Goal: Task Accomplishment & Management: Complete application form

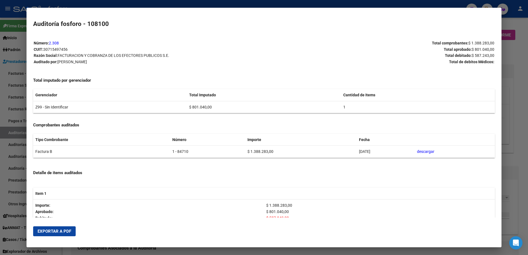
click at [5, 81] on div at bounding box center [264, 127] width 528 height 255
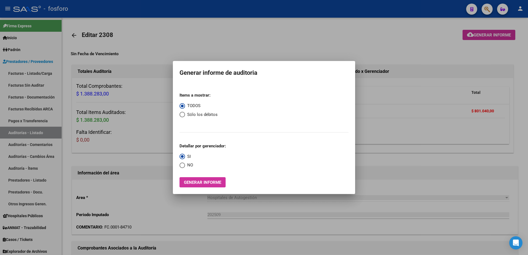
click at [488, 12] on div at bounding box center [264, 127] width 528 height 255
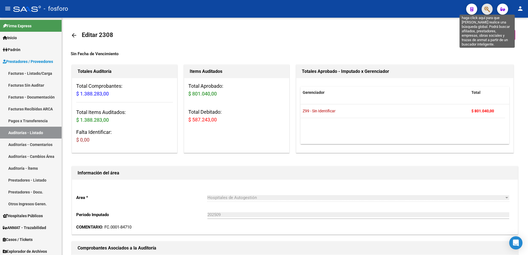
click at [488, 12] on icon "button" at bounding box center [487, 9] width 6 height 6
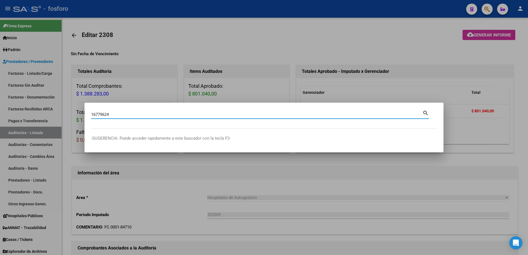
type input "16779624"
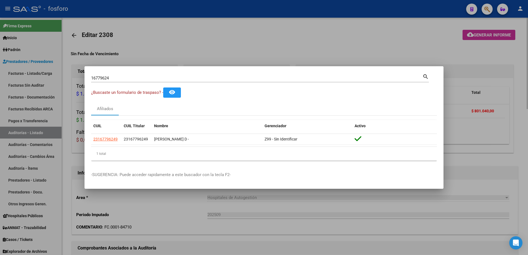
drag, startPoint x: 279, startPoint y: 36, endPoint x: 88, endPoint y: 28, distance: 191.5
click at [264, 34] on div at bounding box center [264, 127] width 528 height 255
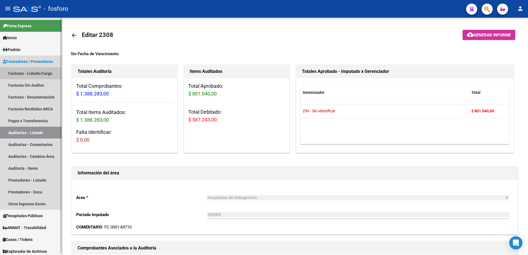
click at [25, 72] on link "Facturas - Listado/Carga" at bounding box center [31, 73] width 62 height 12
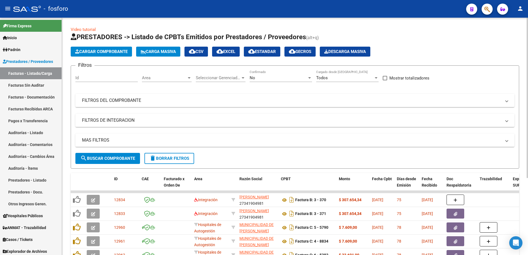
click at [188, 78] on div at bounding box center [189, 77] width 3 height 1
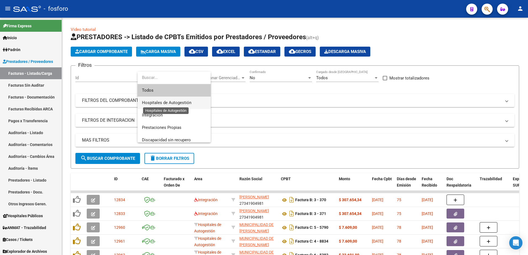
click at [175, 103] on span "Hospitales de Autogestión" at bounding box center [166, 102] width 49 height 5
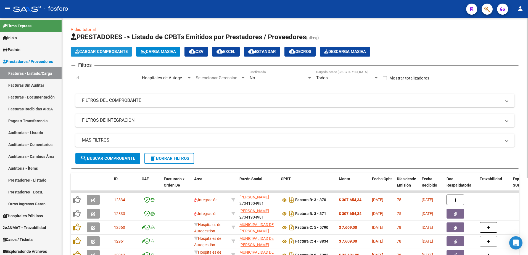
click at [91, 55] on button "Cargar Comprobante" at bounding box center [101, 52] width 61 height 10
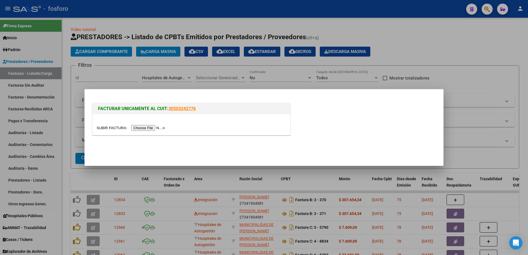
click at [144, 126] on input "file" at bounding box center [132, 128] width 70 height 6
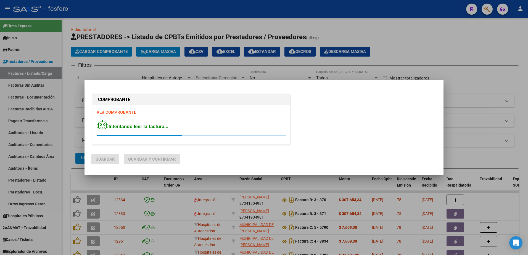
click at [128, 113] on strong "VER COMPROBANTE" at bounding box center [116, 112] width 39 height 5
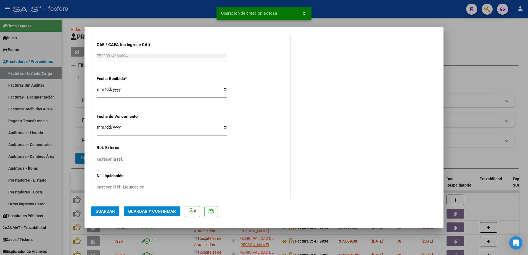
scroll to position [307, 0]
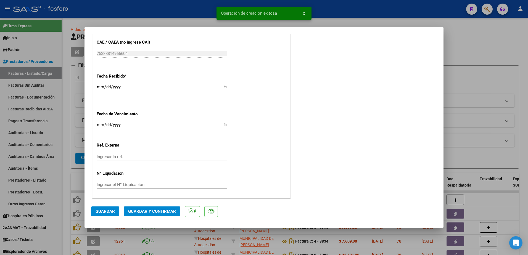
click at [100, 126] on input "Ingresar la fecha" at bounding box center [162, 127] width 131 height 9
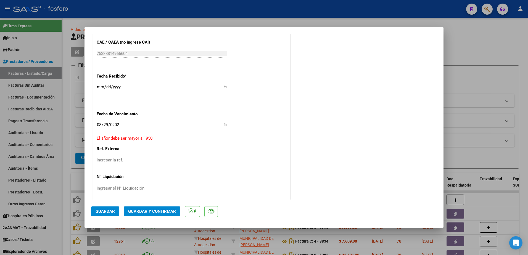
type input "[DATE]"
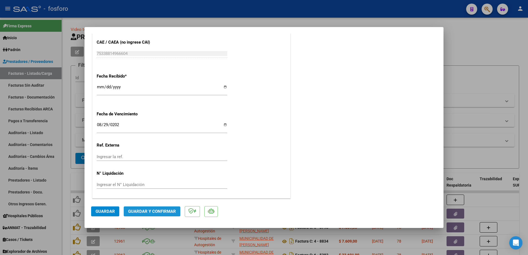
click at [144, 210] on span "Guardar y Confirmar" at bounding box center [152, 211] width 48 height 5
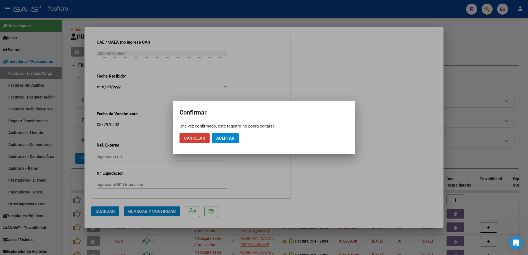
click at [226, 136] on span "Aceptar" at bounding box center [225, 138] width 18 height 5
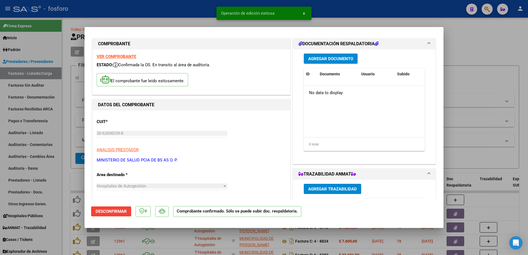
scroll to position [0, 0]
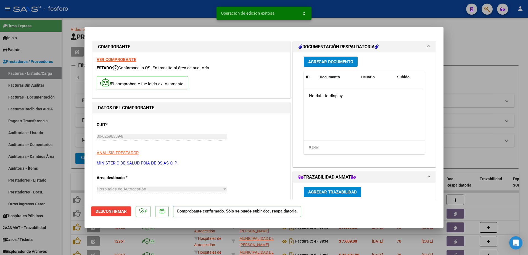
click at [315, 61] on span "Agregar Documento" at bounding box center [330, 61] width 45 height 5
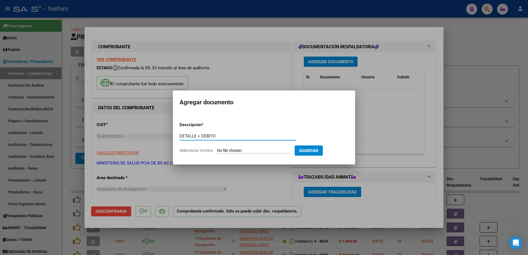
type input "DETALLE + DEBITO"
click at [309, 148] on span "Guardar" at bounding box center [308, 150] width 19 height 5
click at [248, 151] on input "Seleccionar Archivo" at bounding box center [253, 150] width 73 height 5
type input "C:\fakepath\BRN3C2AF40205FA_046846.pdf"
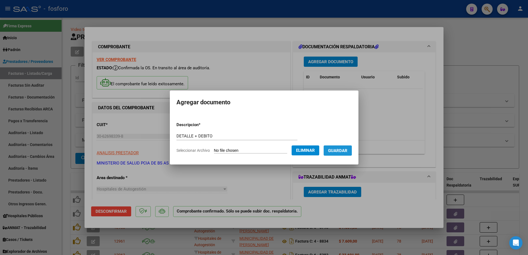
click at [332, 148] on span "Guardar" at bounding box center [337, 150] width 19 height 5
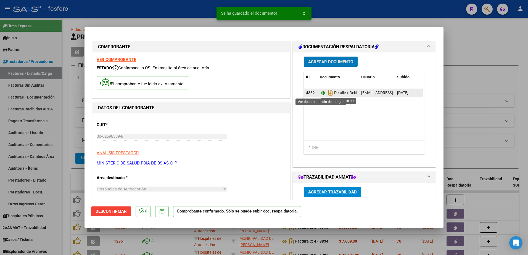
click at [320, 93] on icon at bounding box center [323, 93] width 7 height 7
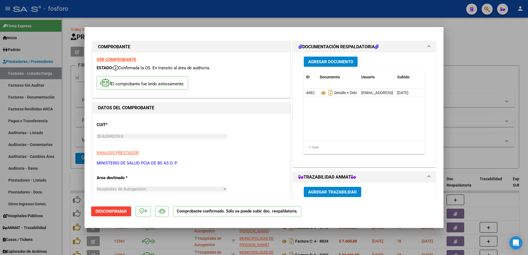
click at [322, 63] on span "Agregar Documento" at bounding box center [330, 61] width 45 height 5
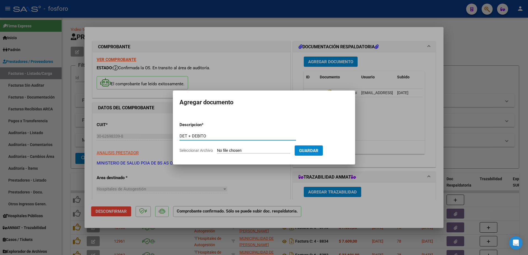
type input "DET + DEBITO"
click at [235, 149] on input "Seleccionar Archivo" at bounding box center [253, 150] width 73 height 5
type input "C:\fakepath\BRN3C2AF40205FA_046844.pdf"
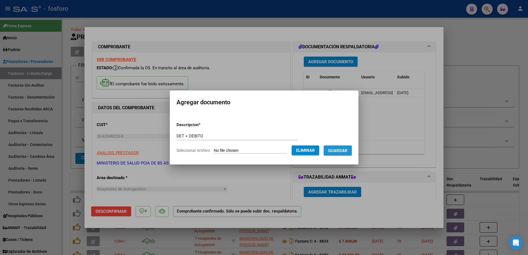
click at [338, 151] on span "Guardar" at bounding box center [337, 150] width 19 height 5
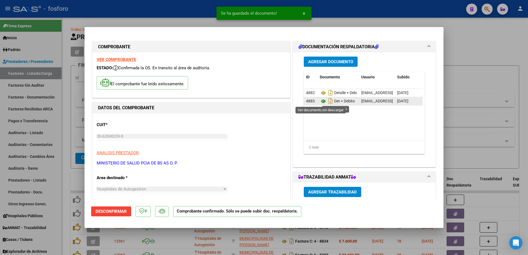
click at [321, 102] on icon at bounding box center [323, 101] width 7 height 7
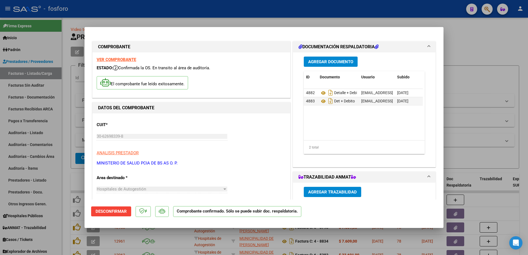
click at [62, 155] on div at bounding box center [264, 127] width 528 height 255
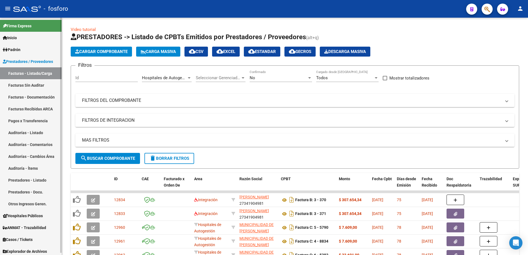
click at [41, 84] on link "Facturas Sin Auditar" at bounding box center [31, 85] width 62 height 12
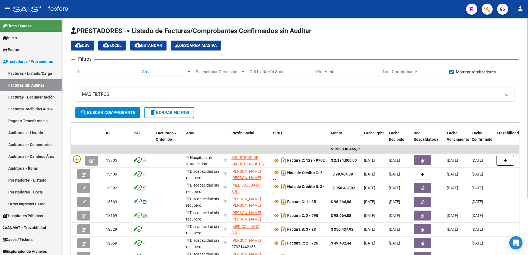
click at [190, 71] on div at bounding box center [189, 72] width 5 height 4
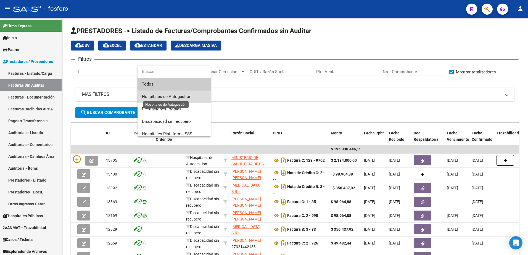
click at [178, 99] on span "Hospitales de Autogestión" at bounding box center [166, 96] width 49 height 5
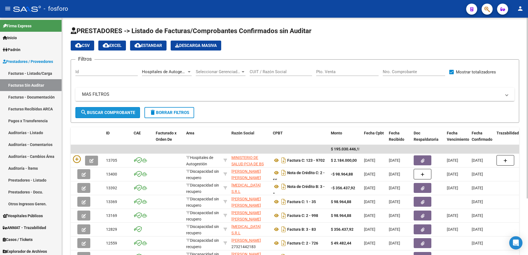
click at [124, 113] on span "search Buscar Comprobante" at bounding box center [107, 112] width 55 height 5
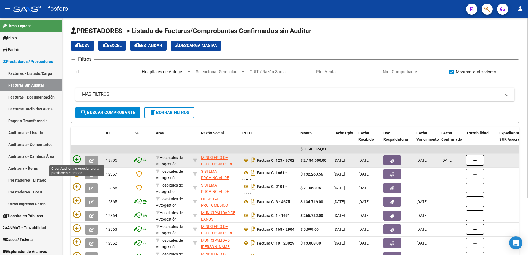
click at [78, 159] on icon at bounding box center [77, 159] width 8 height 8
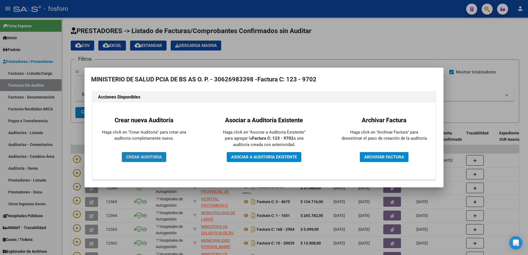
click at [153, 158] on span "CREAR AUDITORIA" at bounding box center [144, 157] width 36 height 5
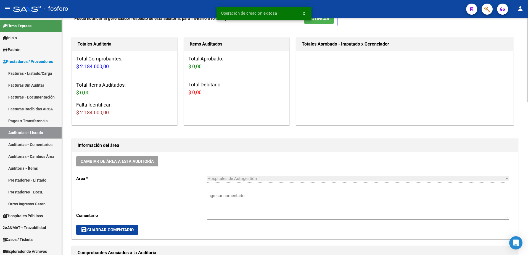
scroll to position [110, 0]
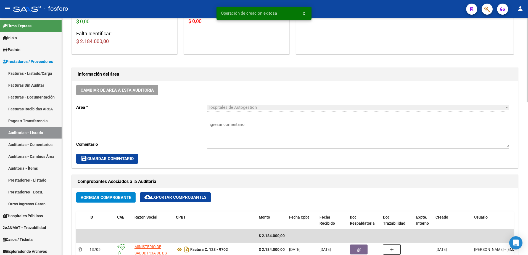
click at [216, 126] on textarea "Ingresar comentario" at bounding box center [358, 134] width 302 height 26
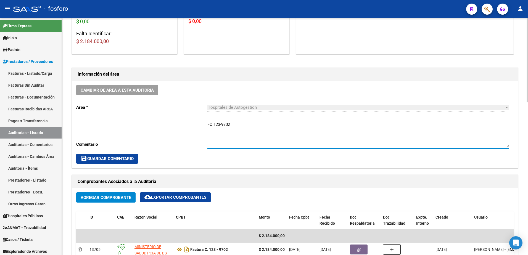
type textarea "FC.123-9702"
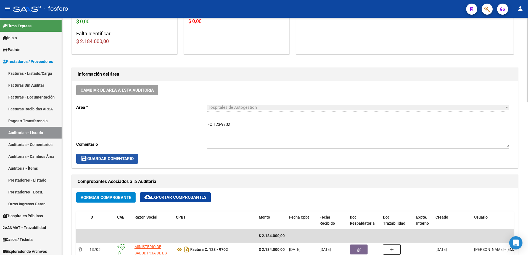
click at [133, 155] on button "save Guardar Comentario" at bounding box center [107, 159] width 62 height 10
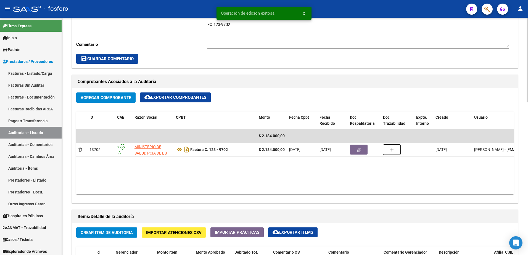
scroll to position [248, 0]
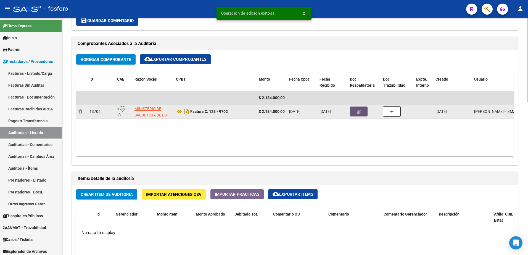
click at [358, 114] on span "button" at bounding box center [359, 111] width 4 height 5
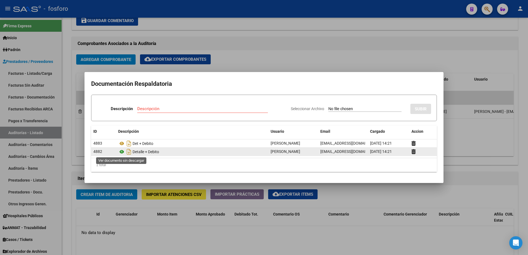
click at [121, 152] on icon at bounding box center [121, 152] width 7 height 7
click at [412, 150] on icon at bounding box center [413, 151] width 4 height 5
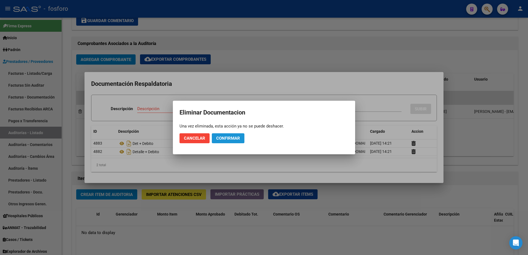
click at [223, 136] on span "Confirmar" at bounding box center [228, 138] width 24 height 5
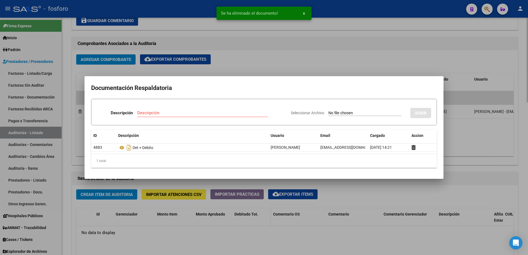
drag, startPoint x: 237, startPoint y: 217, endPoint x: 236, endPoint y: 211, distance: 6.4
click at [237, 217] on div at bounding box center [264, 127] width 528 height 255
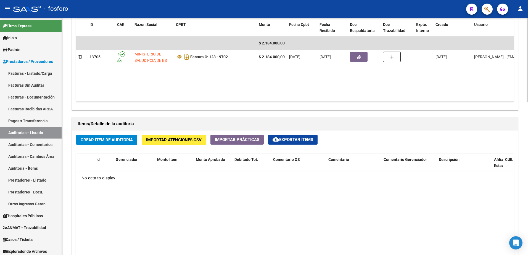
scroll to position [331, 0]
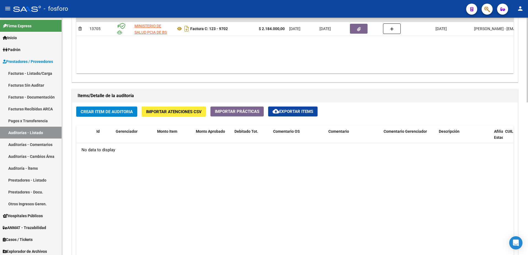
click at [113, 112] on span "Crear Item de Auditoria" at bounding box center [107, 111] width 52 height 5
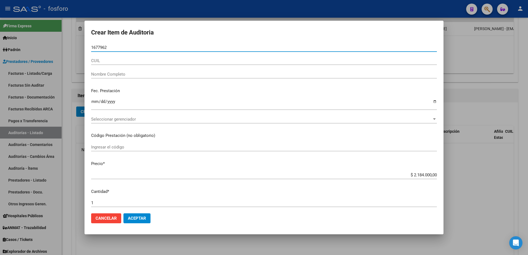
type input "16779624"
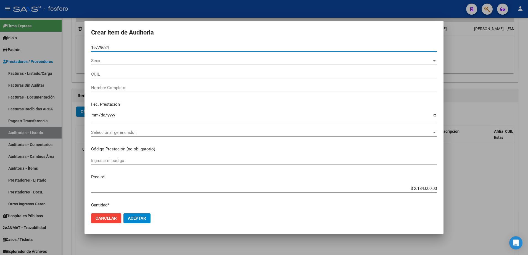
type input "23167796249"
type input "[PERSON_NAME] D -"
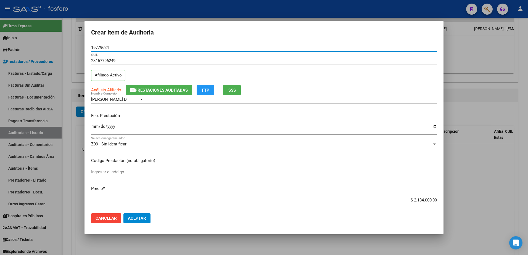
type input "16779624"
click at [92, 126] on input "Ingresar la fecha" at bounding box center [264, 128] width 346 height 9
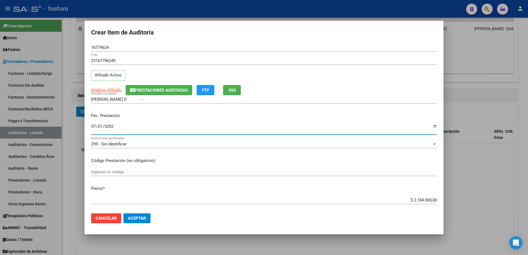
type input "[DATE]"
drag, startPoint x: 96, startPoint y: 169, endPoint x: 94, endPoint y: 171, distance: 3.3
click at [94, 171] on div "Ingresar el código" at bounding box center [264, 172] width 346 height 8
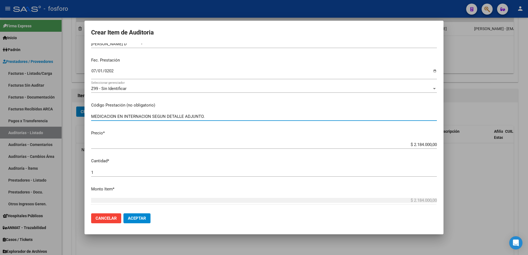
scroll to position [55, 0]
click at [92, 117] on input "MEDICACION EN INTERNACION SEGUN DETALLE ADJUNTO." at bounding box center [264, 116] width 346 height 5
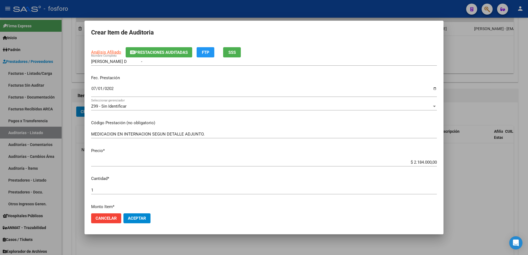
scroll to position [28, 0]
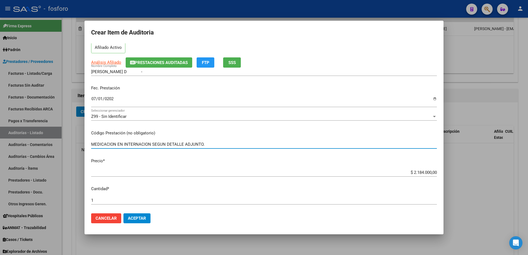
click at [91, 144] on input "MEDICACION EN INTERNACION SEGUN DETALLE ADJUNTO." at bounding box center [264, 144] width 346 height 5
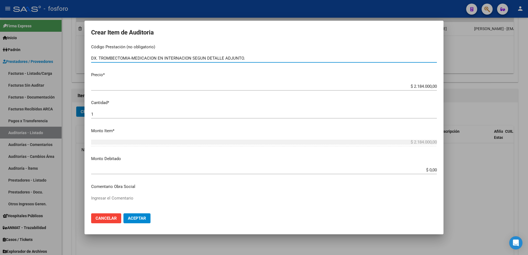
scroll to position [138, 0]
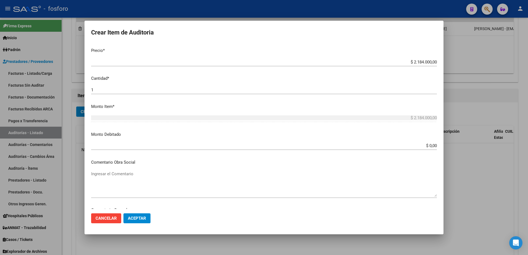
type input "DX. TROMBECTOMIA-MEDICACION EN INTERNACION SEGUN DETALLE ADJUNTO."
click at [433, 146] on app-form-text-field "Monto Debitado $ 0,00 Ingresar el monto" at bounding box center [266, 139] width 350 height 17
click at [432, 146] on input "$ 0,00" at bounding box center [264, 145] width 346 height 5
type input "$ 394.000,00"
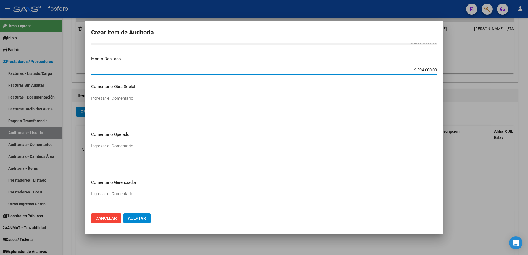
scroll to position [221, 0]
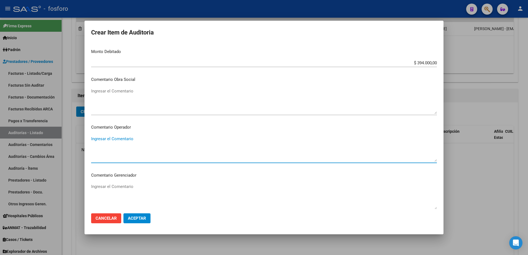
click at [113, 137] on textarea "Ingresar el Comentario" at bounding box center [264, 149] width 346 height 26
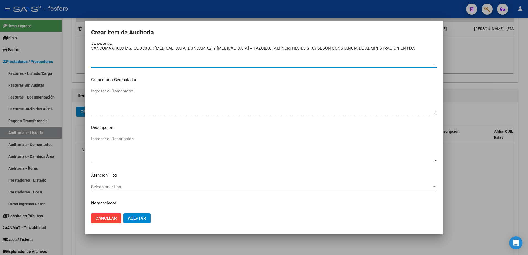
scroll to position [331, 0]
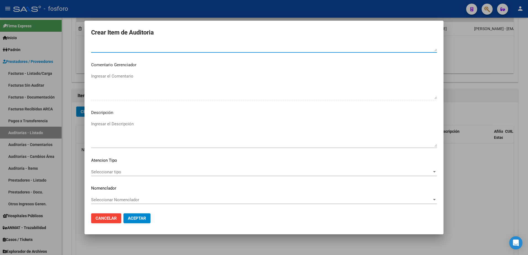
type textarea "SE DEBITA: VANCOMAX 1000 MG.F.A. X30 X1; [MEDICAL_DATA] DUNCAM X2; Y [MEDICAL_D…"
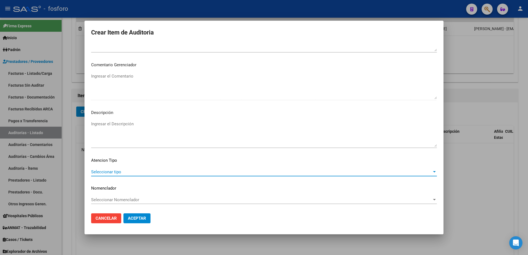
click at [109, 170] on span "Seleccionar tipo" at bounding box center [261, 171] width 341 height 5
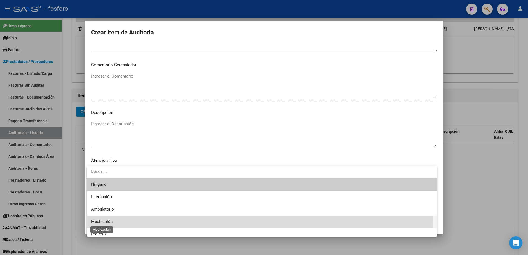
click at [108, 219] on span "Medicación" at bounding box center [102, 221] width 22 height 5
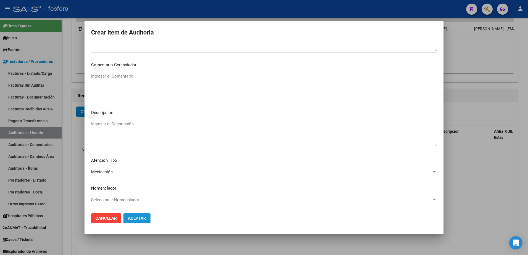
click at [134, 216] on span "Aceptar" at bounding box center [137, 218] width 18 height 5
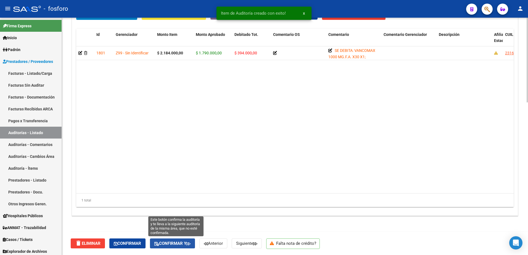
click at [186, 240] on button "Confirmar y" at bounding box center [172, 244] width 45 height 10
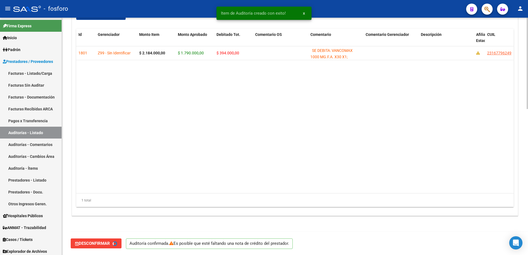
type input "202509"
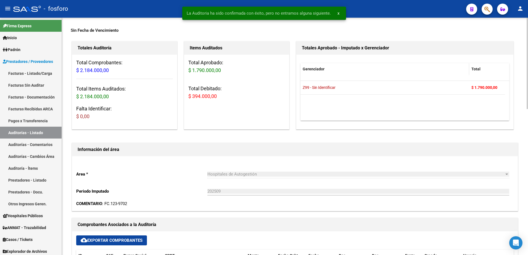
scroll to position [0, 0]
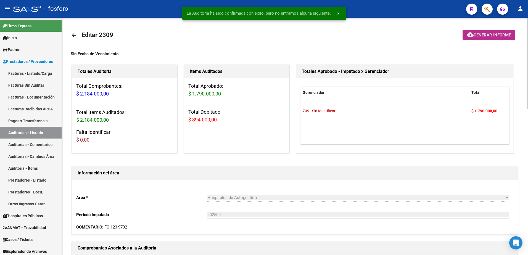
click at [467, 35] on mat-icon "cloud_download" at bounding box center [470, 34] width 7 height 7
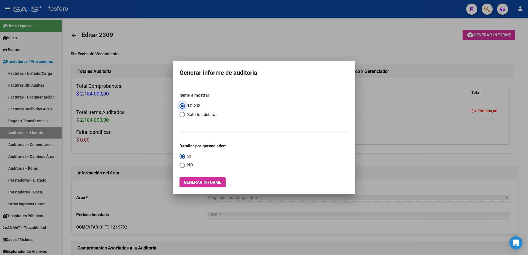
click at [206, 184] on span "Generar informe" at bounding box center [202, 182] width 37 height 5
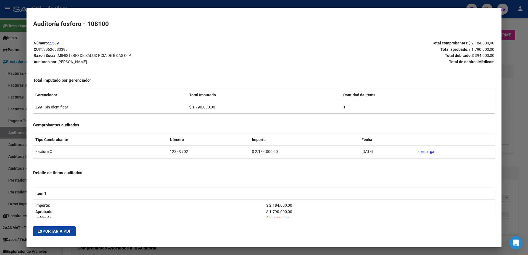
click at [54, 230] on span "Exportar a PDF" at bounding box center [55, 231] width 34 height 5
click at [356, 80] on h4 "Total imputado por gerenciador" at bounding box center [264, 80] width 462 height 6
click at [54, 234] on span "Exportar a PDF" at bounding box center [55, 231] width 34 height 5
click at [9, 80] on div at bounding box center [264, 127] width 528 height 255
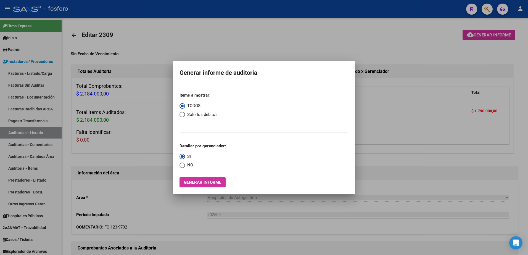
click at [27, 75] on div at bounding box center [264, 127] width 528 height 255
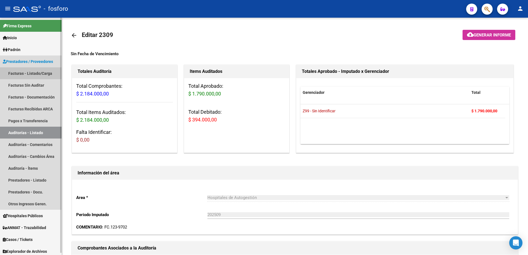
click at [28, 74] on link "Facturas - Listado/Carga" at bounding box center [31, 73] width 62 height 12
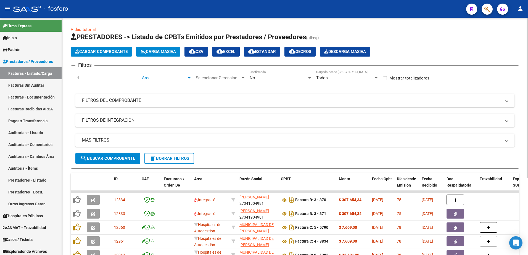
click at [189, 77] on div at bounding box center [189, 77] width 3 height 1
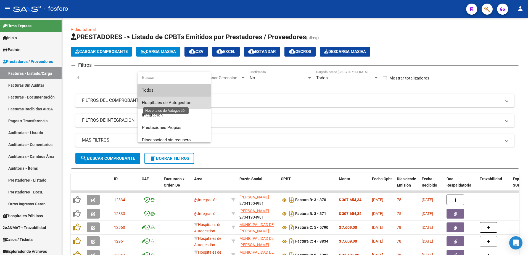
click at [178, 101] on span "Hospitales de Autogestión" at bounding box center [166, 102] width 49 height 5
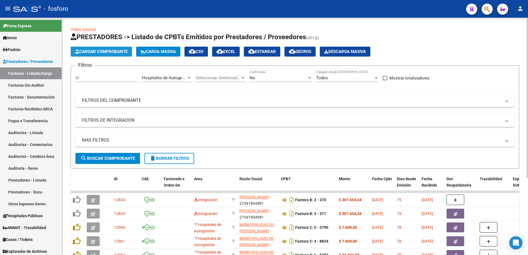
click at [106, 54] on span "Cargar Comprobante" at bounding box center [101, 51] width 52 height 5
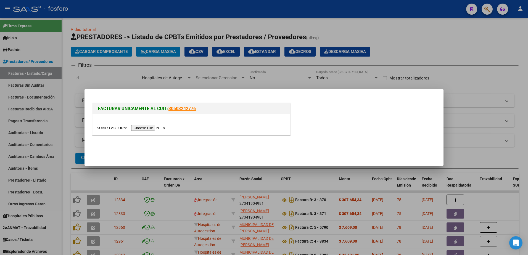
click at [140, 128] on input "file" at bounding box center [132, 128] width 70 height 6
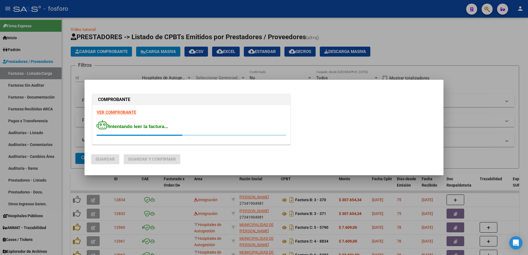
click at [113, 113] on strong "VER COMPROBANTE" at bounding box center [116, 112] width 39 height 5
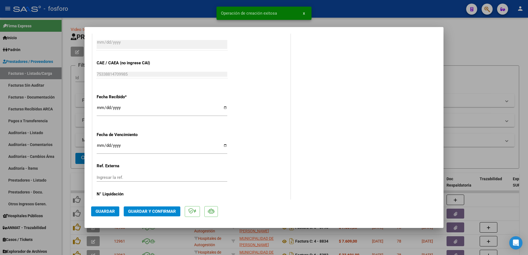
scroll to position [307, 0]
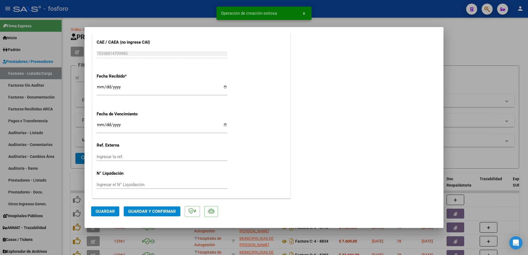
click at [100, 126] on input "Ingresar la fecha" at bounding box center [162, 127] width 131 height 9
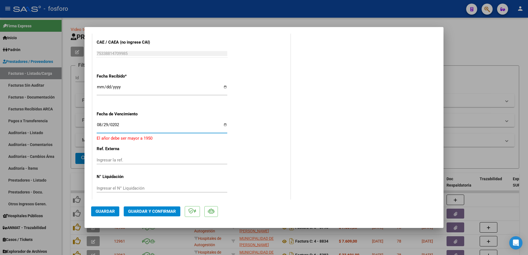
type input "[DATE]"
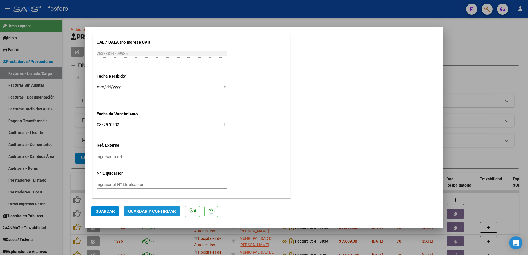
click at [146, 215] on button "Guardar y Confirmar" at bounding box center [152, 211] width 57 height 10
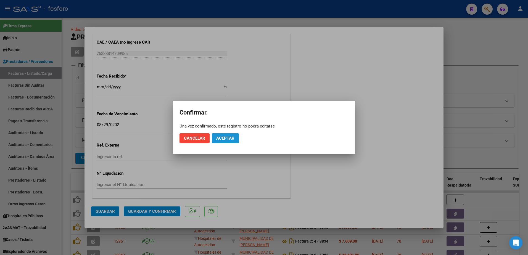
drag, startPoint x: 222, startPoint y: 139, endPoint x: 221, endPoint y: 124, distance: 15.3
click at [223, 138] on span "Aceptar" at bounding box center [225, 138] width 18 height 5
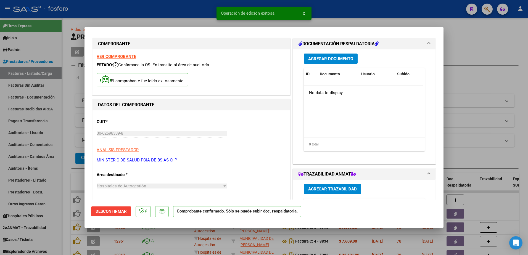
scroll to position [0, 0]
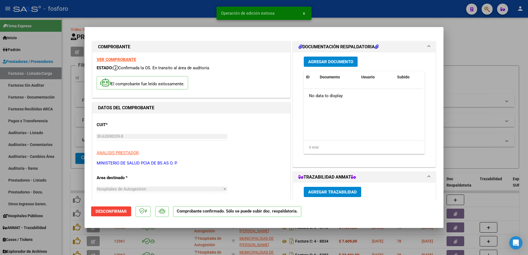
click at [332, 63] on span "Agregar Documento" at bounding box center [330, 61] width 45 height 5
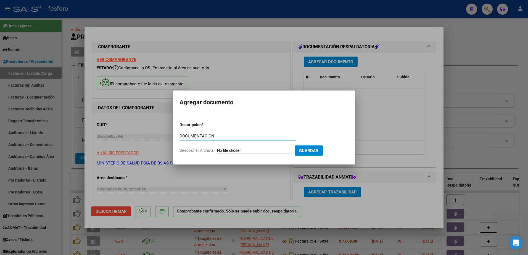
type input "DOCUMENTACION"
click at [229, 152] on input "Seleccionar Archivo" at bounding box center [253, 150] width 73 height 5
type input "C:\fakepath\BRN3C2AF40205FA_046848.pdf"
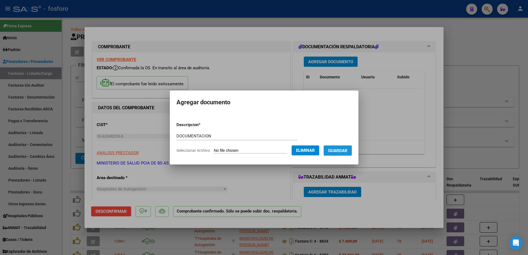
click at [332, 155] on button "Guardar" at bounding box center [338, 150] width 28 height 10
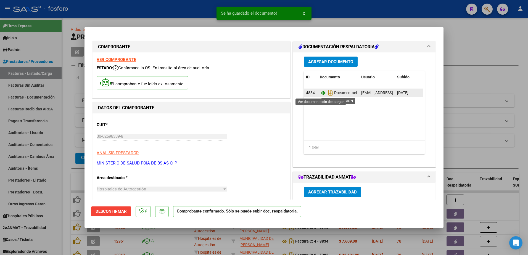
click at [320, 94] on icon at bounding box center [323, 93] width 7 height 7
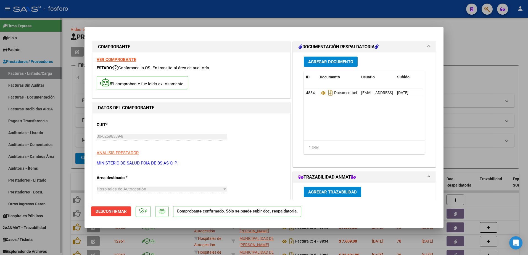
drag, startPoint x: 71, startPoint y: 135, endPoint x: 55, endPoint y: 113, distance: 27.6
click at [70, 133] on div at bounding box center [264, 127] width 528 height 255
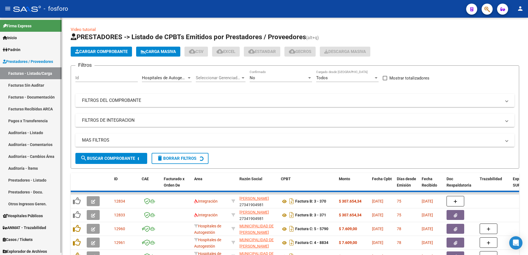
click at [42, 88] on link "Facturas Sin Auditar" at bounding box center [31, 85] width 62 height 12
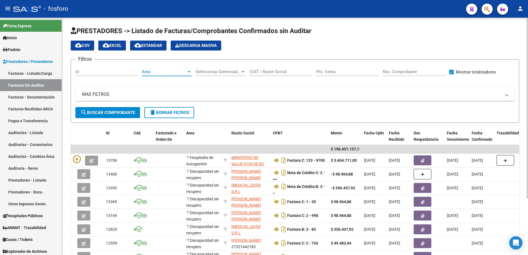
click at [190, 73] on div at bounding box center [189, 72] width 5 height 4
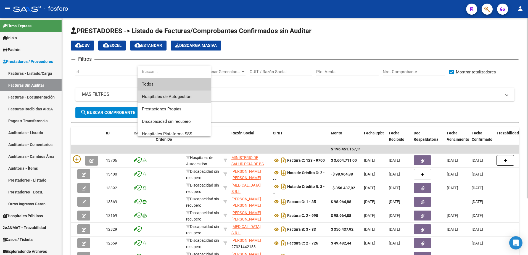
drag, startPoint x: 180, startPoint y: 99, endPoint x: 135, endPoint y: 100, distance: 45.0
click at [179, 99] on span "Hospitales de Autogestión" at bounding box center [174, 97] width 64 height 12
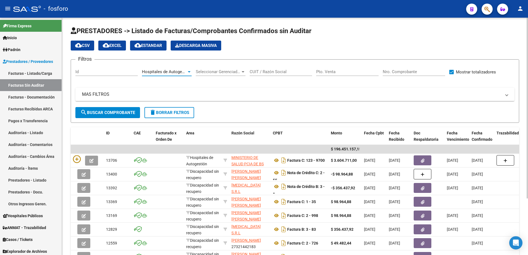
click at [103, 108] on button "search Buscar Comprobante" at bounding box center [107, 112] width 65 height 11
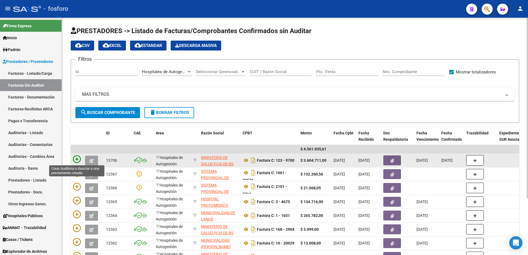
click at [78, 158] on icon at bounding box center [77, 159] width 8 height 8
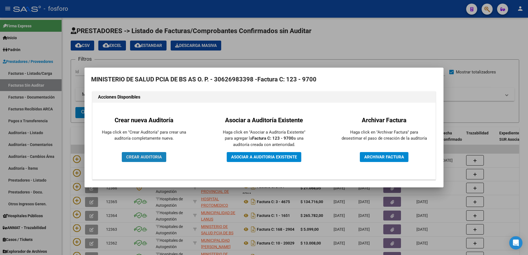
click at [138, 155] on span "CREAR AUDITORIA" at bounding box center [144, 157] width 36 height 5
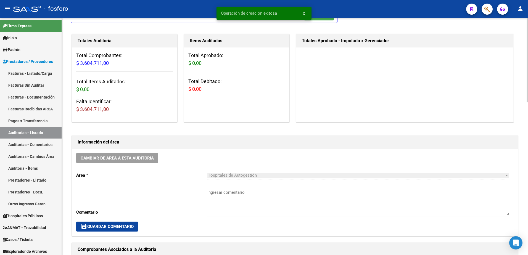
scroll to position [110, 0]
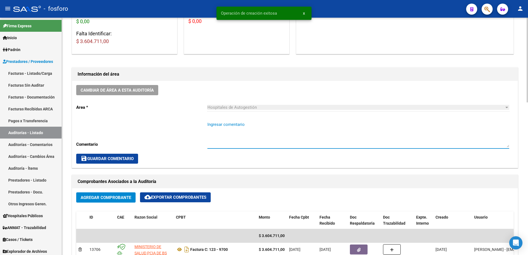
click at [211, 125] on textarea "Ingresar comentario" at bounding box center [358, 134] width 302 height 26
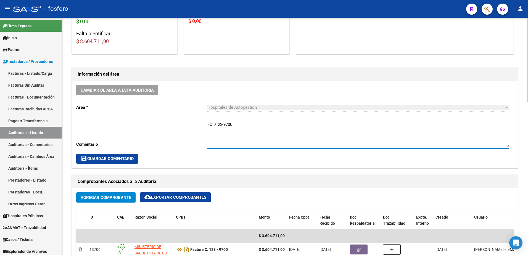
type textarea "FC.0123-9700"
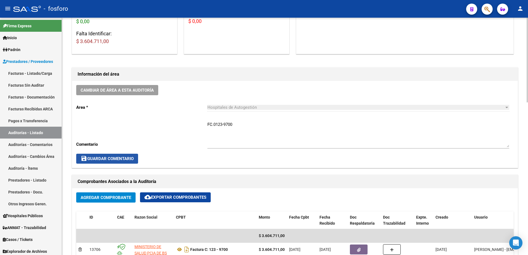
click at [119, 158] on span "save Guardar Comentario" at bounding box center [107, 158] width 53 height 5
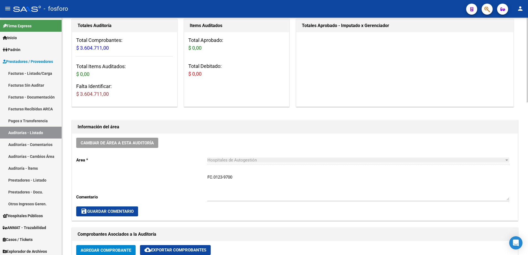
scroll to position [55, 0]
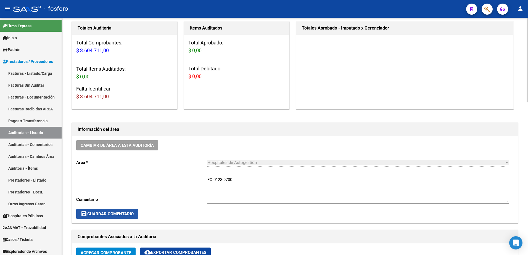
click at [101, 215] on span "save Guardar Comentario" at bounding box center [107, 213] width 53 height 5
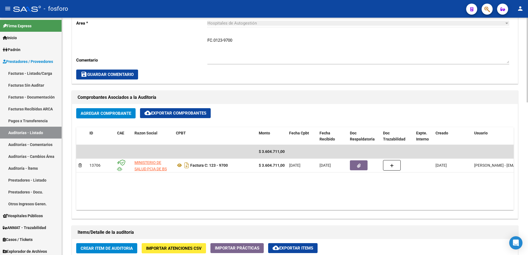
scroll to position [248, 0]
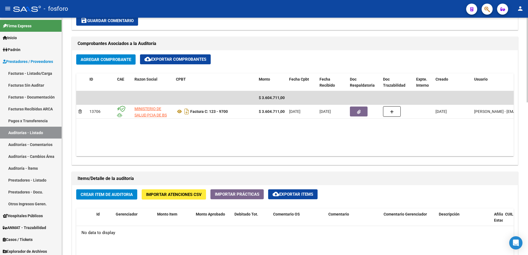
click at [117, 195] on span "Crear Item de Auditoria" at bounding box center [107, 194] width 52 height 5
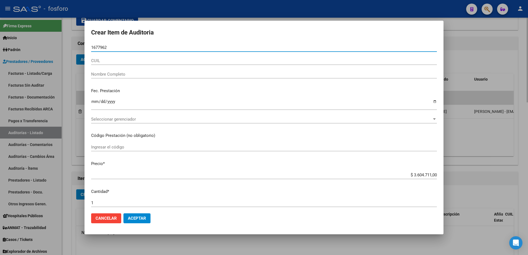
type input "16779624"
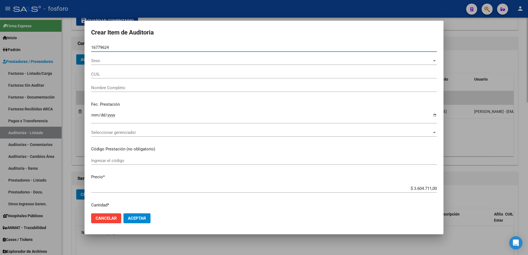
type input "23167796249"
type input "[PERSON_NAME] D -"
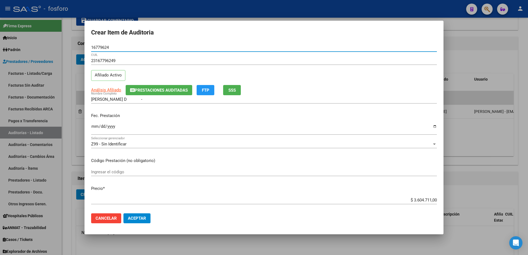
type input "16779624"
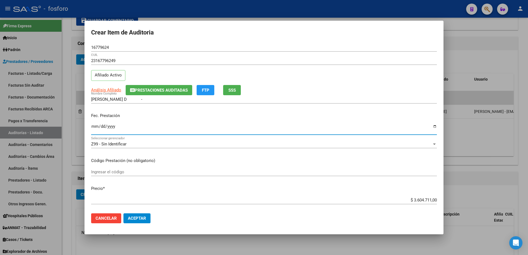
click at [94, 127] on input "Ingresar la fecha" at bounding box center [264, 128] width 346 height 9
type input "[DATE]"
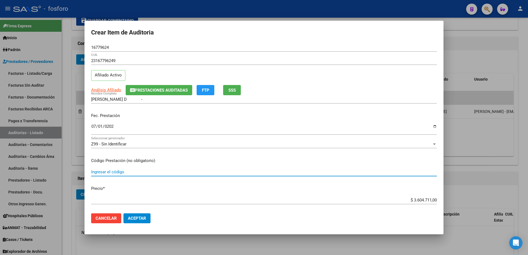
click at [105, 173] on input "Ingresar el código" at bounding box center [264, 171] width 346 height 5
type input "0"
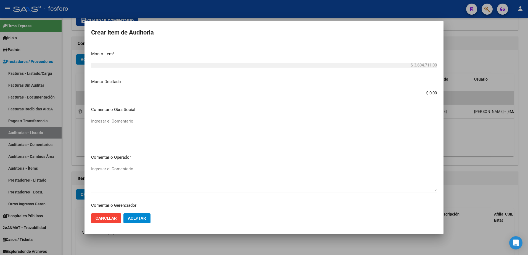
scroll to position [193, 0]
type input "CIRUGIA DE LA VENA VAVA CO. 070408/ DETALLE EN ADJUNTO."
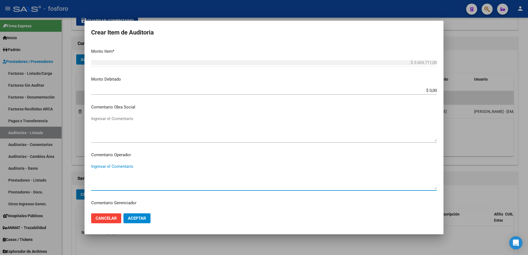
click at [99, 168] on textarea "Ingresar el Comentario" at bounding box center [264, 176] width 346 height 26
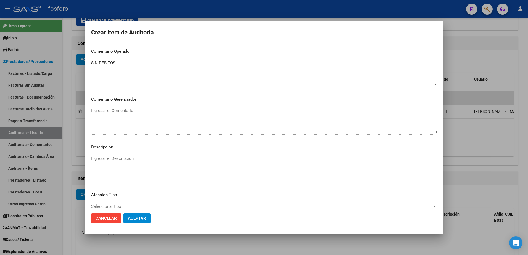
scroll to position [331, 0]
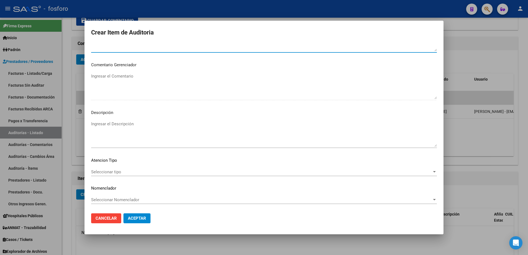
type textarea "SIN DEBITOS."
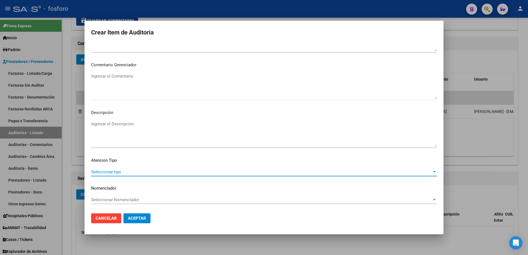
click at [99, 170] on span "Seleccionar tipo" at bounding box center [261, 171] width 341 height 5
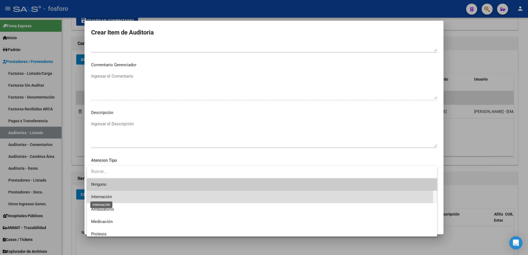
click at [97, 197] on span "Internación" at bounding box center [101, 196] width 21 height 5
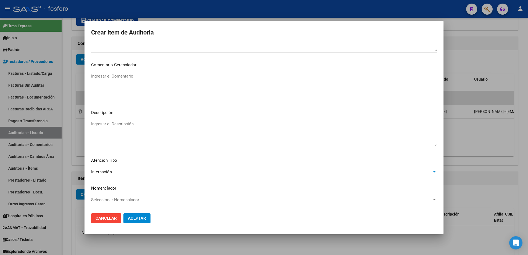
click at [139, 219] on span "Aceptar" at bounding box center [137, 218] width 18 height 5
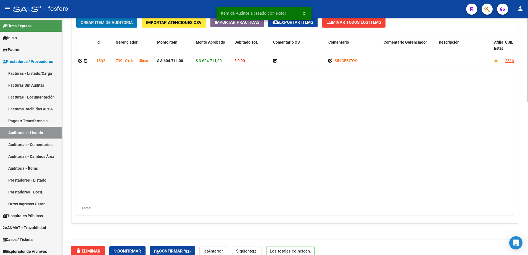
scroll to position [428, 0]
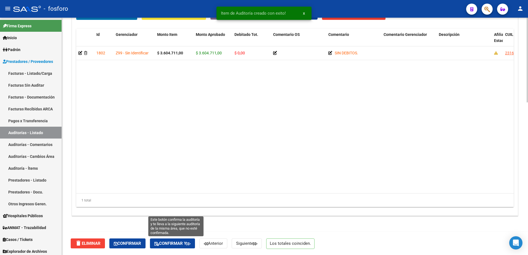
click at [175, 242] on span "Confirmar y" at bounding box center [172, 243] width 36 height 5
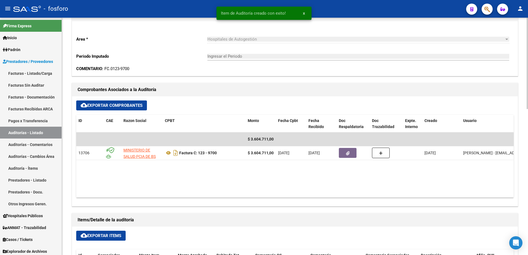
type input "202509"
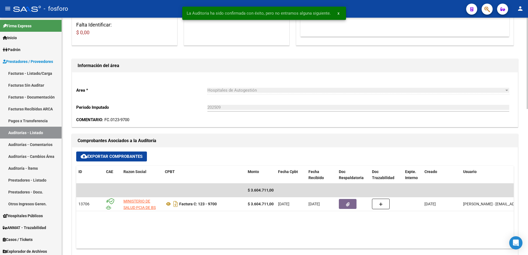
scroll to position [0, 0]
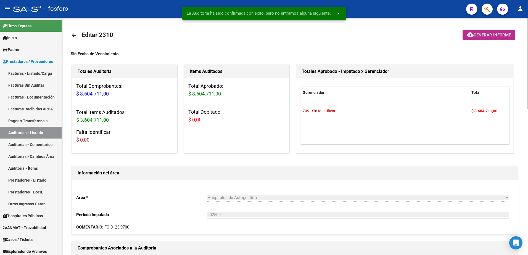
click at [477, 36] on span "Generar informe" at bounding box center [491, 35] width 37 height 5
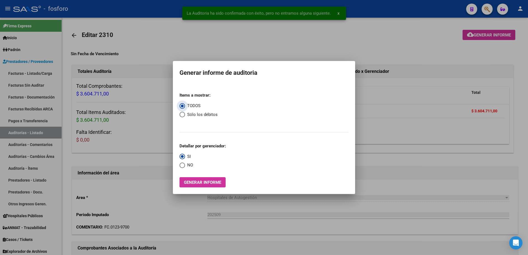
click at [209, 184] on span "Generar informe" at bounding box center [202, 182] width 37 height 5
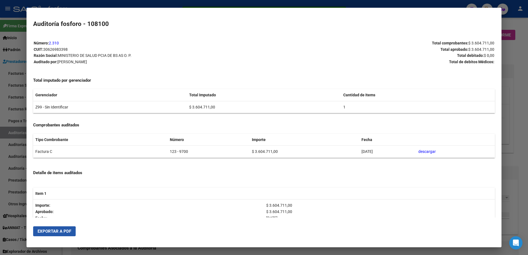
click at [41, 236] on button "Exportar a PDF" at bounding box center [54, 231] width 43 height 10
click at [11, 9] on div at bounding box center [264, 127] width 528 height 255
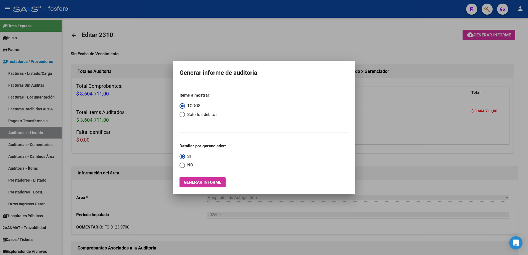
click at [102, 64] on div at bounding box center [264, 127] width 528 height 255
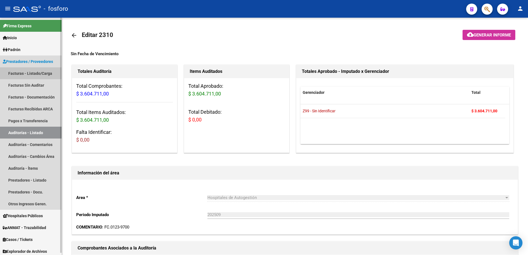
click at [29, 73] on link "Facturas - Listado/Carga" at bounding box center [31, 73] width 62 height 12
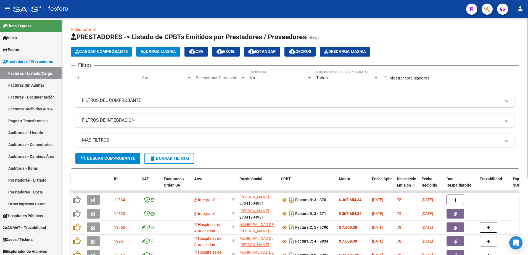
click at [190, 78] on div at bounding box center [189, 77] width 3 height 1
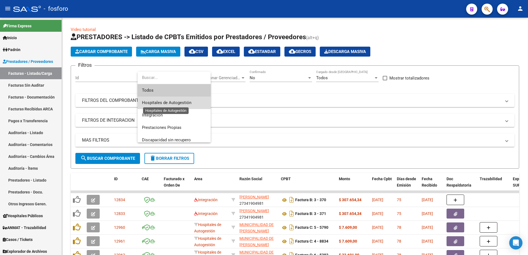
click at [180, 100] on span "Hospitales de Autogestión" at bounding box center [166, 102] width 49 height 5
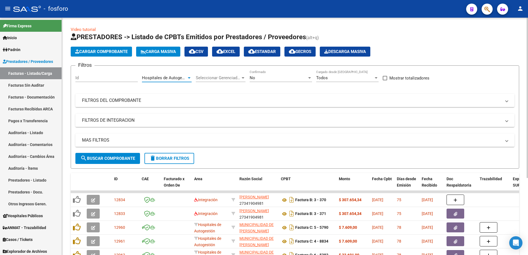
click at [116, 52] on span "Cargar Comprobante" at bounding box center [101, 51] width 52 height 5
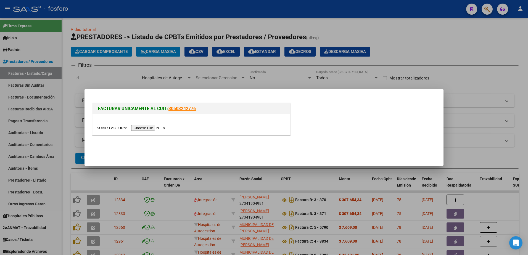
click at [135, 127] on input "file" at bounding box center [132, 128] width 70 height 6
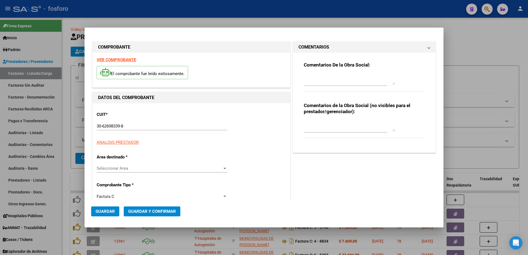
type input "9704"
type input "$ 2.013.000,00"
type input "[DATE]"
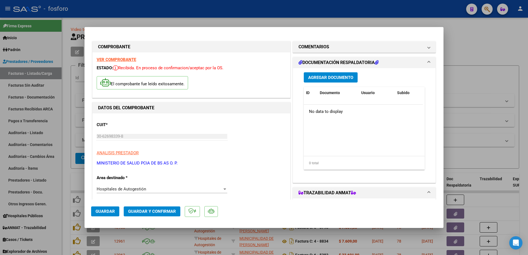
click at [122, 60] on strong "VER COMPROBANTE" at bounding box center [116, 59] width 39 height 5
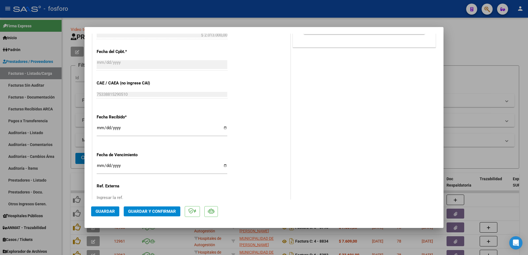
scroll to position [307, 0]
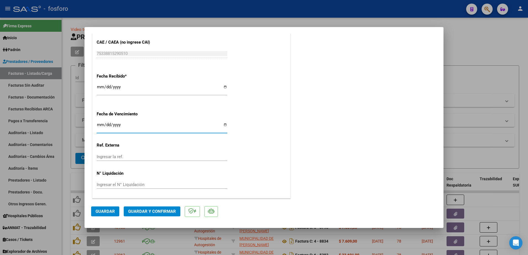
click at [99, 124] on input "Ingresar la fecha" at bounding box center [162, 127] width 131 height 9
type input "[DATE]"
click at [148, 210] on span "Guardar y Confirmar" at bounding box center [152, 211] width 48 height 5
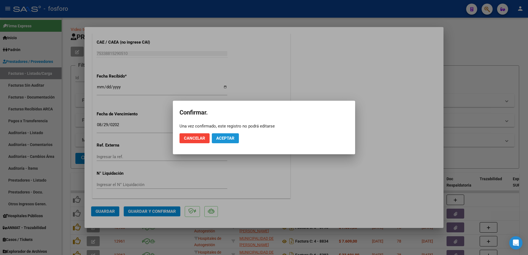
click at [227, 137] on span "Aceptar" at bounding box center [225, 138] width 18 height 5
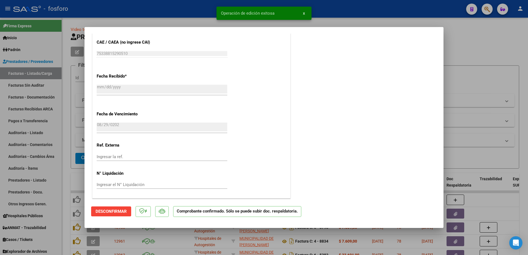
click at [49, 137] on div at bounding box center [264, 127] width 528 height 255
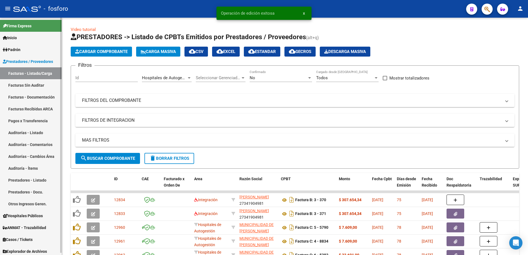
click at [39, 86] on link "Facturas Sin Auditar" at bounding box center [31, 85] width 62 height 12
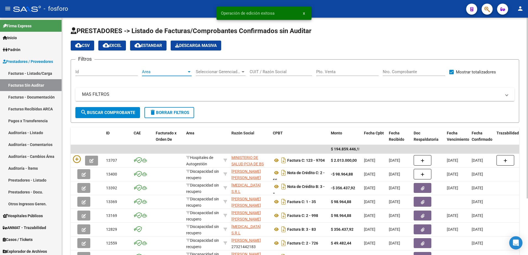
click at [189, 70] on div at bounding box center [189, 72] width 5 height 4
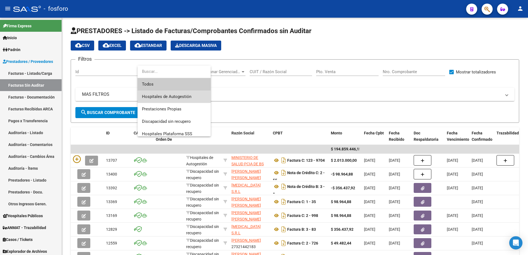
click at [165, 93] on span "Hospitales de Autogestión" at bounding box center [174, 97] width 64 height 12
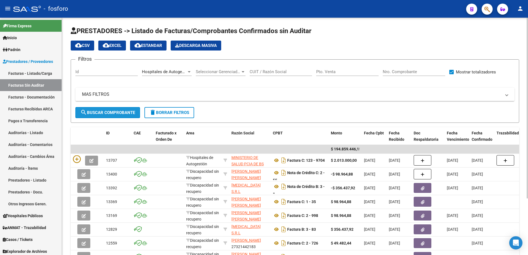
click at [105, 112] on span "search Buscar Comprobante" at bounding box center [107, 112] width 55 height 5
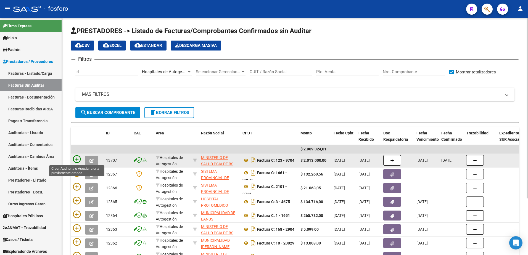
click at [78, 159] on icon at bounding box center [77, 159] width 8 height 8
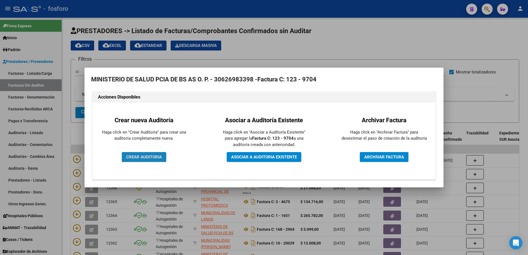
click at [150, 157] on span "CREAR AUDITORIA" at bounding box center [144, 157] width 36 height 5
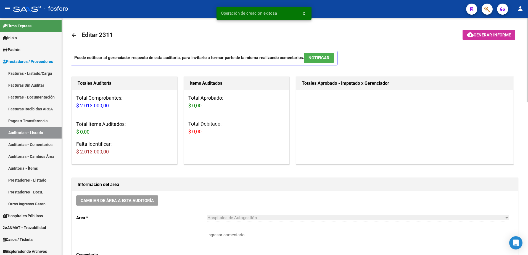
scroll to position [138, 0]
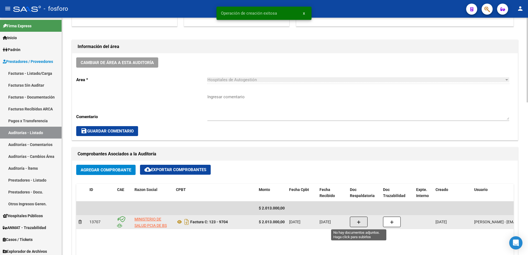
click at [358, 221] on icon "button" at bounding box center [359, 222] width 4 height 4
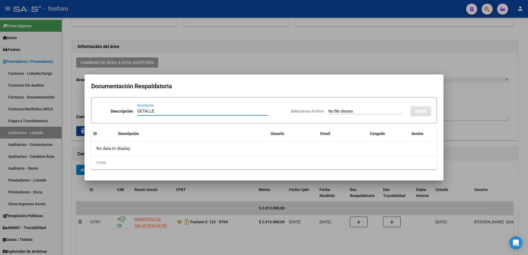
type input "DETALLE"
click at [341, 112] on input "Seleccionar Archivo" at bounding box center [364, 111] width 73 height 5
type input "C:\fakepath\BRN3C2AF40205FA_046919.pdf"
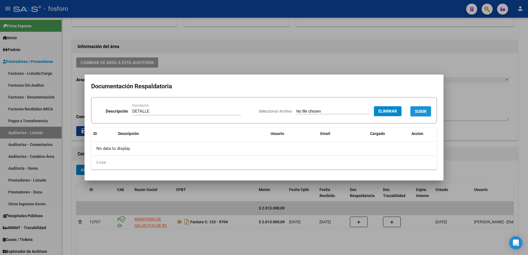
click at [422, 112] on span "SUBIR" at bounding box center [421, 111] width 12 height 5
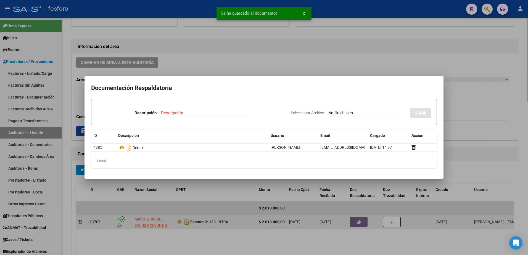
click at [360, 220] on div at bounding box center [264, 127] width 528 height 255
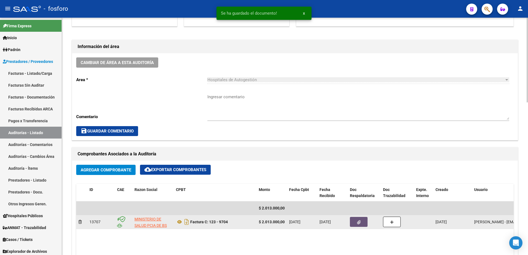
click at [359, 219] on button "button" at bounding box center [359, 222] width 18 height 10
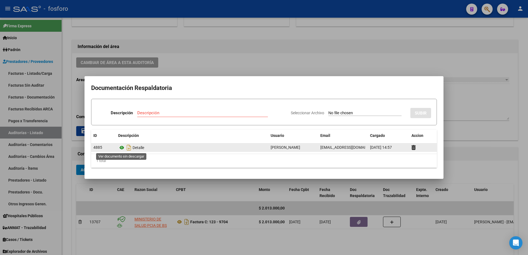
click at [122, 148] on icon at bounding box center [121, 147] width 7 height 7
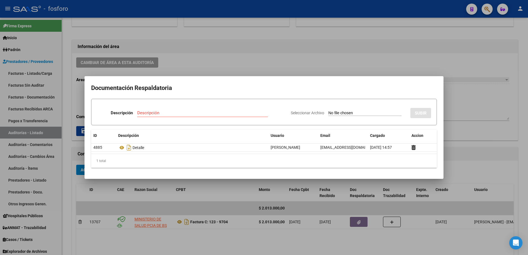
click at [215, 68] on div at bounding box center [264, 127] width 528 height 255
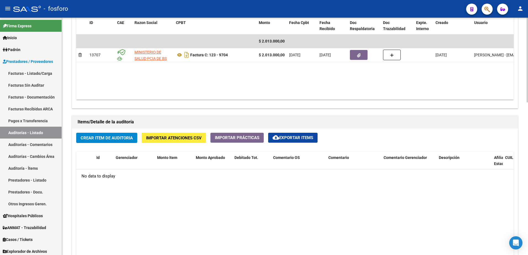
scroll to position [359, 0]
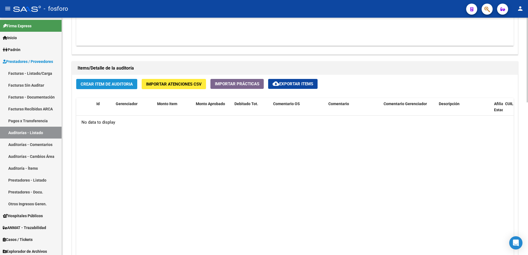
click at [118, 84] on span "Crear Item de Auditoria" at bounding box center [107, 84] width 52 height 5
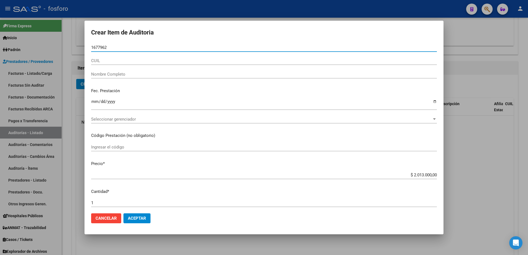
type input "16779624"
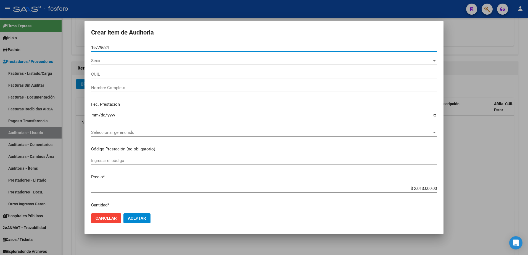
type input "23167796249"
type input "[PERSON_NAME] D -"
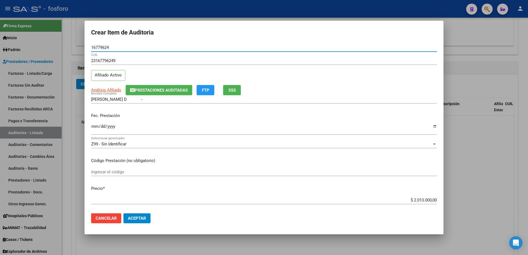
type input "16779624"
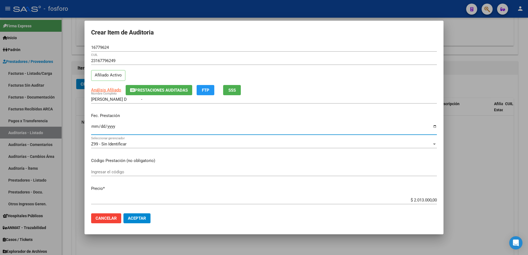
click at [95, 126] on input "Ingresar la fecha" at bounding box center [264, 128] width 346 height 9
type input "[DATE]"
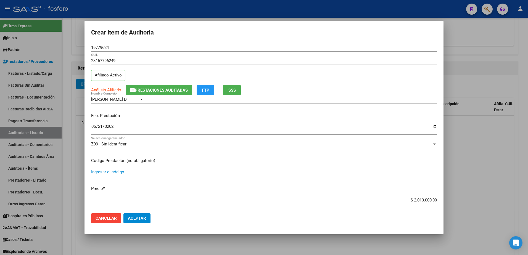
click at [95, 171] on input "Ingresar el código" at bounding box center [264, 171] width 346 height 5
type input "MEDICACION EN INTERNACION, SEGUN DETALLE ADJUNTO."
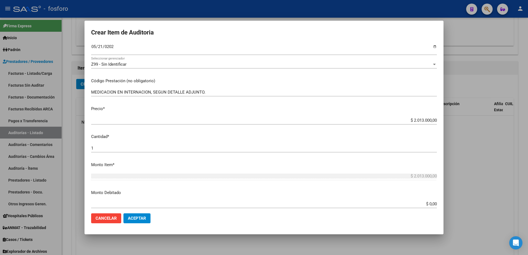
scroll to position [166, 0]
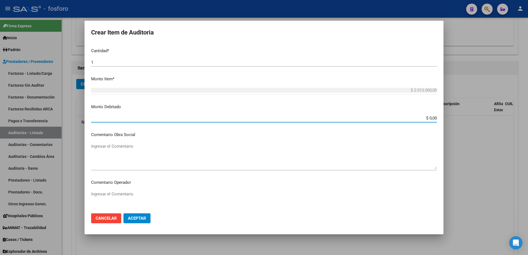
click at [432, 118] on input "$ 0,00" at bounding box center [264, 118] width 346 height 5
type input "$ 174.000,00"
click at [120, 194] on textarea "Ingresar el Comentario" at bounding box center [264, 204] width 346 height 26
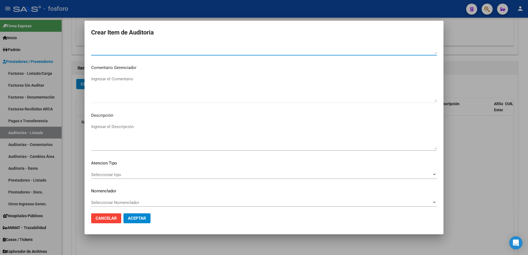
scroll to position [331, 0]
type textarea "SE DEBITA [MEDICAL_DATA] + TAZOBACTAM 4.50G.F.A. X 2 SEGUN CONSTANCIA DE ADMINI…"
click at [113, 173] on span "Seleccionar tipo" at bounding box center [261, 171] width 341 height 5
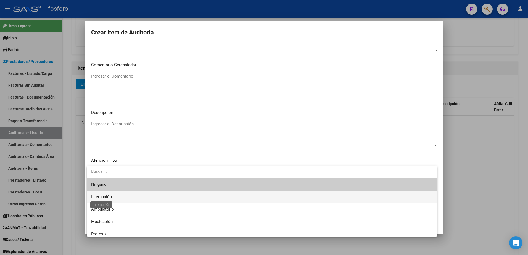
click at [111, 197] on span "Internación" at bounding box center [101, 196] width 21 height 5
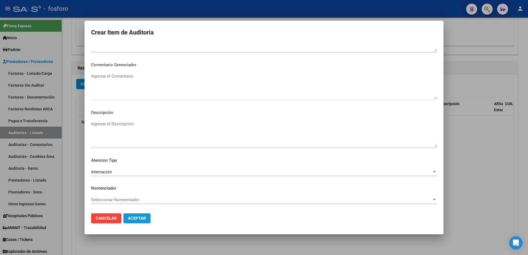
click at [139, 216] on button "Aceptar" at bounding box center [136, 218] width 27 height 10
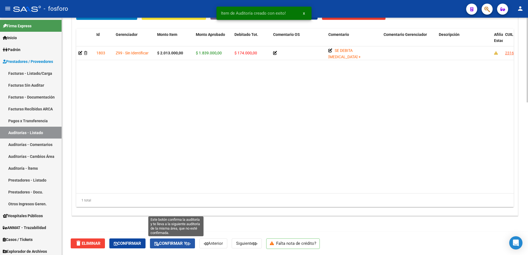
click at [186, 243] on span "Confirmar y" at bounding box center [172, 243] width 36 height 5
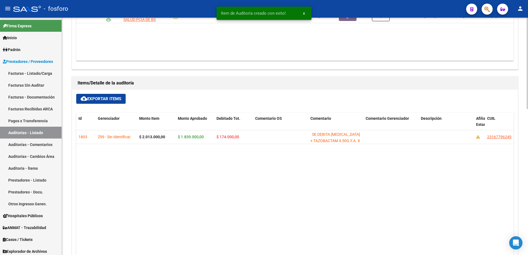
type input "202509"
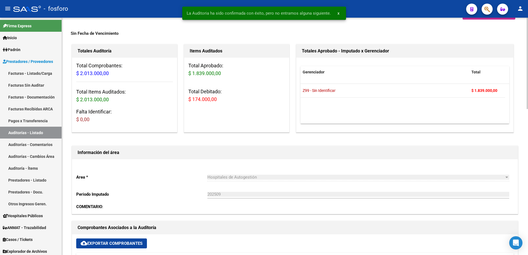
scroll to position [0, 0]
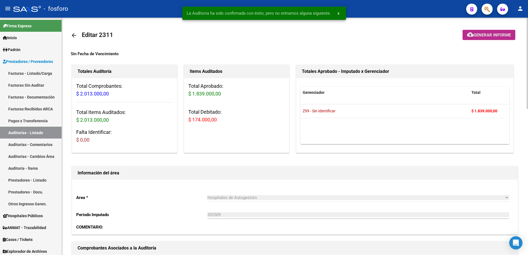
click at [474, 38] on button "cloud_download Generar informe" at bounding box center [488, 35] width 53 height 10
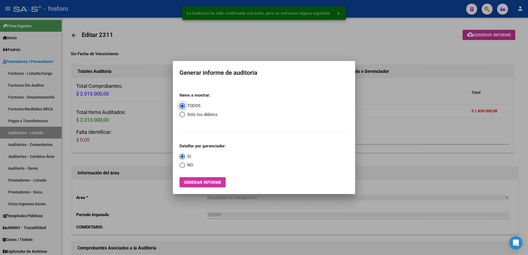
click at [202, 184] on span "Generar informe" at bounding box center [202, 182] width 37 height 5
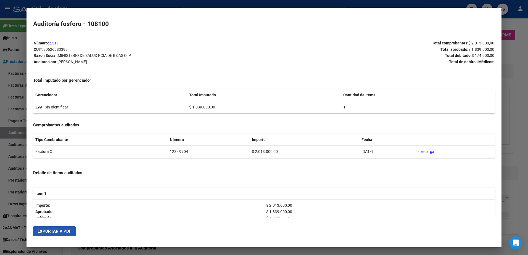
drag, startPoint x: 62, startPoint y: 231, endPoint x: 74, endPoint y: 226, distance: 13.3
click at [62, 231] on span "Exportar a PDF" at bounding box center [55, 231] width 34 height 5
click at [21, 43] on div at bounding box center [264, 127] width 528 height 255
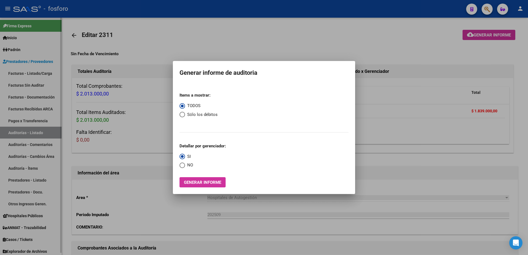
drag, startPoint x: 36, startPoint y: 74, endPoint x: 39, endPoint y: 73, distance: 3.4
click at [37, 74] on div at bounding box center [264, 127] width 528 height 255
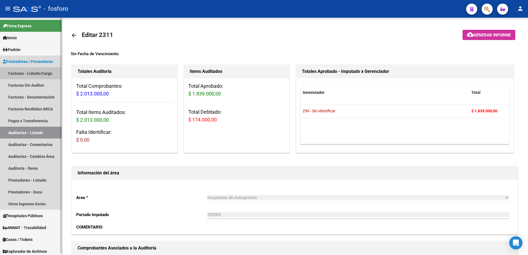
click at [57, 73] on link "Facturas - Listado/Carga" at bounding box center [31, 73] width 62 height 12
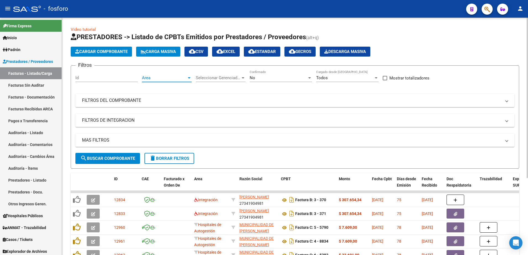
click at [190, 77] on div at bounding box center [189, 78] width 5 height 4
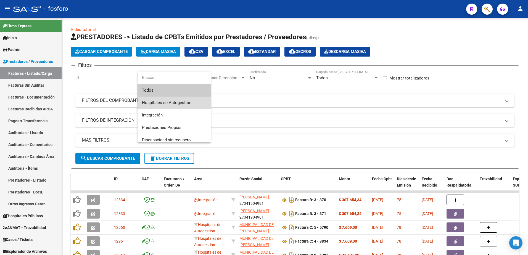
click at [185, 100] on span "Hospitales de Autogestión" at bounding box center [174, 103] width 64 height 12
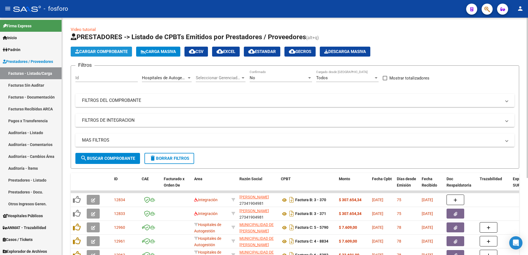
click at [119, 53] on span "Cargar Comprobante" at bounding box center [101, 51] width 52 height 5
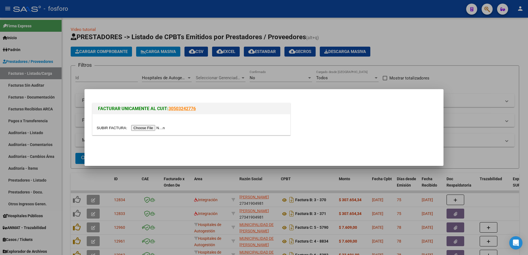
click at [139, 126] on input "file" at bounding box center [132, 128] width 70 height 6
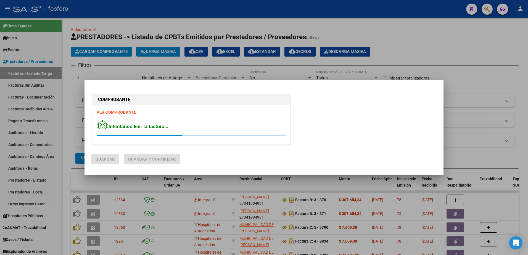
click at [126, 111] on strong "VER COMPROBANTE" at bounding box center [116, 112] width 39 height 5
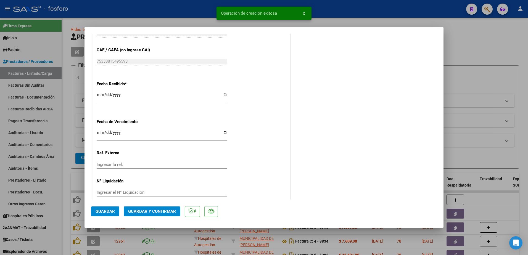
scroll to position [307, 0]
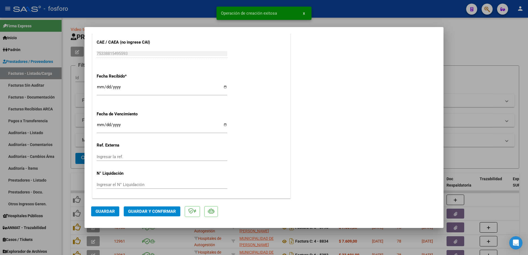
click at [98, 123] on input "Ingresar la fecha" at bounding box center [162, 127] width 131 height 9
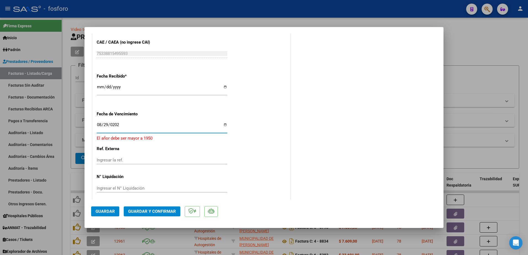
type input "[DATE]"
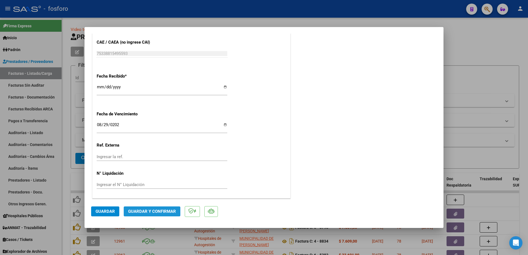
click at [138, 212] on span "Guardar y Confirmar" at bounding box center [152, 211] width 48 height 5
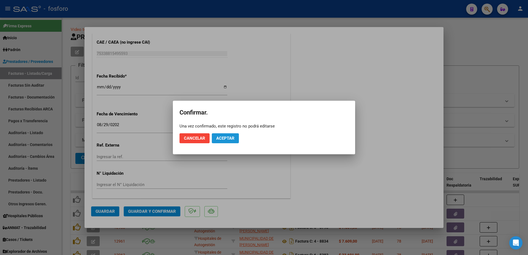
click at [226, 141] on button "Aceptar" at bounding box center [225, 138] width 27 height 10
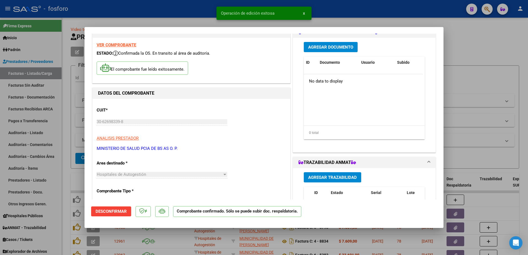
scroll to position [0, 0]
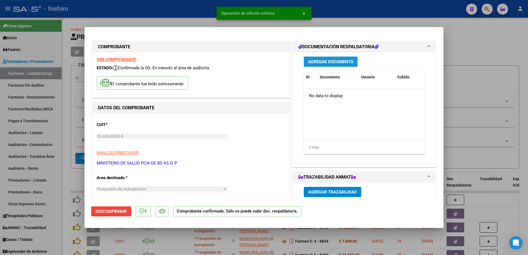
click at [338, 60] on span "Agregar Documento" at bounding box center [330, 61] width 45 height 5
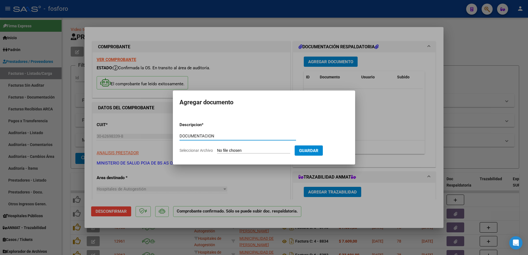
type input "DOCUMENTACION"
click at [227, 149] on input "Seleccionar Archivo" at bounding box center [253, 150] width 73 height 5
type input "C:\fakepath\BRN3C2AF40205FA_046922.pdf"
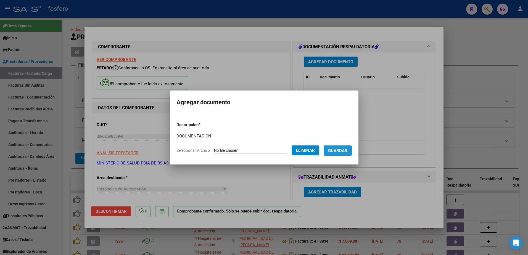
click at [337, 151] on span "Guardar" at bounding box center [337, 150] width 19 height 5
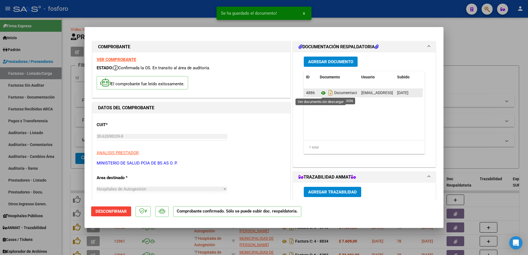
click at [321, 94] on icon at bounding box center [323, 93] width 7 height 7
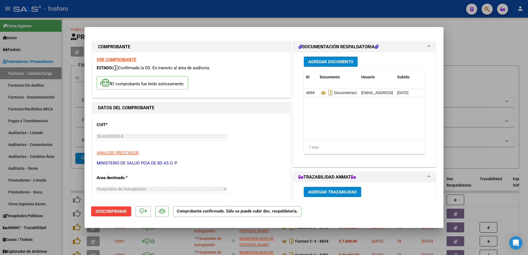
click at [37, 67] on div at bounding box center [264, 127] width 528 height 255
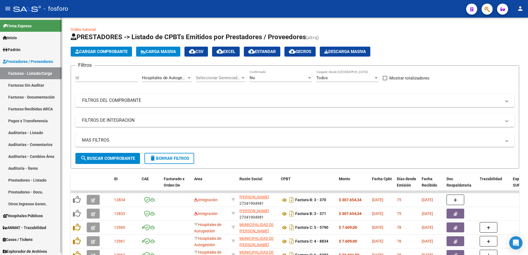
click at [44, 86] on link "Facturas Sin Auditar" at bounding box center [31, 85] width 62 height 12
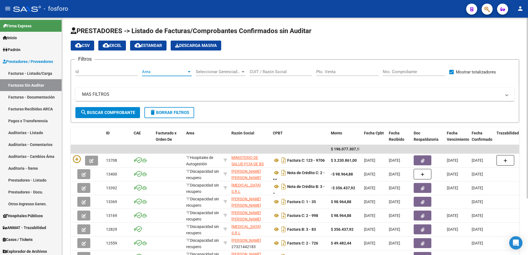
click at [190, 72] on div at bounding box center [189, 72] width 5 height 4
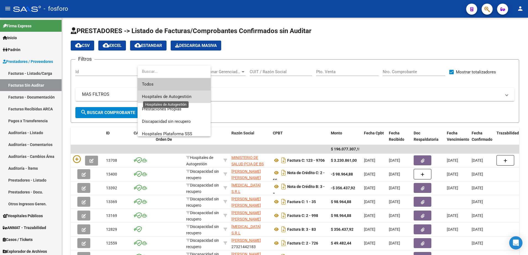
click at [187, 95] on span "Hospitales de Autogestión" at bounding box center [166, 96] width 49 height 5
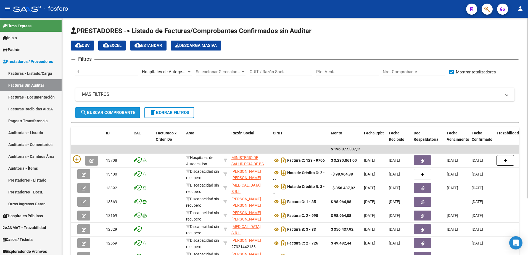
click at [113, 115] on button "search Buscar Comprobante" at bounding box center [107, 112] width 65 height 11
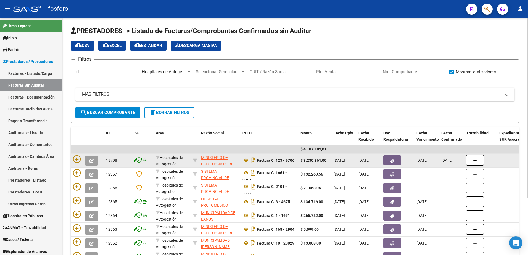
click at [78, 154] on datatable-body-cell at bounding box center [87, 161] width 33 height 14
click at [77, 158] on icon at bounding box center [77, 159] width 8 height 8
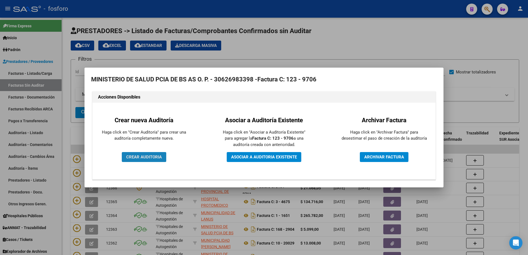
click at [137, 155] on span "CREAR AUDITORIA" at bounding box center [144, 157] width 36 height 5
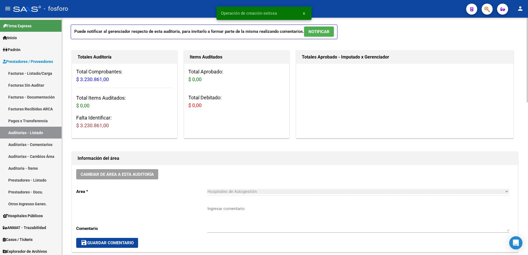
scroll to position [83, 0]
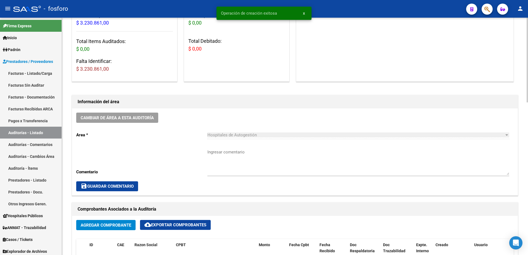
click at [214, 152] on textarea "Ingresar comentario" at bounding box center [358, 162] width 302 height 26
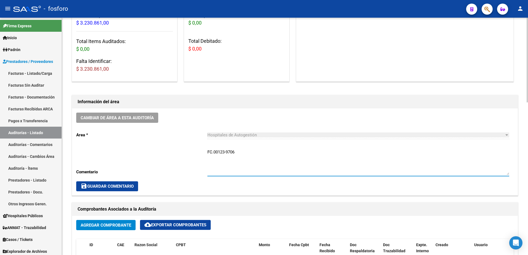
type textarea "FC.00123-9706"
click at [122, 186] on span "save Guardar Comentario" at bounding box center [107, 186] width 53 height 5
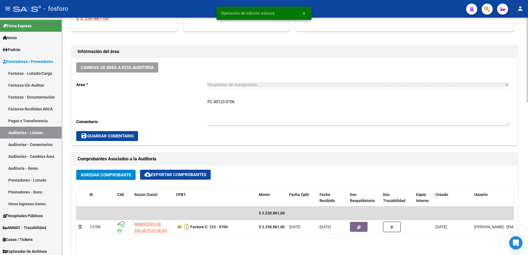
scroll to position [221, 0]
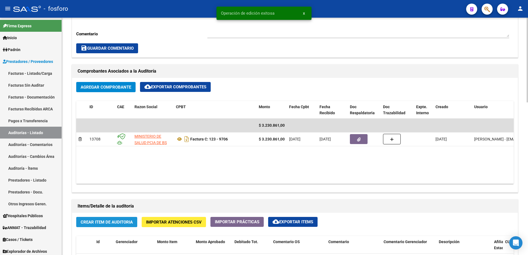
click at [110, 222] on span "Crear Item de Auditoria" at bounding box center [107, 222] width 52 height 5
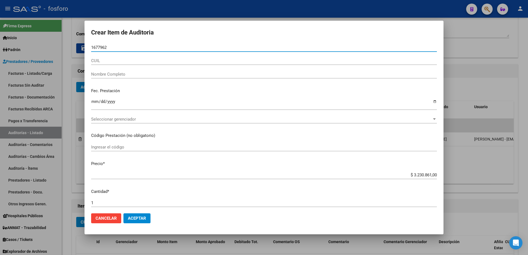
type input "16779624"
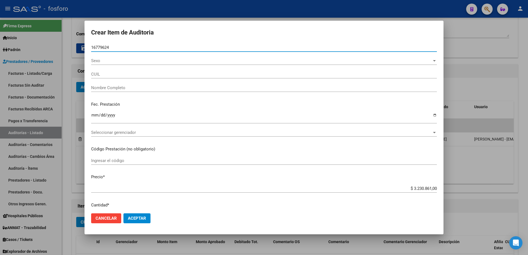
type input "23167796249"
type input "[PERSON_NAME] D -"
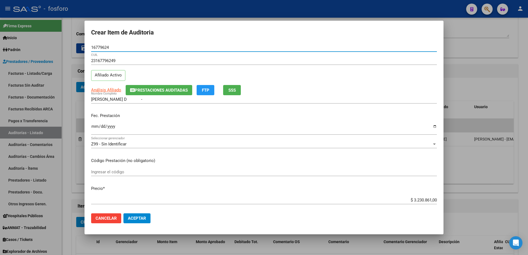
type input "16779624"
click at [92, 127] on input "Ingresar la fecha" at bounding box center [264, 128] width 346 height 9
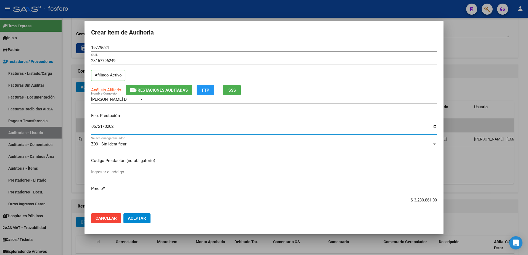
type input "[DATE]"
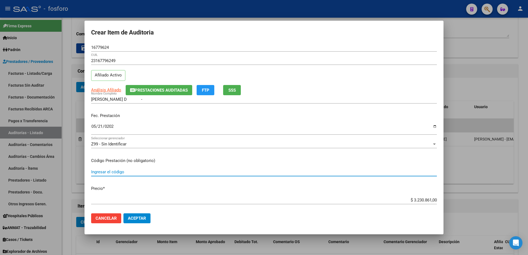
click at [97, 174] on input "Ingresar el código" at bounding box center [264, 171] width 346 height 5
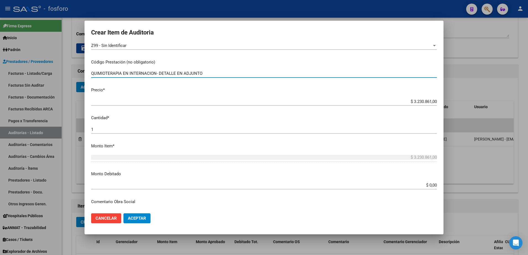
scroll to position [110, 0]
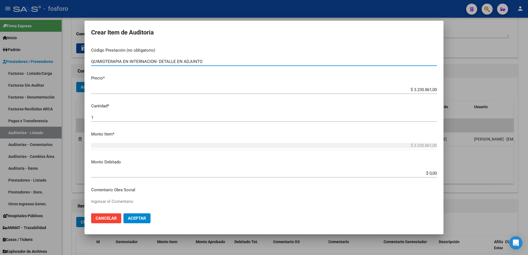
type input "QUIMIOTERAPIA EN INTERNACION- DETALLE EN ADJUNTO"
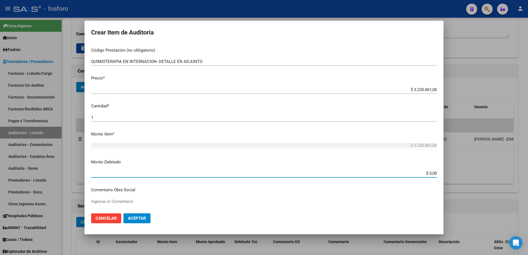
click at [427, 175] on input "$ 0,00" at bounding box center [264, 173] width 346 height 5
type input "$ 832.008,00"
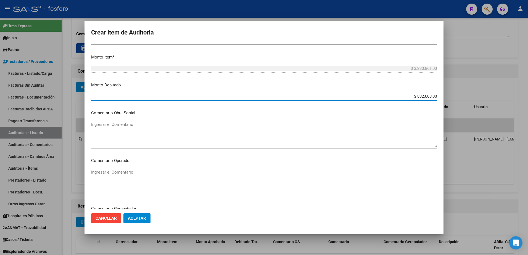
scroll to position [248, 0]
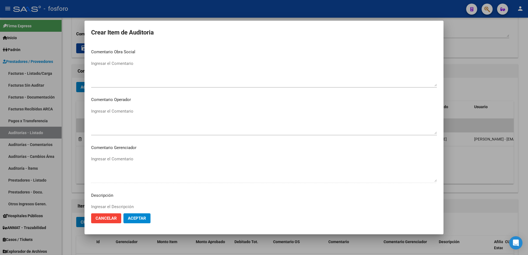
click at [127, 111] on textarea "Ingresar el Comentario" at bounding box center [264, 121] width 346 height 26
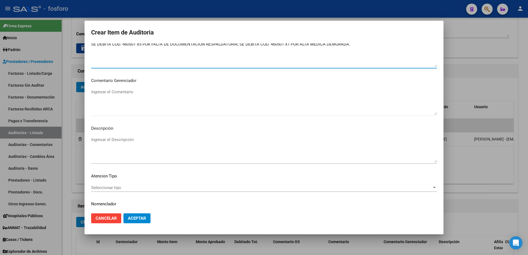
scroll to position [331, 0]
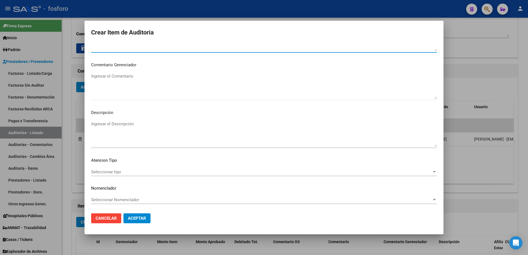
type textarea "SE DEBITA COD. 460501 X5 POR FALTA DE DOCUMENTACION RESPALDATORIA; SE DEBITA CO…"
click at [102, 170] on span "Seleccionar tipo" at bounding box center [261, 171] width 341 height 5
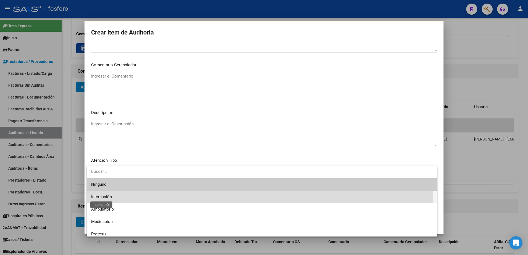
click at [105, 196] on span "Internación" at bounding box center [101, 196] width 21 height 5
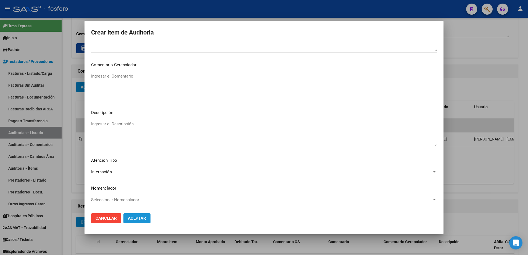
click at [132, 220] on span "Aceptar" at bounding box center [137, 218] width 18 height 5
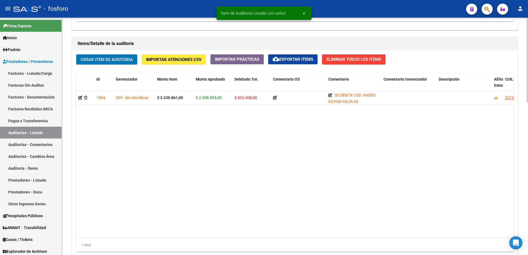
scroll to position [428, 0]
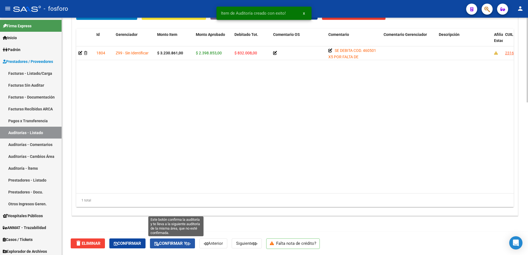
click at [183, 244] on span "Confirmar y" at bounding box center [172, 243] width 36 height 5
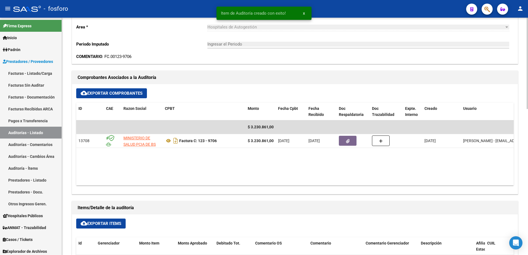
type input "202509"
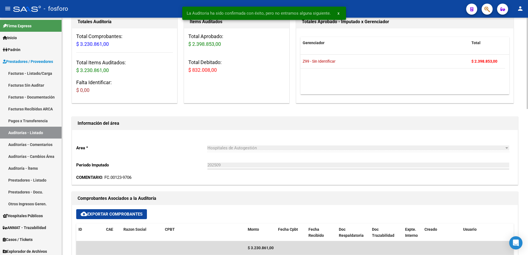
scroll to position [0, 0]
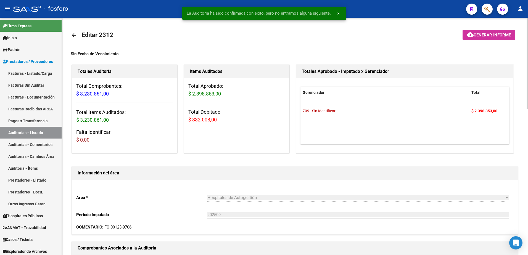
click at [500, 30] on button "cloud_download Generar informe" at bounding box center [488, 35] width 53 height 10
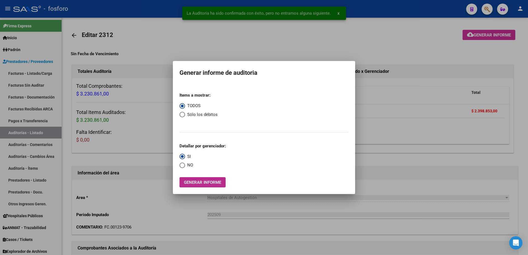
click at [195, 184] on span "Generar informe" at bounding box center [202, 182] width 37 height 5
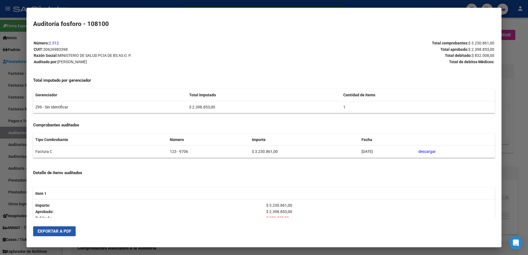
click at [65, 232] on span "Exportar a PDF" at bounding box center [55, 231] width 34 height 5
click at [511, 59] on div at bounding box center [264, 127] width 528 height 255
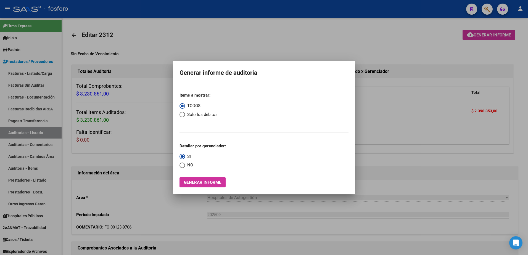
click at [511, 59] on div at bounding box center [264, 127] width 528 height 255
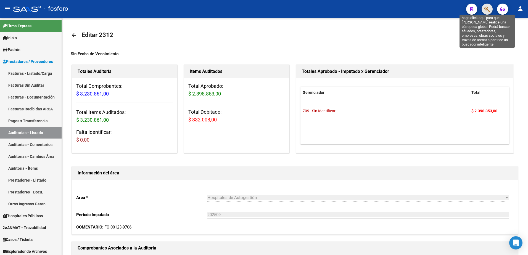
click at [485, 9] on icon "button" at bounding box center [487, 9] width 6 height 6
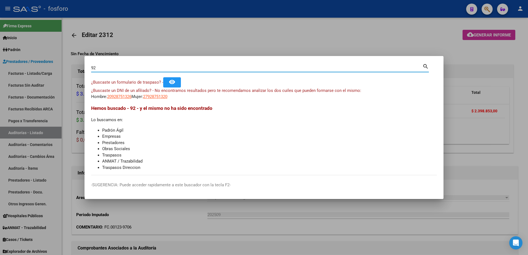
type input "9"
type input "[PERSON_NAME]"
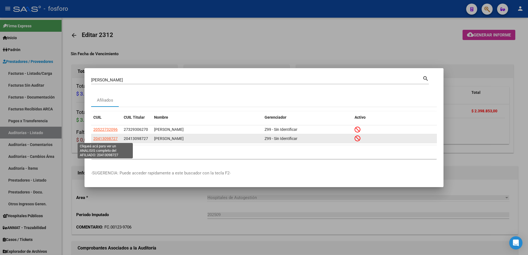
click at [111, 139] on span "20413098727" at bounding box center [105, 138] width 24 height 4
type textarea "20413098727"
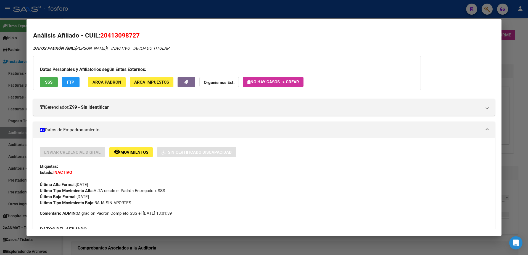
scroll to position [28, 0]
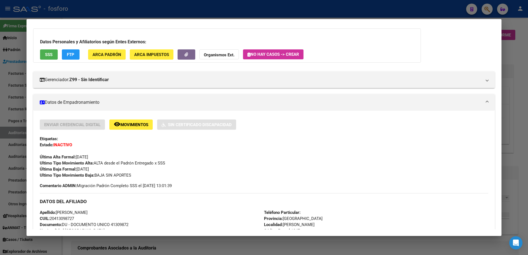
click at [15, 87] on div at bounding box center [264, 127] width 528 height 255
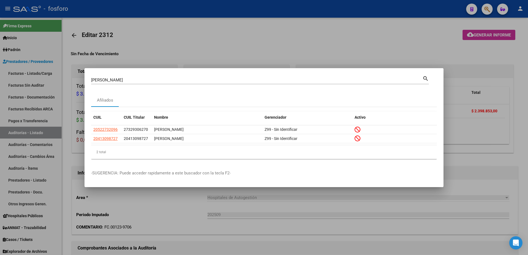
click at [155, 78] on input "[PERSON_NAME]" at bounding box center [256, 80] width 331 height 5
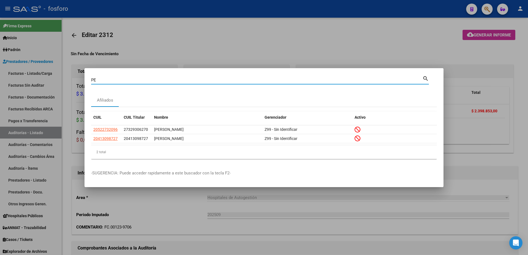
type input "P"
type input "92875132"
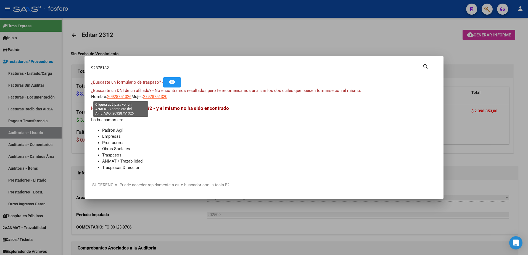
click at [118, 97] on span "20928751326" at bounding box center [119, 96] width 24 height 5
type textarea "20928751326"
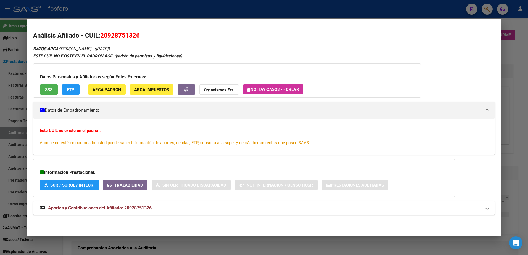
click at [84, 208] on span "Aportes y Contribuciones del Afiliado: 20928751326" at bounding box center [100, 207] width 104 height 5
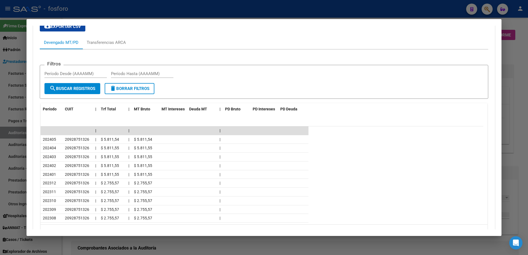
scroll to position [221, 0]
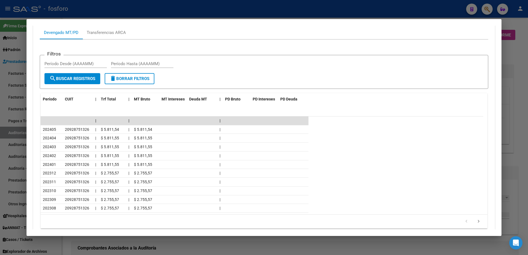
click at [12, 100] on div at bounding box center [264, 127] width 528 height 255
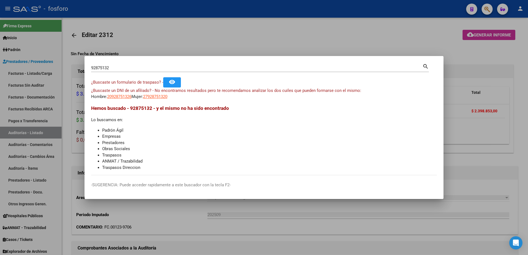
click at [133, 68] on input "92875132" at bounding box center [256, 67] width 331 height 5
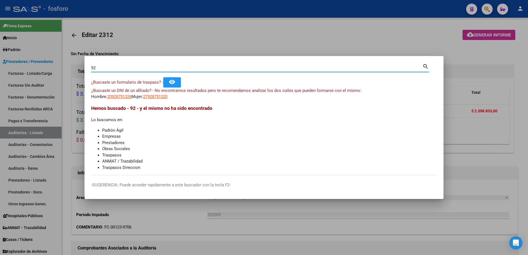
type input "9"
type input "28180263"
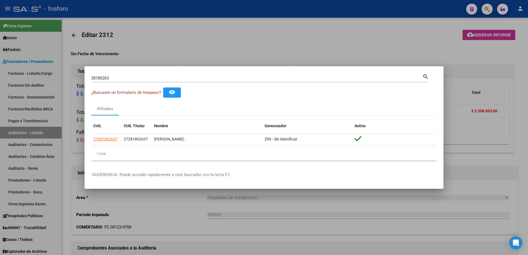
click at [187, 46] on div at bounding box center [264, 127] width 528 height 255
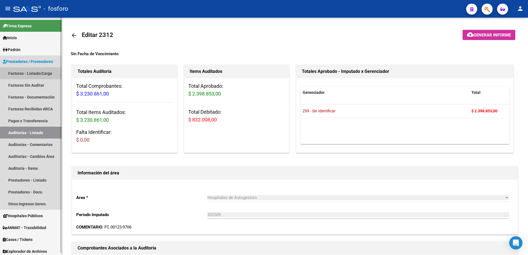
click at [20, 72] on link "Facturas - Listado/Carga" at bounding box center [31, 73] width 62 height 12
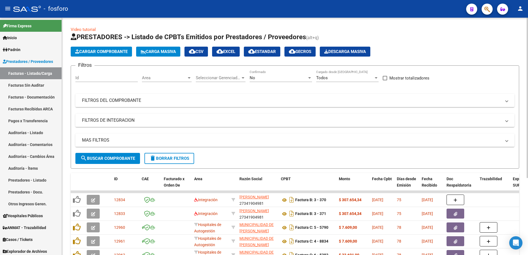
click at [188, 77] on div at bounding box center [189, 77] width 3 height 1
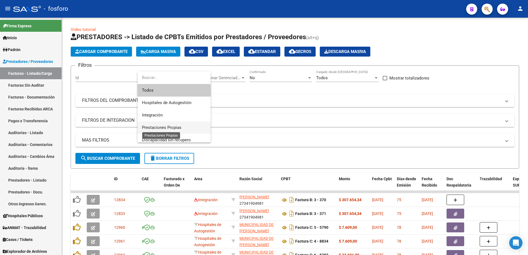
click at [163, 128] on span "Prestaciones Propias" at bounding box center [161, 127] width 39 height 5
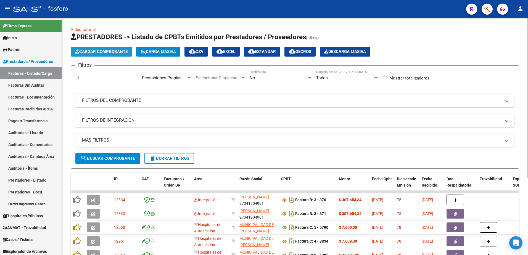
click at [104, 53] on span "Cargar Comprobante" at bounding box center [101, 51] width 52 height 5
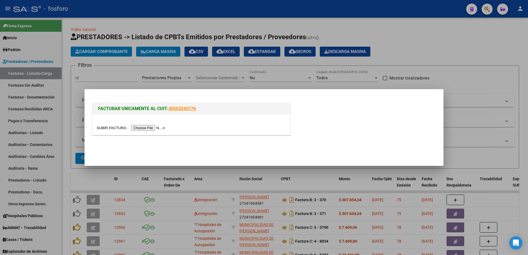
click at [141, 127] on input "file" at bounding box center [132, 128] width 70 height 6
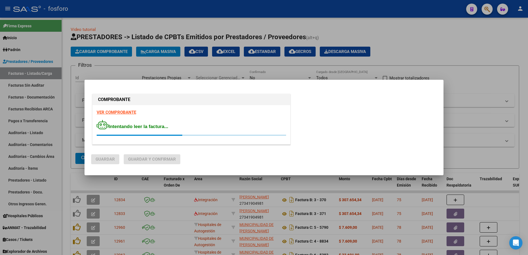
click at [121, 113] on strong "VER COMPROBANTE" at bounding box center [116, 112] width 39 height 5
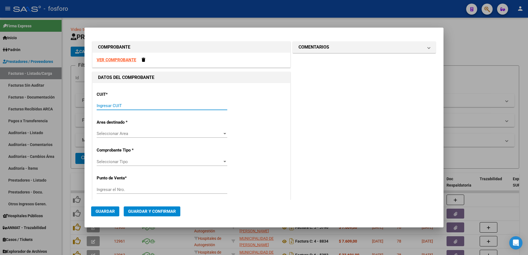
click at [134, 106] on input "Ingresar CUIT" at bounding box center [162, 105] width 131 height 5
type input "30-56920608-8"
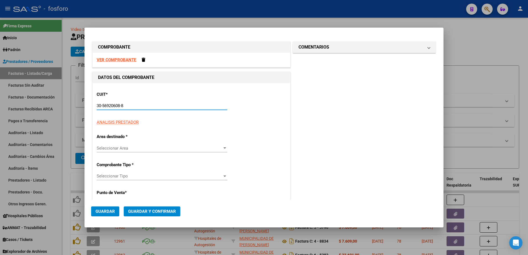
type input "3"
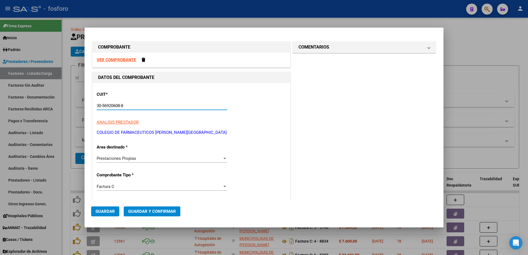
type input "30-56920608-8"
click at [224, 157] on div at bounding box center [224, 158] width 5 height 4
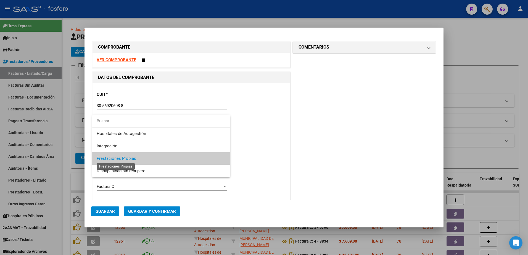
click at [121, 157] on span "Prestaciones Propias" at bounding box center [116, 158] width 39 height 5
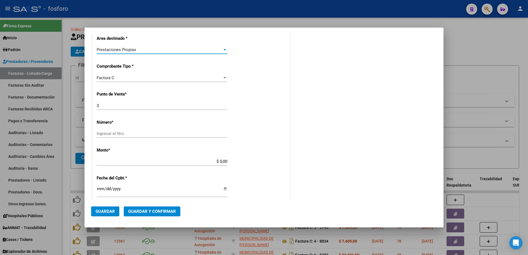
scroll to position [110, 0]
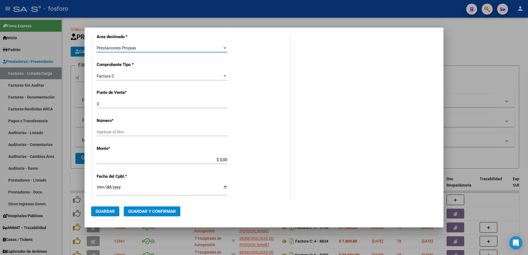
click at [122, 133] on input "Ingresar el Nro." at bounding box center [162, 131] width 131 height 5
type input "466"
click at [226, 160] on app-form-text-field "Monto * $ 0,00 Ingresar el monto" at bounding box center [164, 154] width 135 height 17
type input "$ 185.770,98"
type input "[DATE]"
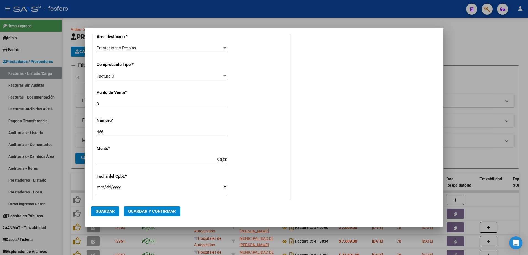
type input "75328816993730"
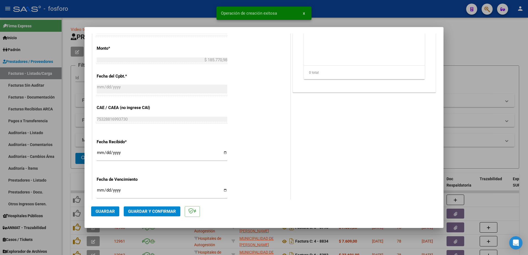
scroll to position [248, 0]
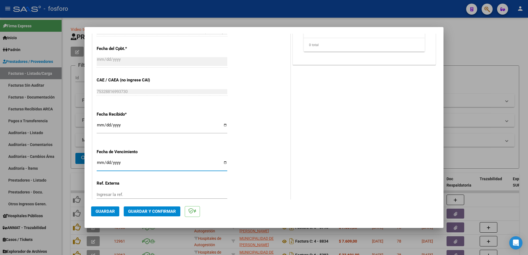
click at [101, 163] on input "Ingresar la fecha" at bounding box center [162, 164] width 131 height 9
type input "[DATE]"
click at [139, 216] on button "Guardar y Confirmar" at bounding box center [152, 211] width 57 height 10
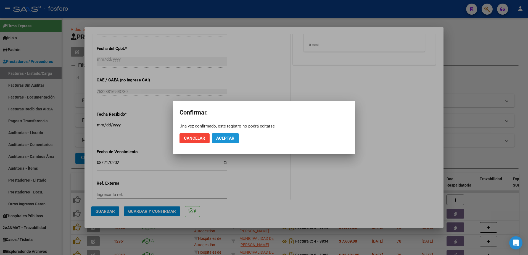
click at [226, 137] on span "Aceptar" at bounding box center [225, 138] width 18 height 5
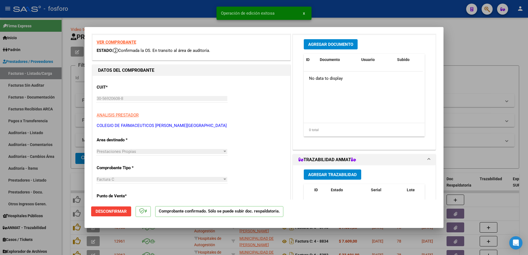
scroll to position [0, 0]
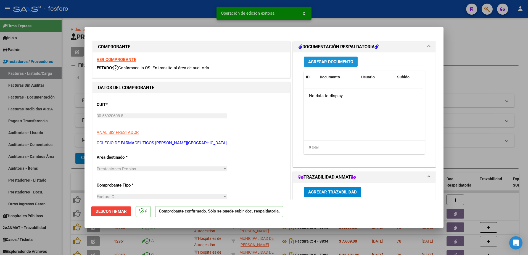
click at [319, 63] on span "Agregar Documento" at bounding box center [330, 61] width 45 height 5
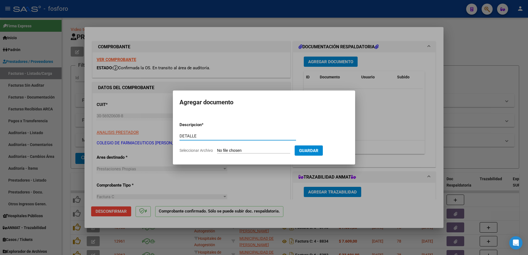
type input "DETALLE"
click at [239, 150] on input "Seleccionar Archivo" at bounding box center [253, 150] width 73 height 5
type input "C:\fakepath\BRN3C2AF40205FA_046975.pdf"
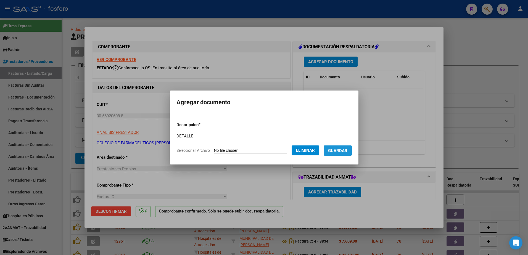
click at [340, 150] on span "Guardar" at bounding box center [337, 150] width 19 height 5
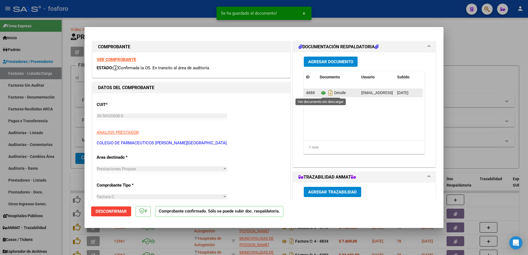
click at [320, 93] on icon at bounding box center [323, 93] width 7 height 7
drag, startPoint x: 62, startPoint y: 118, endPoint x: 58, endPoint y: 99, distance: 20.2
click at [62, 117] on div at bounding box center [264, 127] width 528 height 255
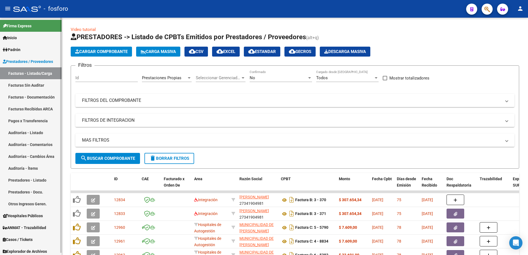
click at [42, 88] on link "Facturas Sin Auditar" at bounding box center [31, 85] width 62 height 12
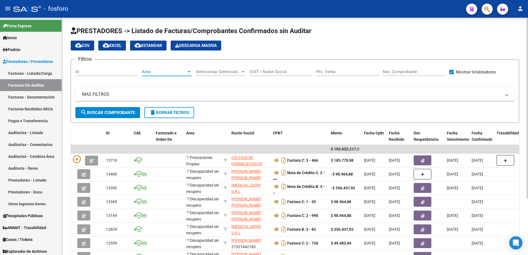
click at [189, 73] on div at bounding box center [189, 72] width 5 height 4
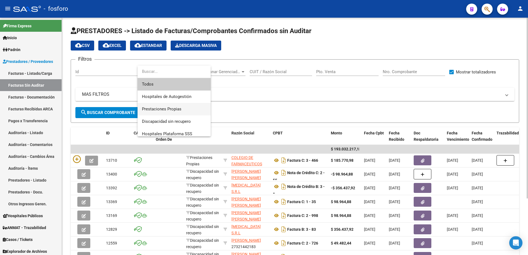
drag, startPoint x: 176, startPoint y: 106, endPoint x: 169, endPoint y: 106, distance: 6.4
click at [173, 106] on span "Prestaciones Propias" at bounding box center [174, 109] width 64 height 12
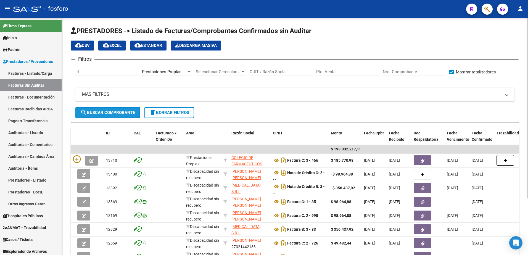
click at [103, 113] on span "search Buscar Comprobante" at bounding box center [107, 112] width 55 height 5
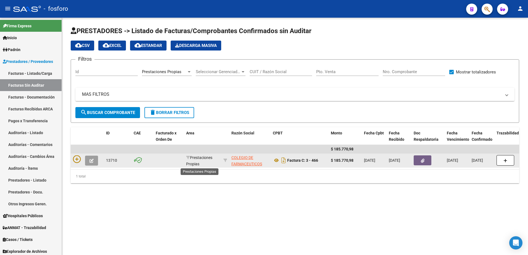
scroll to position [1, 0]
click at [77, 158] on icon at bounding box center [77, 159] width 8 height 8
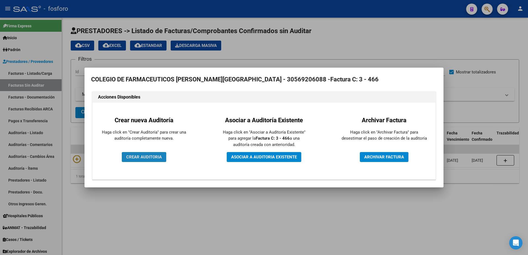
click at [141, 152] on button "CREAR AUDITORIA" at bounding box center [144, 157] width 44 height 10
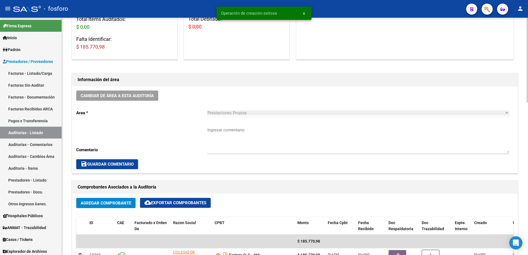
scroll to position [110, 0]
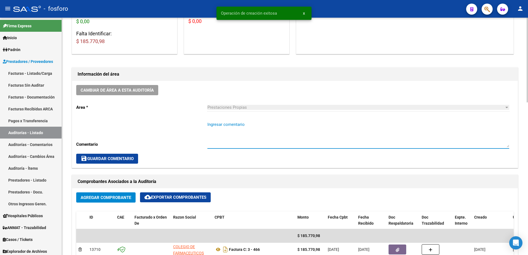
click at [214, 123] on textarea "Ingresar comentario" at bounding box center [358, 134] width 302 height 26
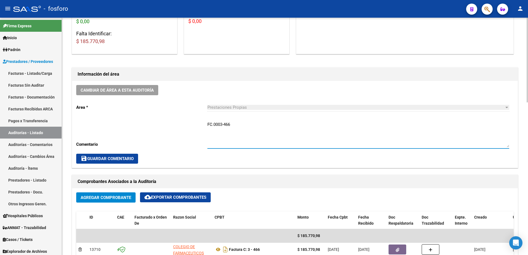
type textarea "FC.0003-466"
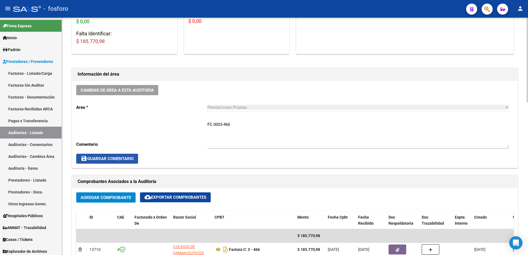
click at [112, 161] on span "save Guardar Comentario" at bounding box center [107, 158] width 53 height 5
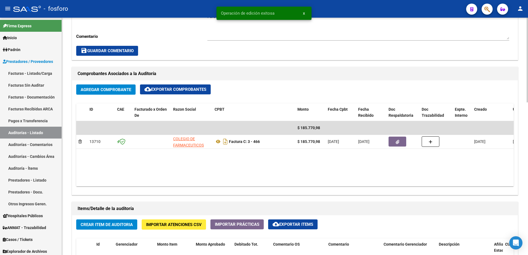
scroll to position [221, 0]
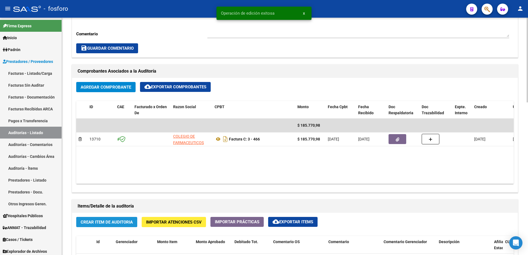
click at [109, 221] on span "Crear Item de Auditoria" at bounding box center [107, 222] width 52 height 5
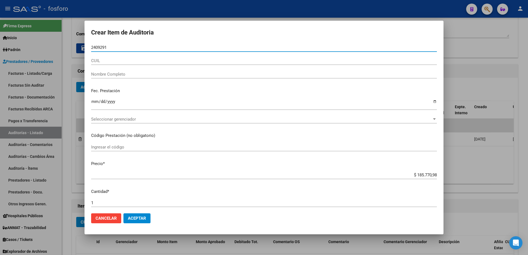
type input "24092918"
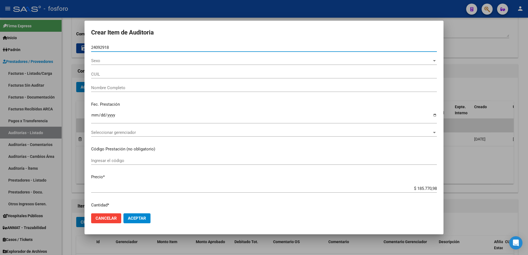
type input "27240929185"
type input "[PERSON_NAME] -"
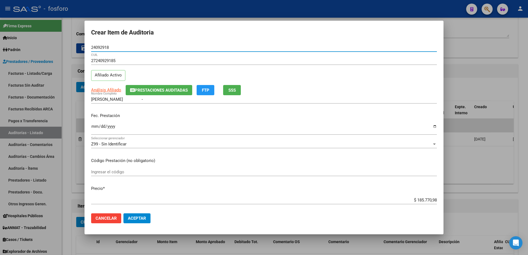
type input "24092918"
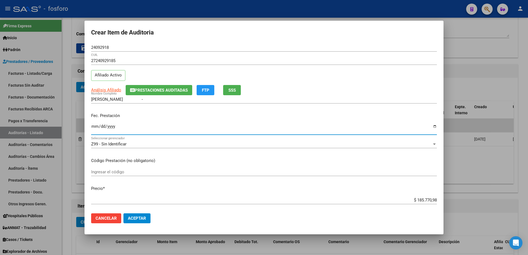
click at [93, 128] on input "Ingresar la fecha" at bounding box center [264, 128] width 346 height 9
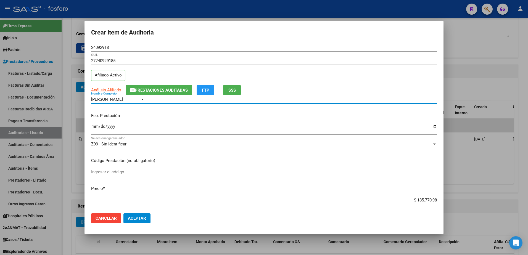
click at [104, 99] on input "[PERSON_NAME] -" at bounding box center [264, 99] width 346 height 5
type input "[PERSON_NAME] -"
click at [94, 127] on input "Ingresar la fecha" at bounding box center [264, 128] width 346 height 9
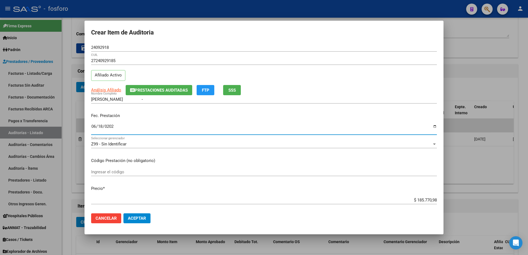
type input "[DATE]"
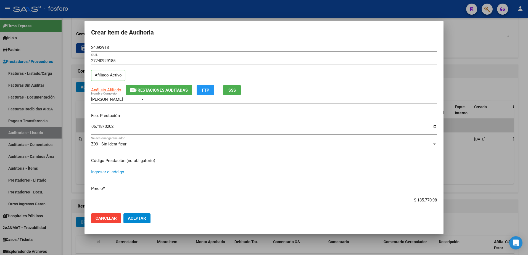
click at [97, 174] on input "Ingresar el código" at bounding box center [264, 171] width 346 height 5
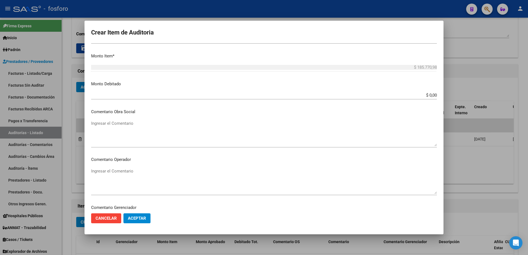
scroll to position [193, 0]
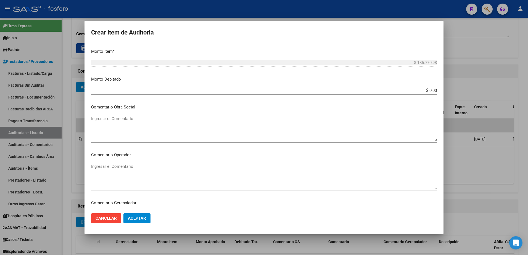
type input "MEDICACION COBERTURA 100%- DEMAS AFILIADOS Y COBERTURA EN ADJUNTO."
click at [135, 170] on textarea "Ingresar el Comentario" at bounding box center [264, 176] width 346 height 26
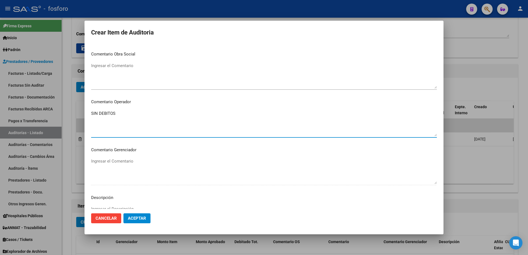
scroll to position [331, 0]
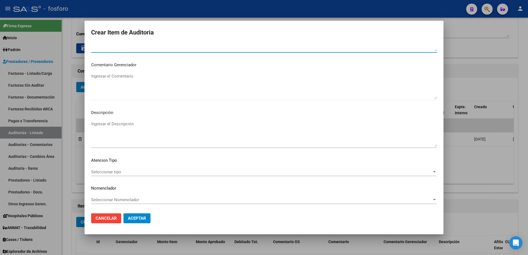
type textarea "SIN DEBITOS"
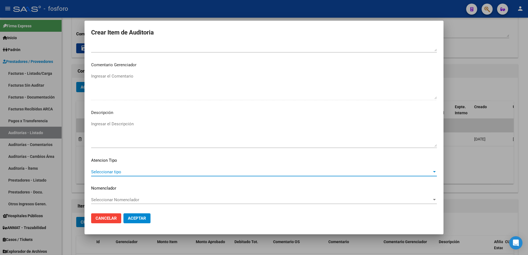
click at [108, 170] on span "Seleccionar tipo" at bounding box center [261, 171] width 341 height 5
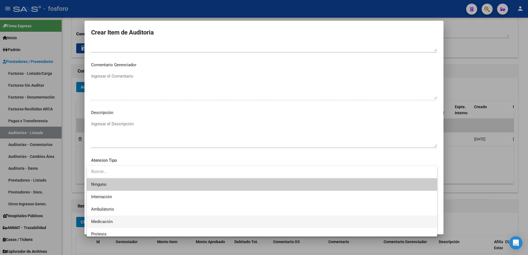
click at [104, 218] on span "Medicación" at bounding box center [261, 222] width 341 height 12
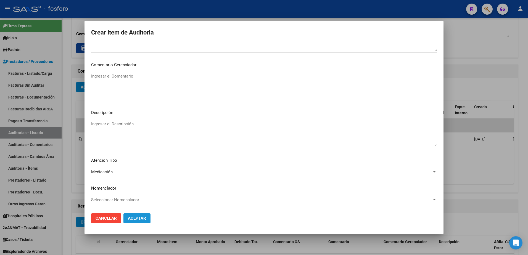
click at [134, 216] on span "Aceptar" at bounding box center [137, 218] width 18 height 5
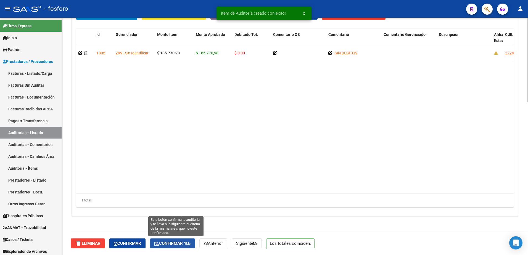
click at [189, 242] on span "Confirmar y" at bounding box center [172, 243] width 36 height 5
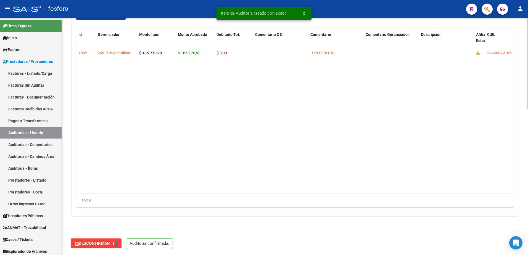
type input "202509"
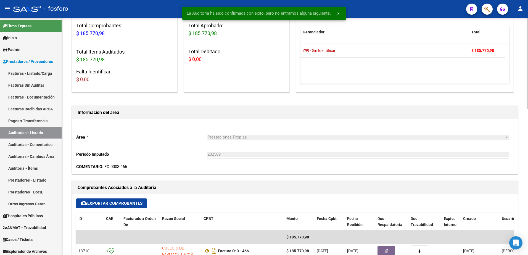
scroll to position [0, 0]
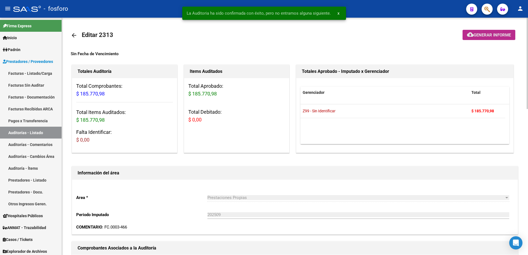
click at [489, 33] on span "Generar informe" at bounding box center [491, 35] width 37 height 5
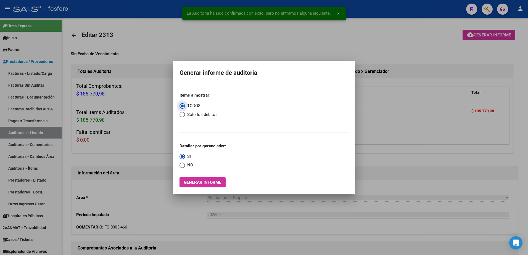
click at [198, 181] on span "Generar informe" at bounding box center [202, 182] width 37 height 5
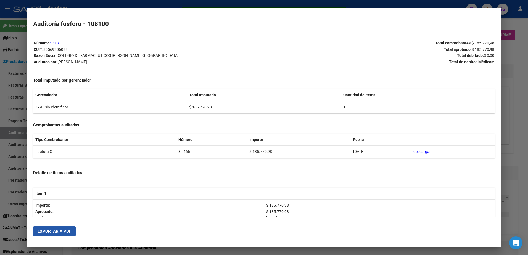
click at [72, 229] on button "Exportar a PDF" at bounding box center [54, 231] width 43 height 10
click at [13, 64] on div at bounding box center [264, 127] width 528 height 255
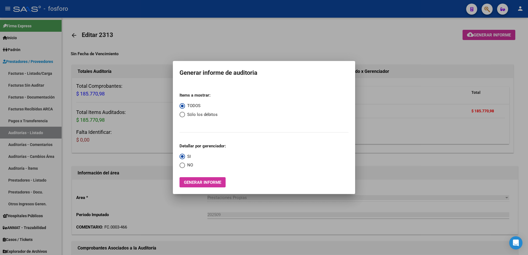
click at [24, 72] on div at bounding box center [264, 127] width 528 height 255
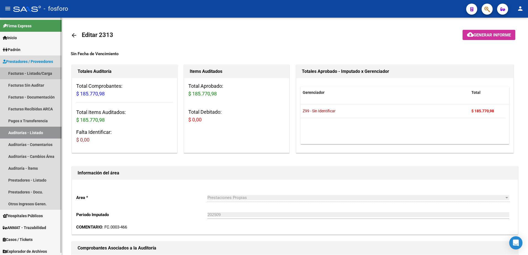
click at [29, 72] on link "Facturas - Listado/Carga" at bounding box center [31, 73] width 62 height 12
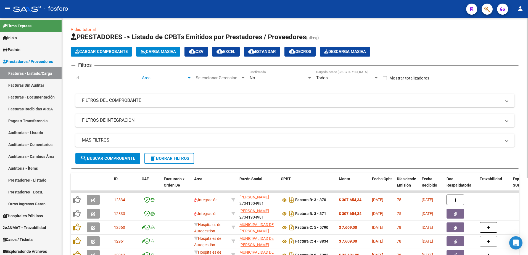
click at [190, 77] on div at bounding box center [189, 77] width 3 height 1
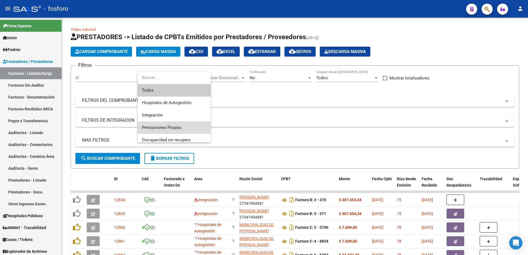
click at [175, 122] on span "Prestaciones Propias" at bounding box center [174, 127] width 64 height 12
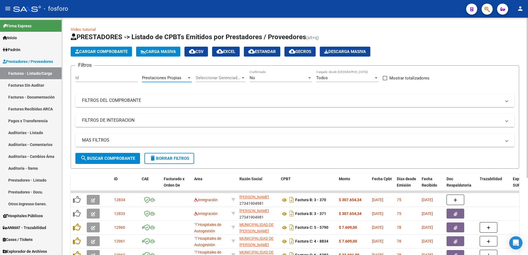
click at [116, 160] on span "search Buscar Comprobante" at bounding box center [107, 158] width 55 height 5
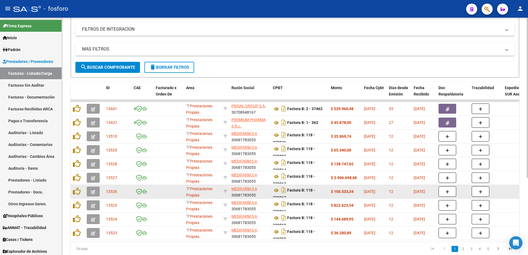
scroll to position [114, 0]
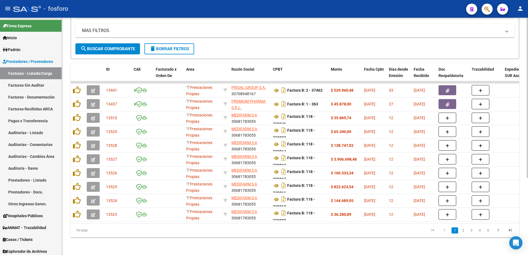
click at [461, 229] on link "2" at bounding box center [463, 230] width 7 height 6
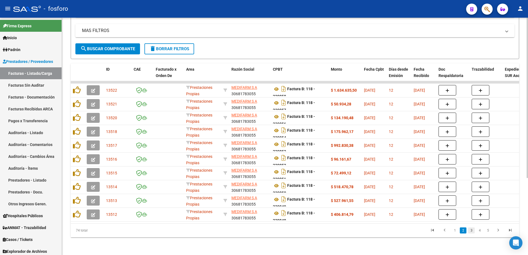
click at [472, 231] on link "3" at bounding box center [471, 230] width 7 height 6
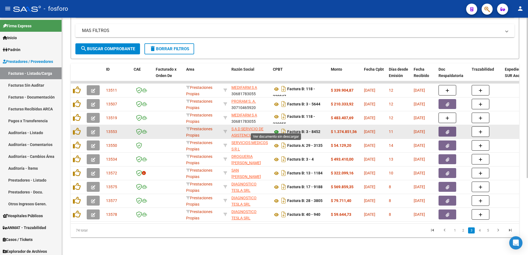
click at [278, 130] on icon at bounding box center [276, 132] width 7 height 7
click at [446, 130] on icon "button" at bounding box center [448, 132] width 4 height 4
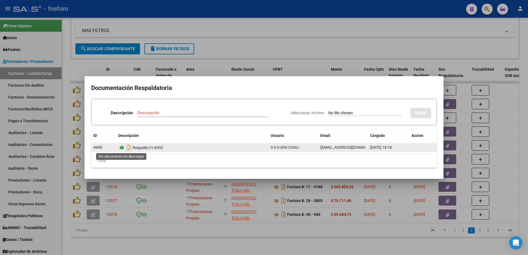
click at [124, 148] on icon at bounding box center [121, 147] width 7 height 7
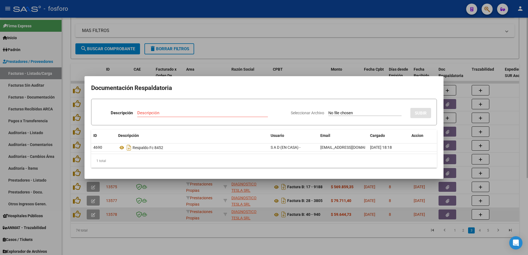
drag, startPoint x: 212, startPoint y: 235, endPoint x: 198, endPoint y: 213, distance: 26.4
click at [211, 235] on div at bounding box center [264, 127] width 528 height 255
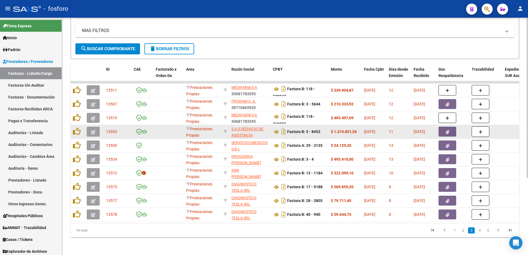
click at [89, 127] on button "button" at bounding box center [93, 132] width 13 height 10
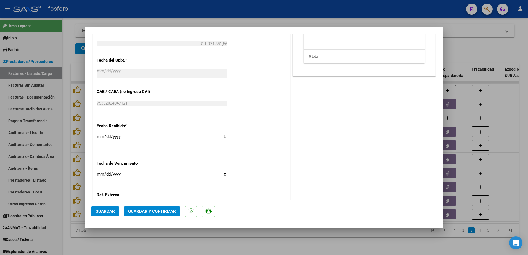
scroll to position [286, 0]
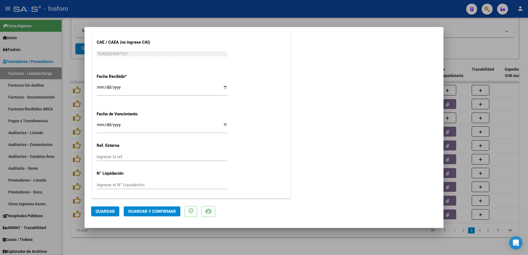
click at [100, 127] on input "Ingresar la fecha" at bounding box center [162, 127] width 131 height 9
type input "[DATE]"
click at [140, 209] on span "Guardar y Confirmar" at bounding box center [152, 211] width 48 height 5
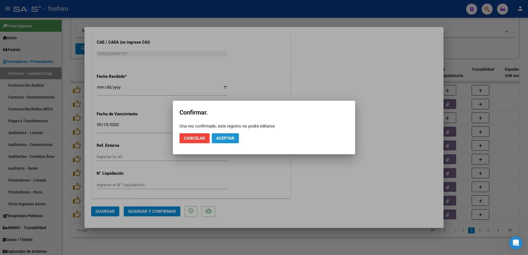
click at [224, 136] on button "Aceptar" at bounding box center [225, 138] width 27 height 10
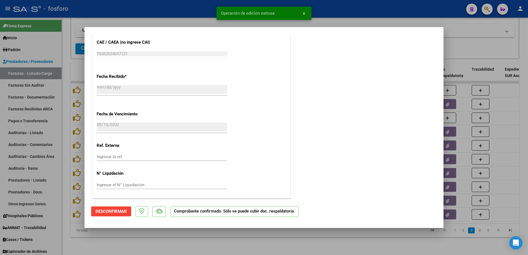
click at [36, 84] on div at bounding box center [264, 127] width 528 height 255
type input "$ 0,00"
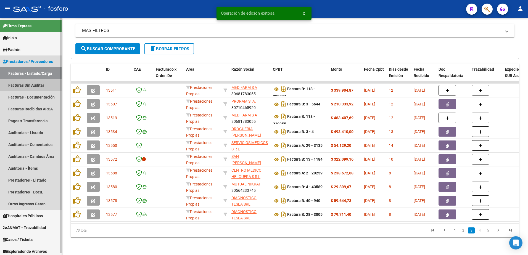
click at [36, 84] on link "Facturas Sin Auditar" at bounding box center [31, 85] width 62 height 12
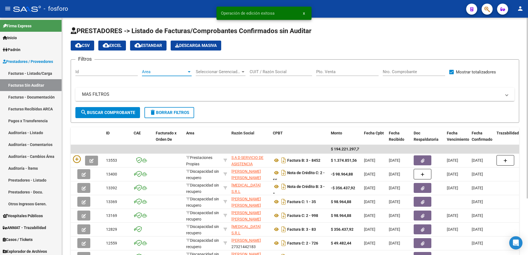
click at [191, 71] on div at bounding box center [189, 72] width 5 height 4
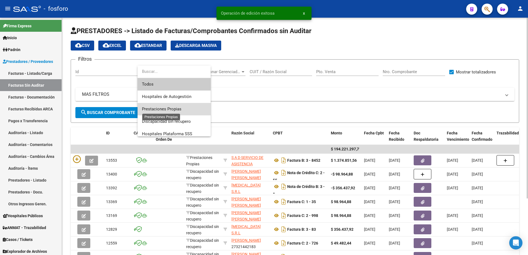
drag, startPoint x: 177, startPoint y: 110, endPoint x: 166, endPoint y: 109, distance: 11.4
click at [168, 109] on span "Prestaciones Propias" at bounding box center [161, 109] width 39 height 5
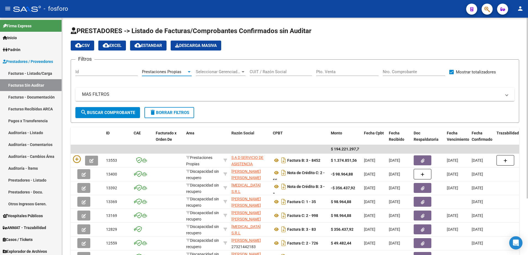
click at [108, 114] on span "search Buscar Comprobante" at bounding box center [107, 112] width 55 height 5
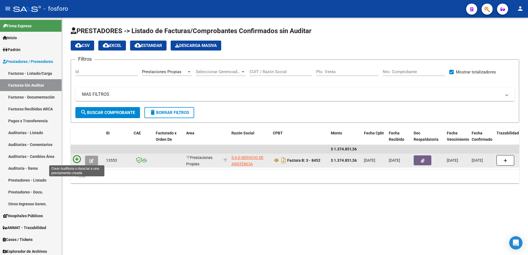
click at [76, 157] on icon at bounding box center [77, 159] width 8 height 8
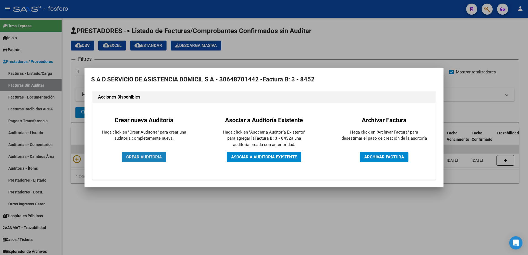
click at [137, 157] on span "CREAR AUDITORIA" at bounding box center [144, 157] width 36 height 5
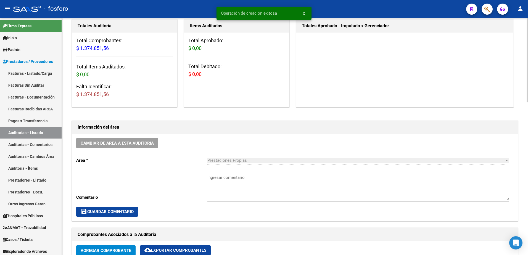
scroll to position [110, 0]
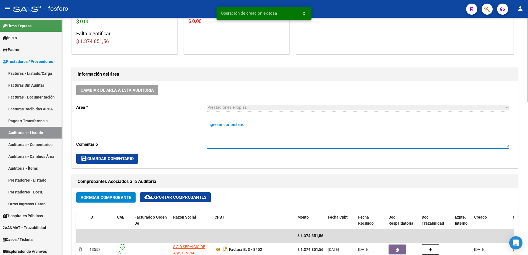
click at [231, 124] on textarea "Ingresar comentario" at bounding box center [358, 134] width 302 height 26
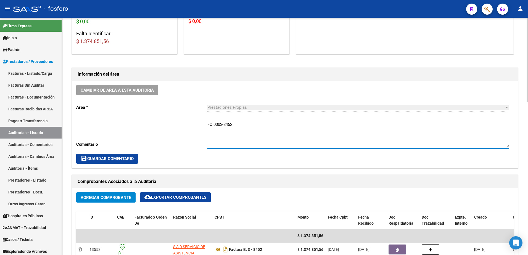
type textarea "FC.0003-8452"
click at [120, 158] on span "save Guardar Comentario" at bounding box center [107, 158] width 53 height 5
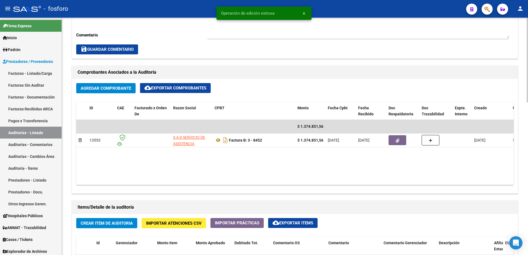
scroll to position [221, 0]
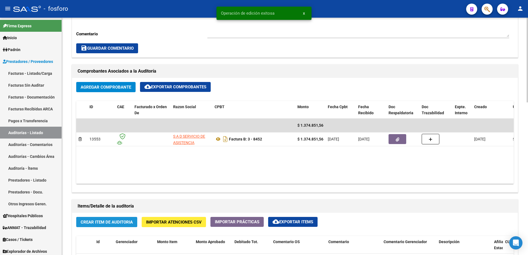
click at [101, 223] on span "Crear Item de Auditoria" at bounding box center [107, 222] width 52 height 5
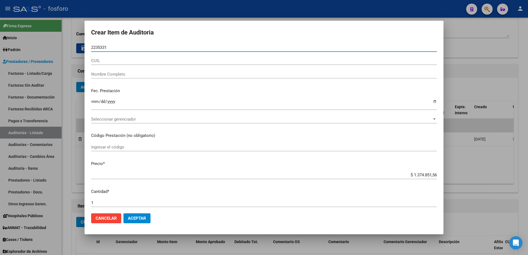
type input "22353311"
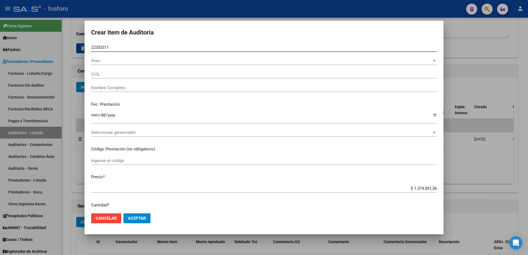
type input "20223533117"
type input "[PERSON_NAME]"
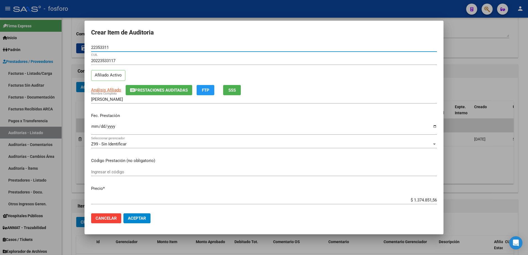
type input "22353311"
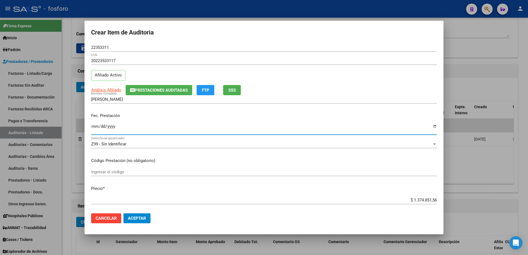
click at [96, 127] on input "Ingresar la fecha" at bounding box center [264, 128] width 346 height 9
type input "[DATE]"
click at [101, 174] on input "Ingresar el código" at bounding box center [264, 171] width 346 height 5
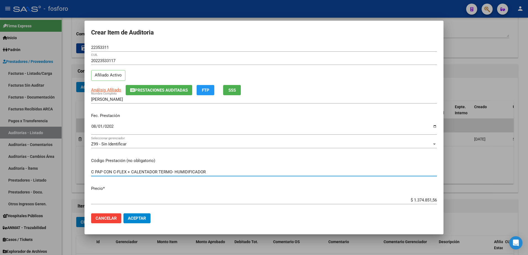
type input "C PAP CON C-FLEX + CALENTADOR TERMO- HUMIDIFICADOR"
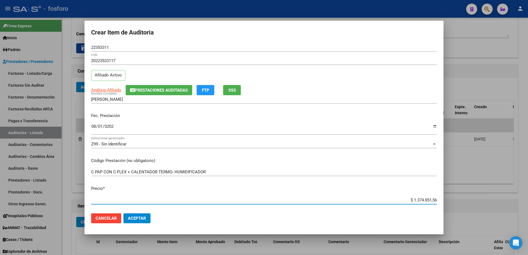
click at [432, 200] on input "$ 1.374.851,56" at bounding box center [264, 200] width 346 height 5
type input "$ 137.485,15"
type input "$ 13.748,51"
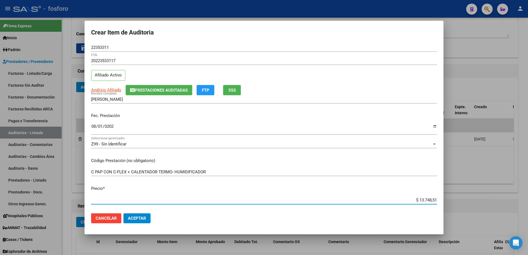
type input "$ 1.374,85"
type input "$ 137,48"
type input "$ 13,74"
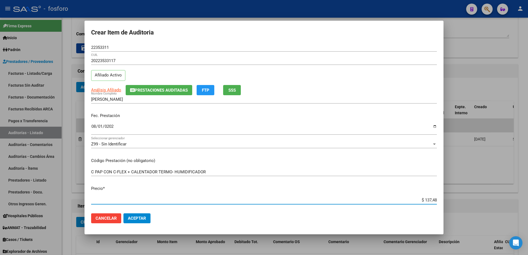
type input "$ 13,74"
type input "$ 1,37"
type input "$ 0,13"
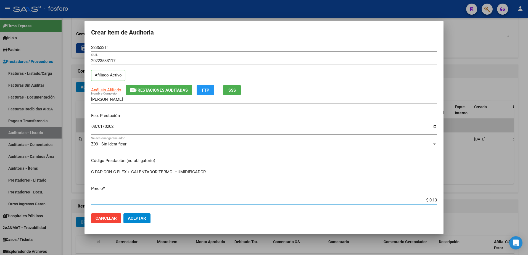
type input "$ 0,01"
type input "$ 0,13"
type input "$ 1,30"
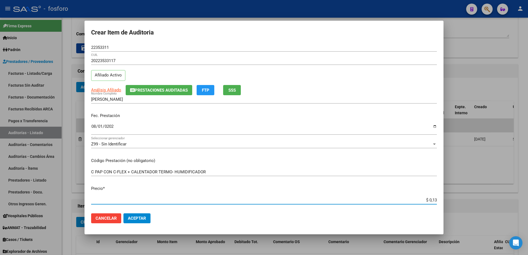
type input "$ 1,30"
type input "$ 13,02"
type input "$ 130,23"
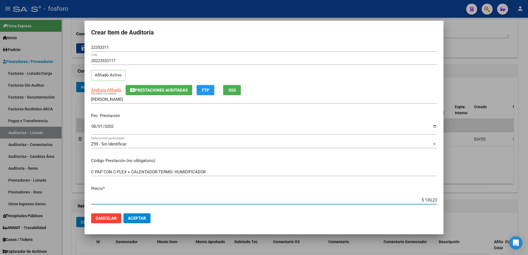
type input "$ 1.302,31"
type input "$ 13.023,13"
type input "$ 130.231,30"
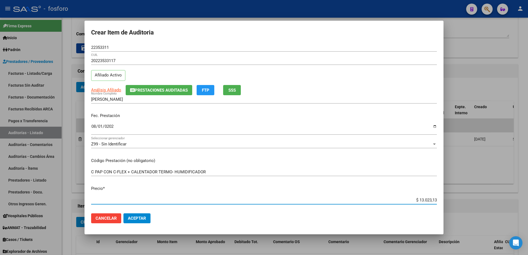
type input "$ 130.231,30"
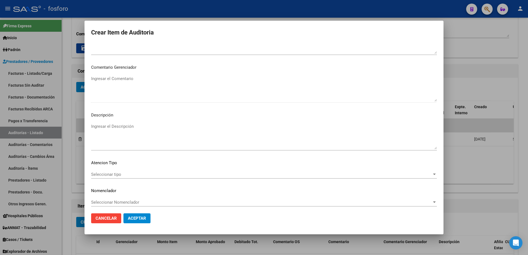
scroll to position [331, 0]
click at [104, 168] on div "Seleccionar tipo Seleccionar tipo" at bounding box center [264, 172] width 346 height 8
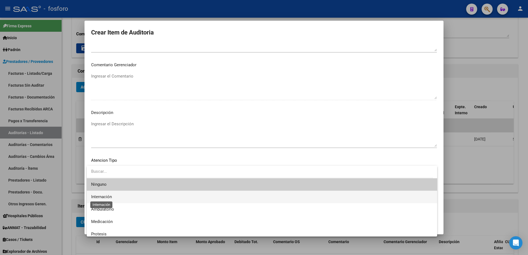
click at [105, 197] on span "Internación" at bounding box center [101, 196] width 21 height 5
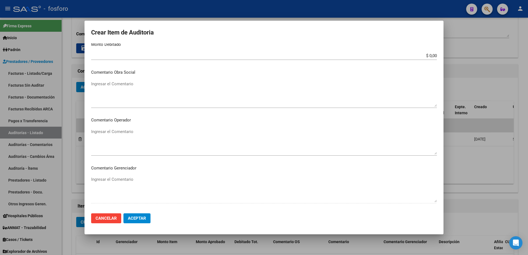
scroll to position [193, 0]
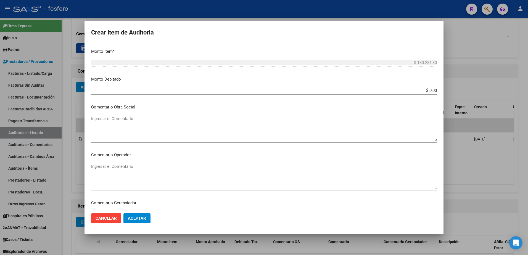
click at [126, 166] on textarea "Ingresar el Comentario" at bounding box center [264, 176] width 346 height 26
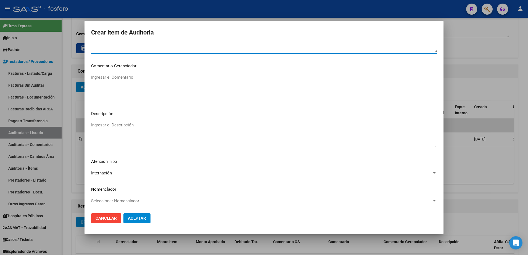
scroll to position [331, 0]
type textarea "SIN DEBITOS"
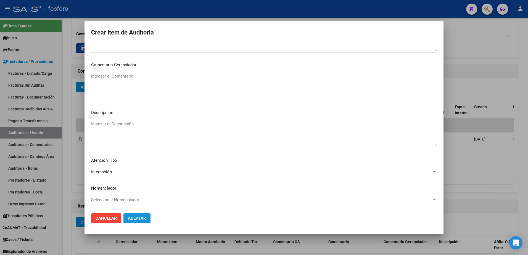
click at [137, 221] on span "Aceptar" at bounding box center [137, 218] width 18 height 5
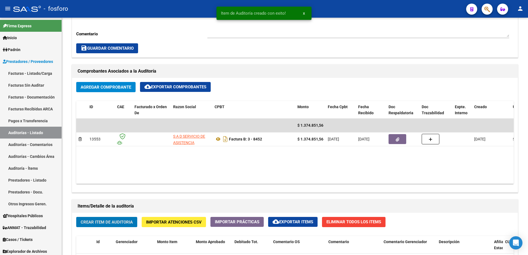
scroll to position [221, 0]
click at [129, 222] on span "Crear Item de Auditoria" at bounding box center [107, 222] width 52 height 5
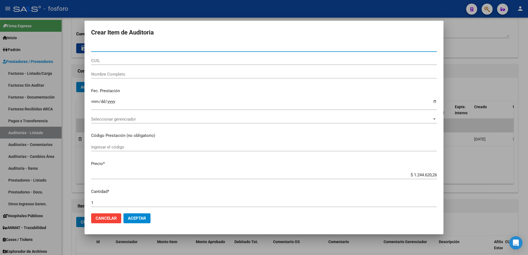
click at [481, 65] on div at bounding box center [264, 127] width 528 height 255
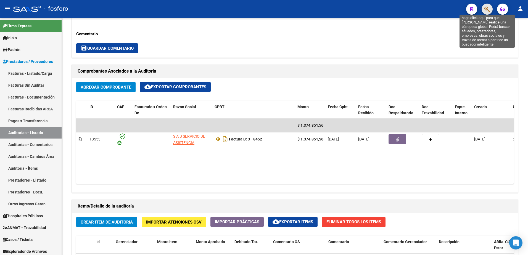
click at [487, 10] on icon "button" at bounding box center [487, 9] width 6 height 6
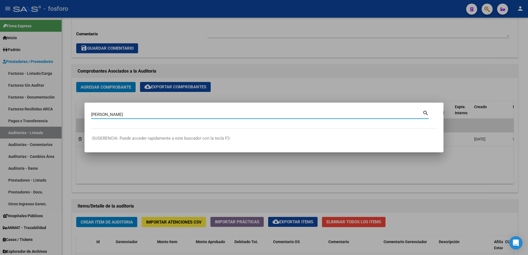
type input "[PERSON_NAME]"
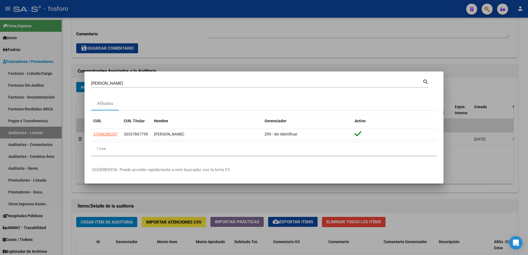
click at [173, 57] on div at bounding box center [264, 127] width 528 height 255
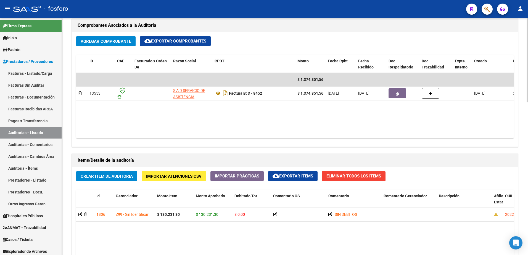
scroll to position [387, 0]
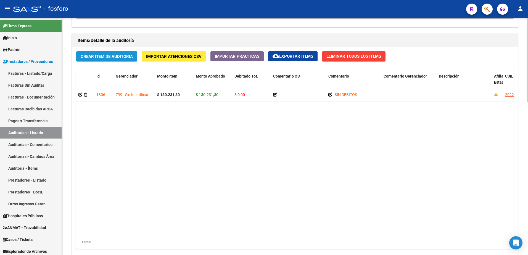
click at [123, 58] on span "Crear Item de Auditoria" at bounding box center [107, 56] width 52 height 5
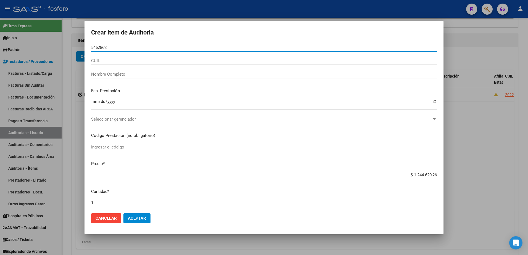
type input "54628623"
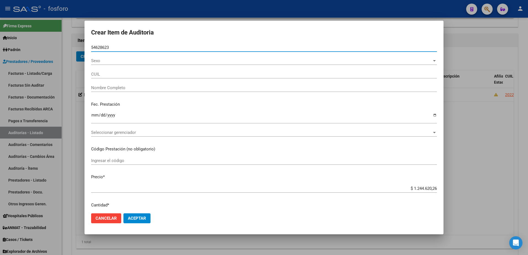
type input "27546286237"
type input "[PERSON_NAME] -"
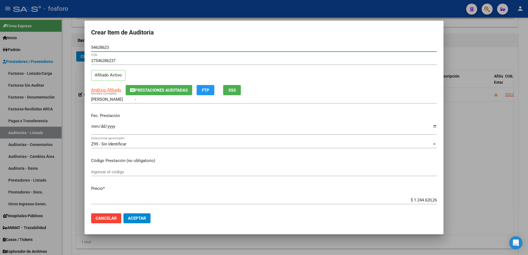
type input "54628623"
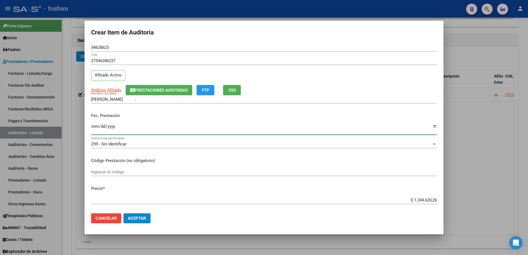
click at [94, 129] on input "Ingresar la fecha" at bounding box center [264, 128] width 346 height 9
type input "[DATE]"
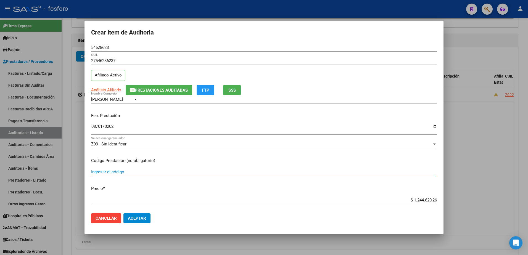
click at [130, 173] on input "Ingresar el código" at bounding box center [264, 171] width 346 height 5
click at [208, 173] on input "KINESIOLOGIA RESPIRATORIA X 26 SESIONES + KINESIOLOGIAMOTORA X 13 SESIONES" at bounding box center [264, 171] width 346 height 5
type input "KINESIOLOGIA RESPIRATORIA X 26 SESIONES + KINESIOLOGIA MOTORA X 13 SESIONES"
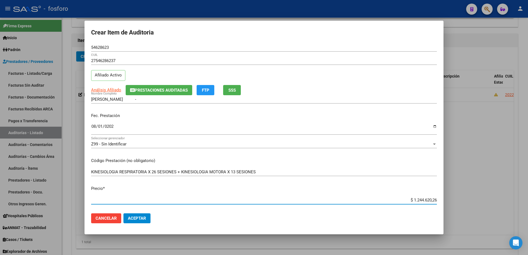
click at [432, 200] on input "$ 1.244.620,26" at bounding box center [264, 200] width 346 height 5
type input "$ 124.462,02"
type input "$ 12.446,20"
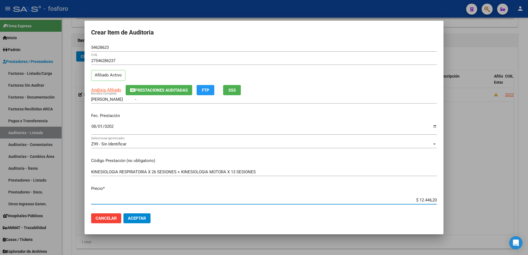
type input "$ 1.244,62"
type input "$ 124,46"
type input "$ 12,44"
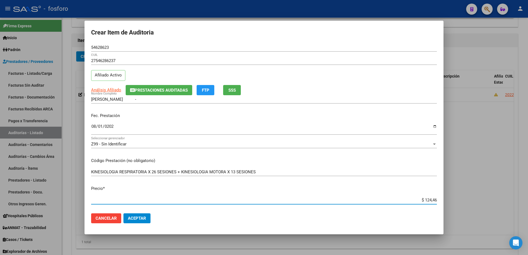
type input "$ 12,44"
type input "$ 1,24"
type input "$ 0,12"
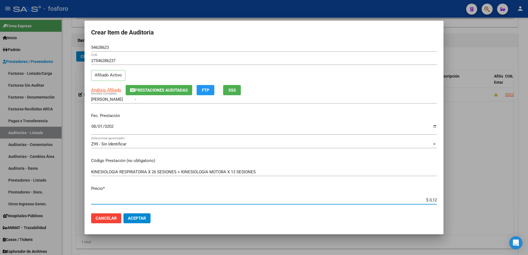
type input "$ 0,01"
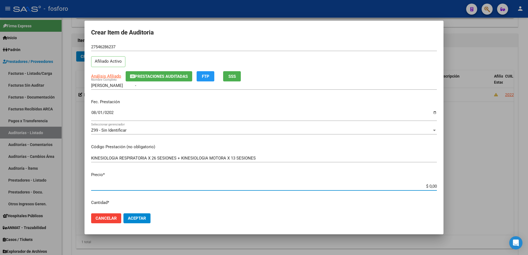
scroll to position [0, 0]
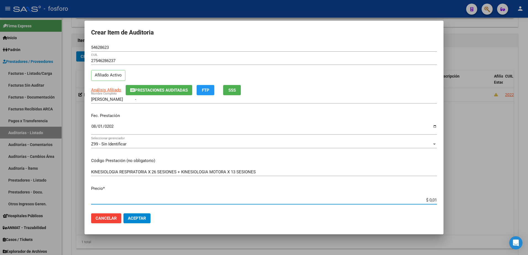
type input "$ 0,12"
type input "$ 1,24"
type input "$ 12,44"
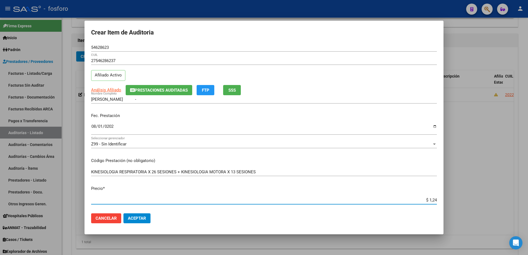
type input "$ 12,44"
type input "$ 124,46"
type input "$ 1.244,62"
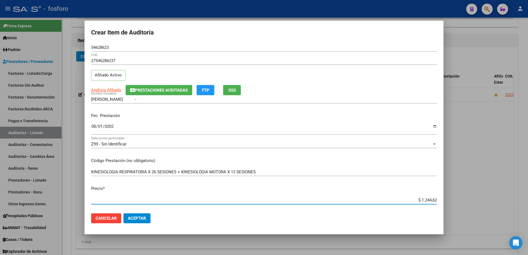
type input "$ 12.446,20"
type input "$ 124.462,02"
type input "$ 1.244.620,26"
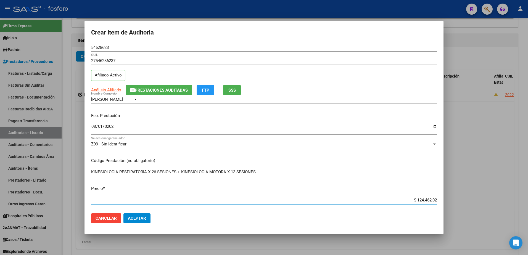
type input "$ 1.244.620,26"
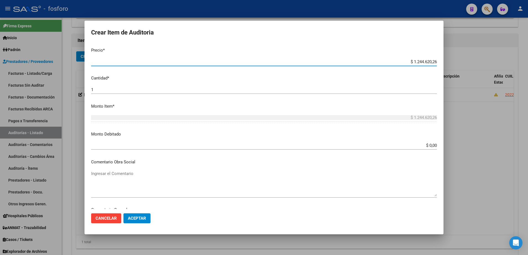
scroll to position [166, 0]
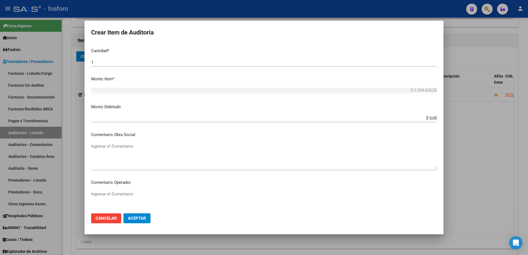
drag, startPoint x: 104, startPoint y: 195, endPoint x: 104, endPoint y: 192, distance: 2.8
click at [104, 194] on textarea "Ingresar el Comentario" at bounding box center [264, 204] width 346 height 26
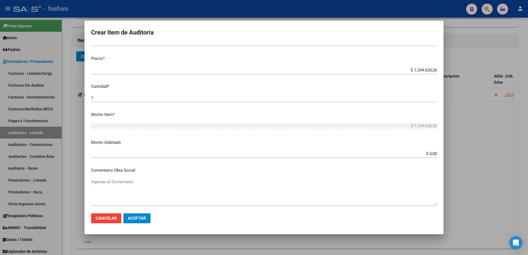
scroll to position [55, 0]
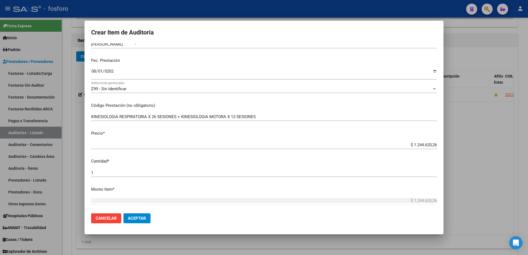
type textarea "SIN DEBITOS"
click at [268, 118] on input "KINESIOLOGIA RESPIRATORIA X 26 SESIONES + KINESIOLOGIA MOTORA X 13 SESIONES" at bounding box center [264, 116] width 346 height 5
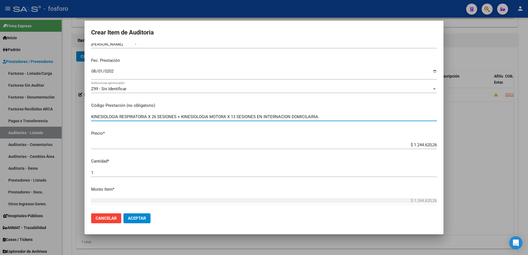
click at [310, 115] on input "KINESIOLOGIA RESPIRATORIA X 26 SESIONES + KINESIOLOGIA MOTORA X 13 SESIONES EN …" at bounding box center [264, 116] width 346 height 5
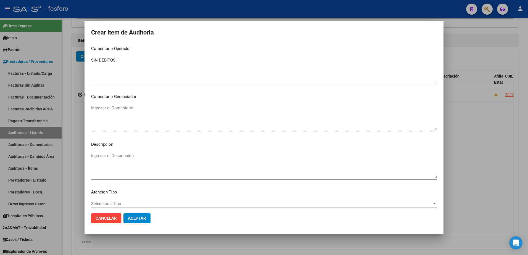
scroll to position [331, 0]
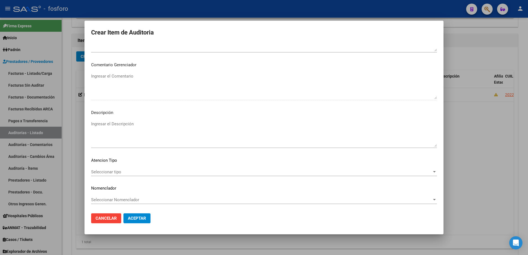
type input "KINESIOLOGIA RESPIRATORIA X 26 SESIONES + KINESIOLOGIA MOTORA X 13 SESIONES EN …"
click at [116, 172] on span "Seleccionar tipo" at bounding box center [261, 171] width 341 height 5
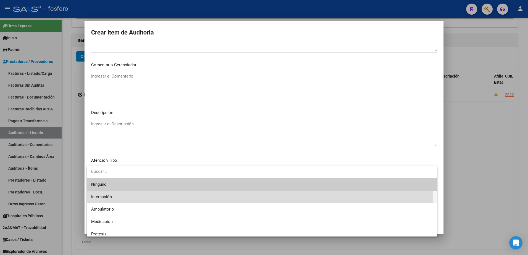
click at [115, 199] on span "Internación" at bounding box center [261, 197] width 341 height 12
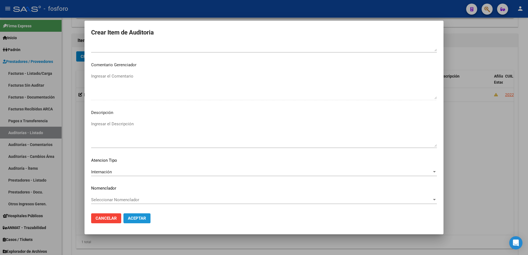
click at [144, 215] on button "Aceptar" at bounding box center [136, 218] width 27 height 10
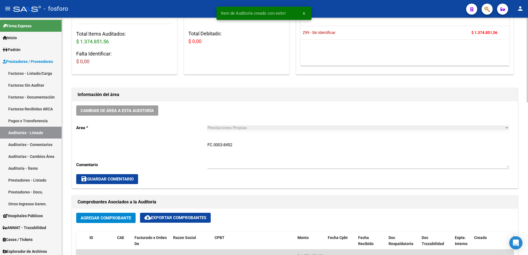
scroll to position [0, 0]
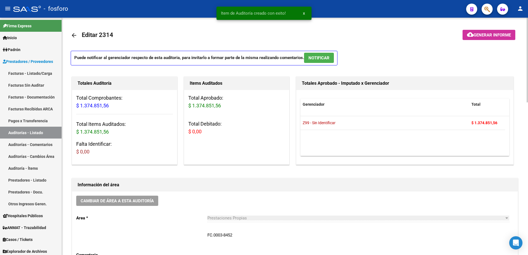
click at [479, 35] on span "Generar informe" at bounding box center [491, 35] width 37 height 5
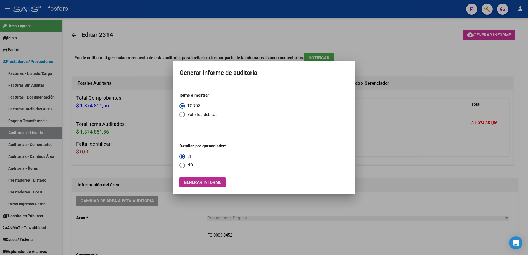
click at [213, 183] on span "Generar informe" at bounding box center [202, 182] width 37 height 5
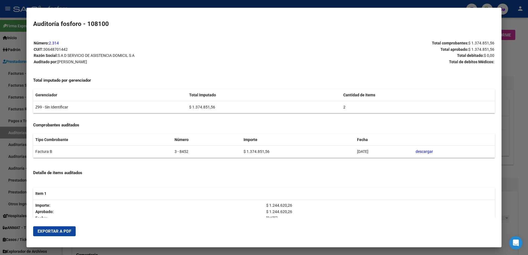
click at [58, 231] on span "Exportar a PDF" at bounding box center [55, 231] width 34 height 5
click at [8, 54] on div at bounding box center [264, 127] width 528 height 255
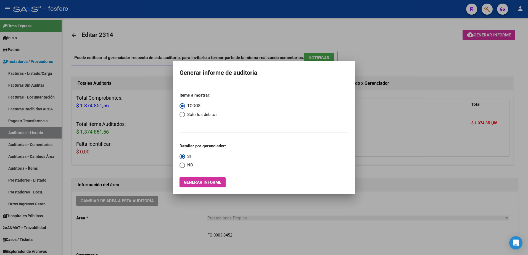
drag, startPoint x: 31, startPoint y: 94, endPoint x: 33, endPoint y: 83, distance: 11.0
click at [31, 93] on div at bounding box center [264, 127] width 528 height 255
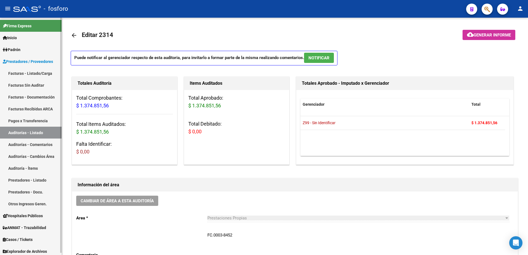
click at [36, 75] on link "Facturas - Listado/Carga" at bounding box center [31, 73] width 62 height 12
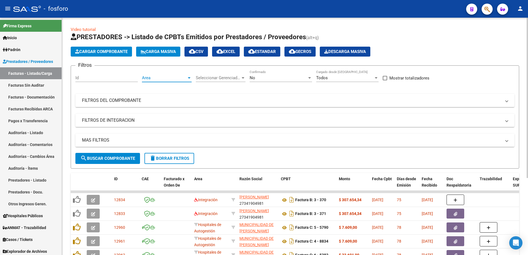
click at [190, 79] on div at bounding box center [189, 78] width 5 height 4
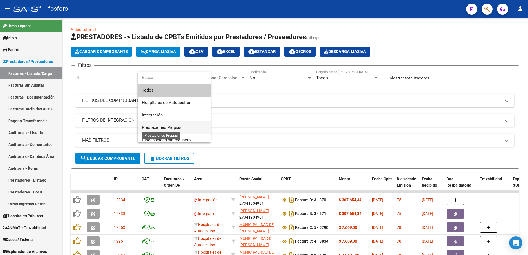
click at [172, 128] on span "Prestaciones Propias" at bounding box center [161, 127] width 39 height 5
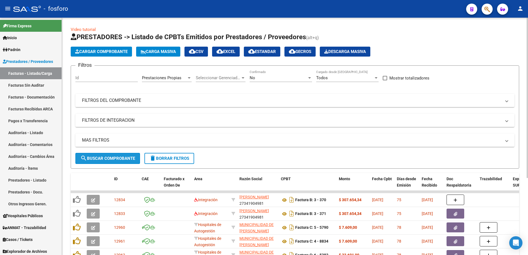
click at [125, 159] on span "search Buscar Comprobante" at bounding box center [107, 158] width 55 height 5
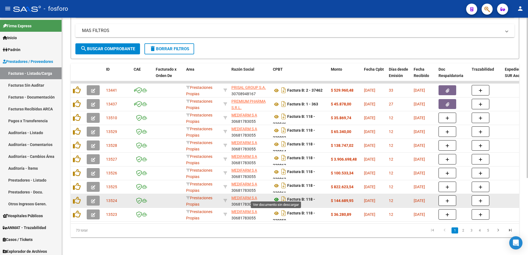
scroll to position [114, 0]
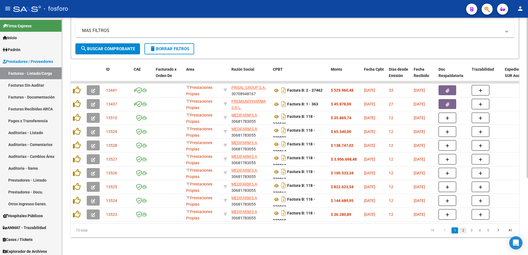
click at [461, 231] on link "2" at bounding box center [463, 230] width 7 height 6
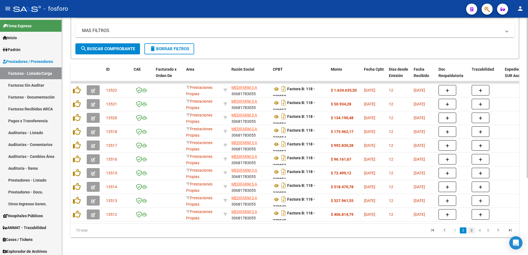
click at [474, 231] on link "3" at bounding box center [471, 230] width 7 height 6
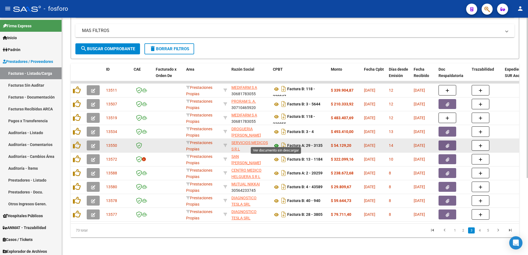
click at [278, 142] on icon at bounding box center [276, 145] width 7 height 7
click at [448, 144] on icon "button" at bounding box center [448, 146] width 4 height 4
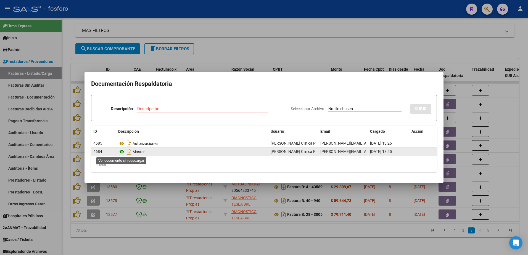
click at [122, 150] on icon at bounding box center [121, 152] width 7 height 7
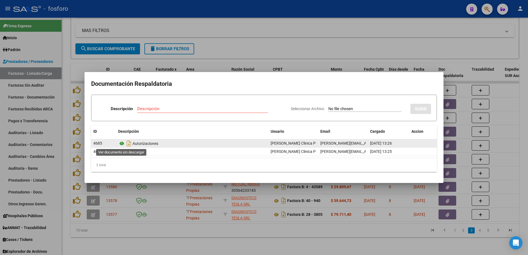
click at [122, 144] on icon at bounding box center [121, 143] width 7 height 7
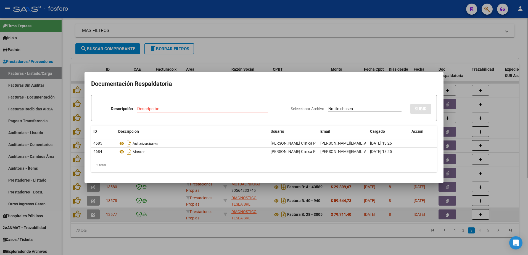
drag, startPoint x: 205, startPoint y: 217, endPoint x: 214, endPoint y: 207, distance: 12.5
click at [206, 214] on div at bounding box center [264, 127] width 528 height 255
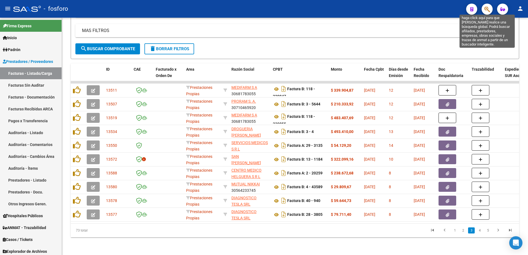
click at [488, 10] on icon "button" at bounding box center [487, 9] width 6 height 6
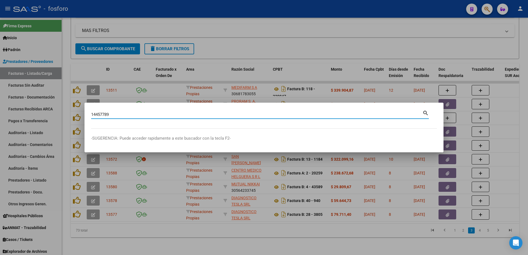
type input "14457789"
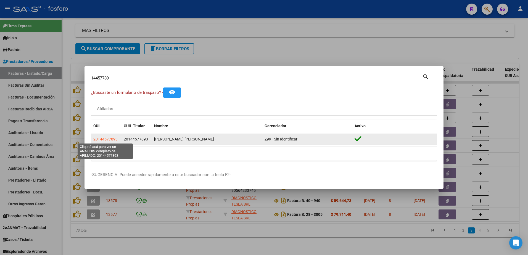
click at [102, 140] on span "20144577893" at bounding box center [105, 139] width 24 height 4
type textarea "20144577893"
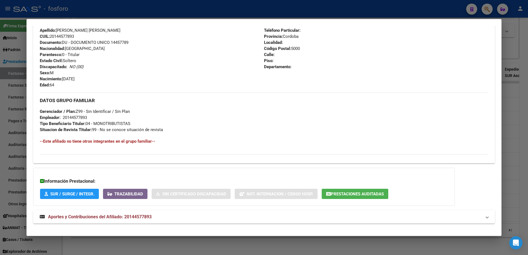
scroll to position [200, 0]
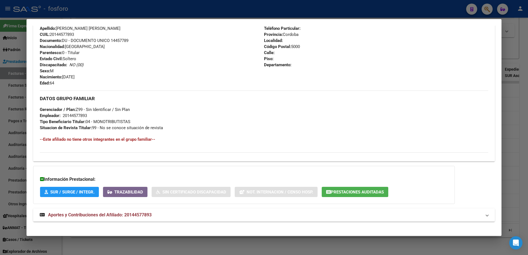
click at [20, 129] on div at bounding box center [264, 127] width 528 height 255
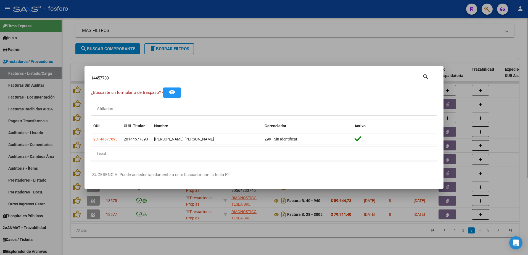
drag, startPoint x: 71, startPoint y: 78, endPoint x: 65, endPoint y: 82, distance: 7.1
click at [71, 78] on div at bounding box center [264, 127] width 528 height 255
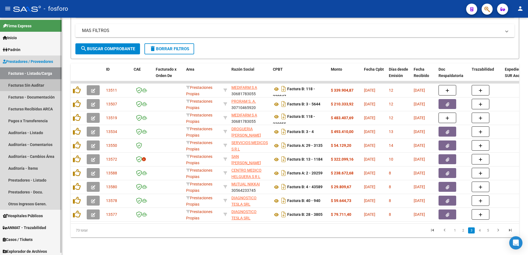
click at [33, 81] on link "Facturas Sin Auditar" at bounding box center [31, 85] width 62 height 12
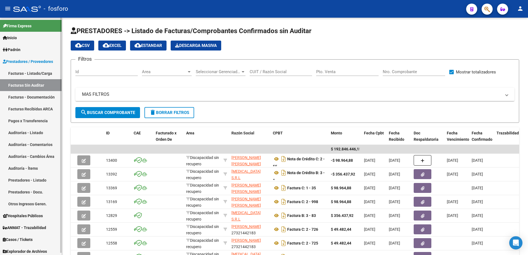
click at [44, 74] on link "Facturas - Listado/Carga" at bounding box center [31, 73] width 62 height 12
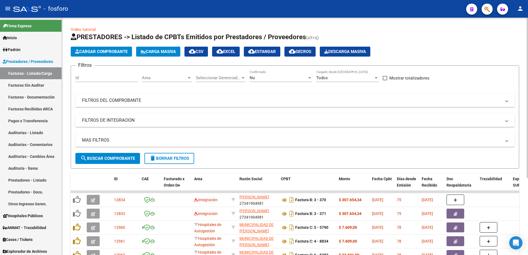
click at [189, 79] on div at bounding box center [189, 78] width 5 height 4
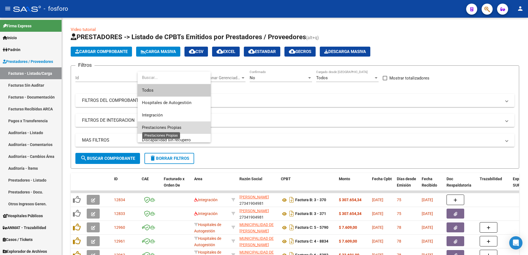
click at [174, 126] on span "Prestaciones Propias" at bounding box center [161, 127] width 39 height 5
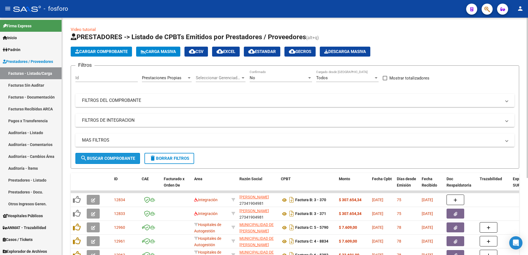
click at [130, 158] on span "search Buscar Comprobante" at bounding box center [107, 158] width 55 height 5
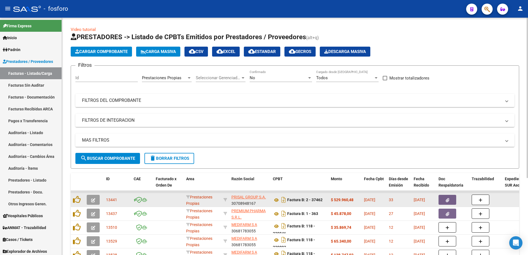
scroll to position [110, 0]
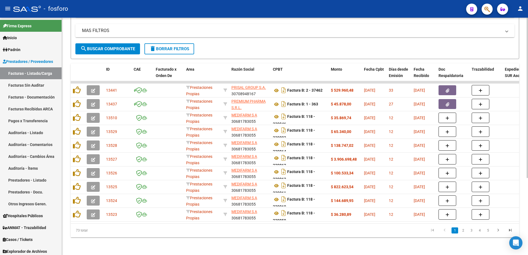
click at [462, 234] on link "2" at bounding box center [463, 230] width 7 height 6
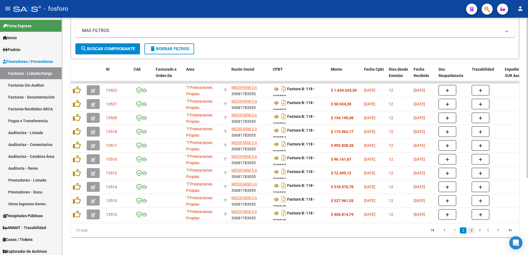
click at [473, 234] on link "3" at bounding box center [471, 230] width 7 height 6
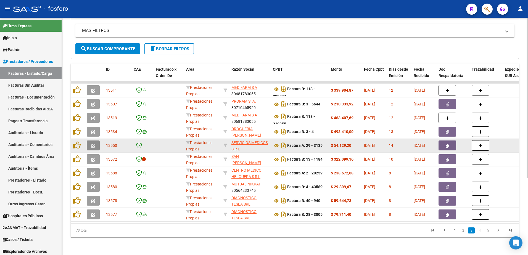
click at [91, 146] on button "button" at bounding box center [93, 146] width 13 height 10
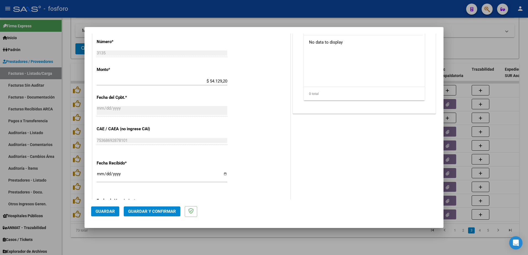
scroll to position [221, 0]
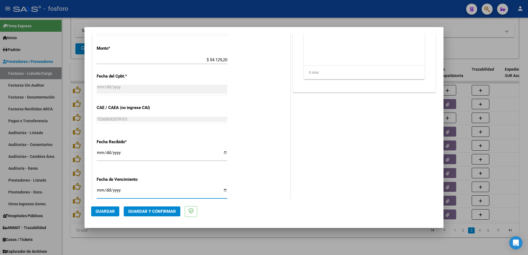
click at [97, 189] on input "Ingresar la fecha" at bounding box center [162, 192] width 131 height 9
type input "[DATE]"
click at [167, 213] on span "Guardar y Confirmar" at bounding box center [152, 211] width 48 height 5
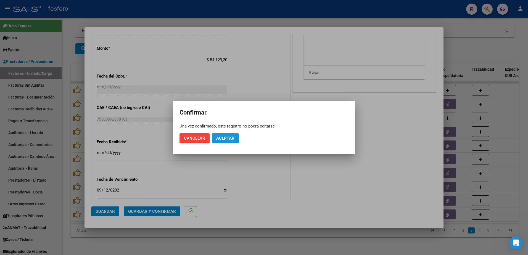
click at [219, 134] on button "Aceptar" at bounding box center [225, 138] width 27 height 10
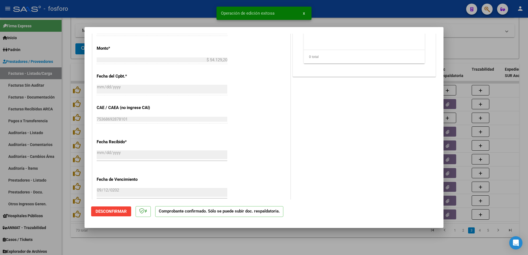
click at [47, 83] on div at bounding box center [264, 127] width 528 height 255
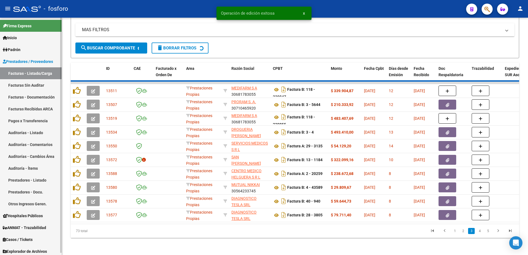
drag, startPoint x: 31, startPoint y: 81, endPoint x: 37, endPoint y: 83, distance: 5.9
click at [31, 81] on link "Facturas Sin Auditar" at bounding box center [31, 85] width 62 height 12
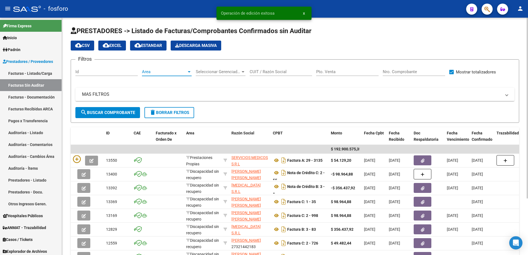
click at [188, 72] on div at bounding box center [189, 71] width 3 height 1
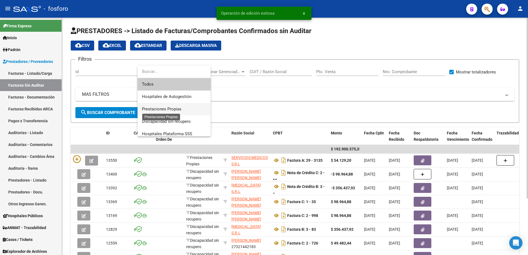
drag, startPoint x: 168, startPoint y: 110, endPoint x: 161, endPoint y: 109, distance: 6.4
click at [164, 109] on span "Prestaciones Propias" at bounding box center [161, 109] width 39 height 5
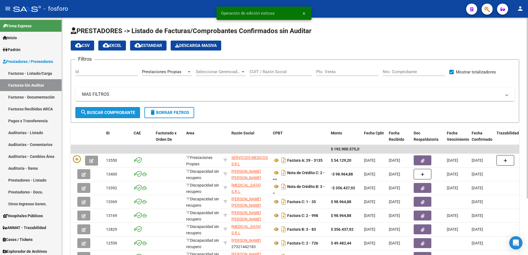
click at [101, 110] on span "search Buscar Comprobante" at bounding box center [107, 112] width 55 height 5
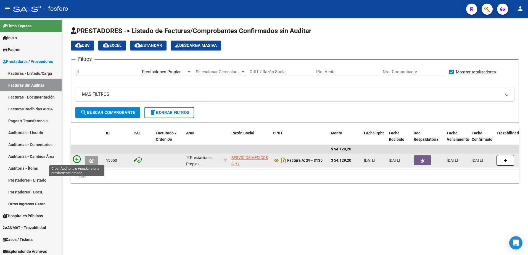
click at [77, 159] on icon at bounding box center [77, 159] width 8 height 8
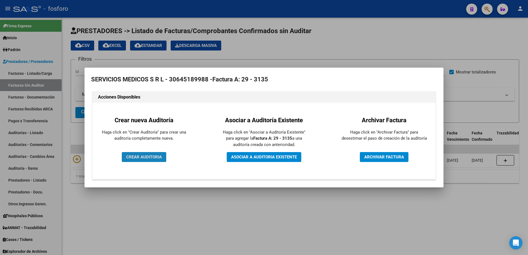
click at [141, 156] on span "CREAR AUDITORIA" at bounding box center [144, 157] width 36 height 5
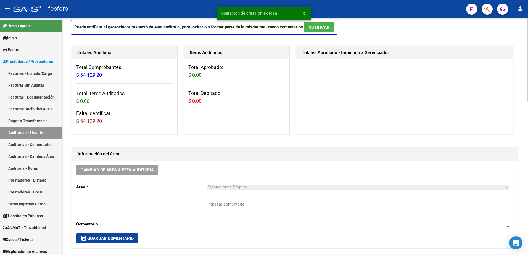
scroll to position [166, 0]
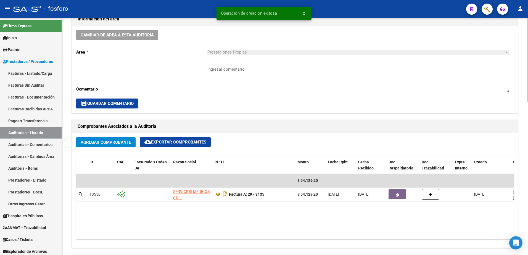
click at [224, 72] on textarea "Ingresar comentario" at bounding box center [358, 79] width 302 height 26
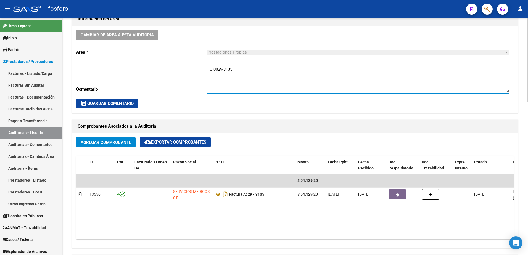
type textarea "FC.0029-3135"
click at [115, 105] on span "save Guardar Comentario" at bounding box center [107, 103] width 53 height 5
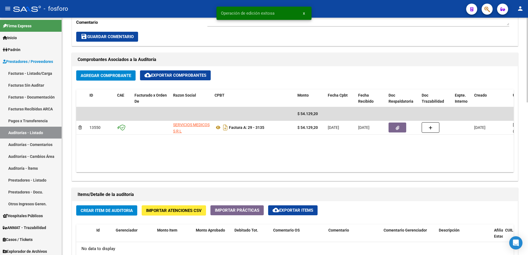
scroll to position [359, 0]
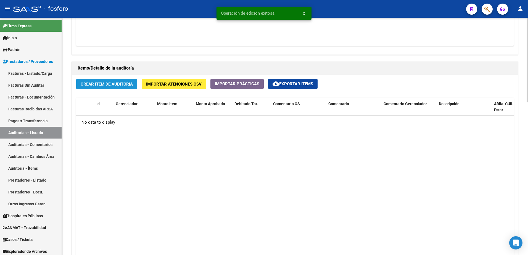
click at [108, 81] on button "Crear Item de Auditoria" at bounding box center [106, 84] width 61 height 10
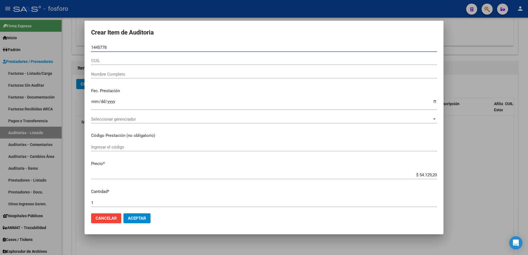
type input "14457789"
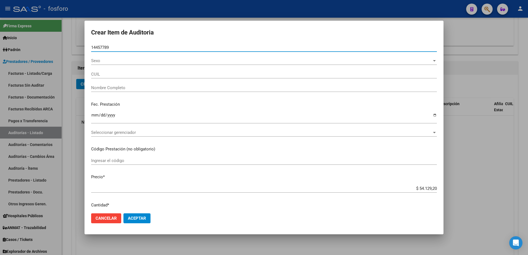
type input "20144577893"
type input "[PERSON_NAME] [PERSON_NAME] -"
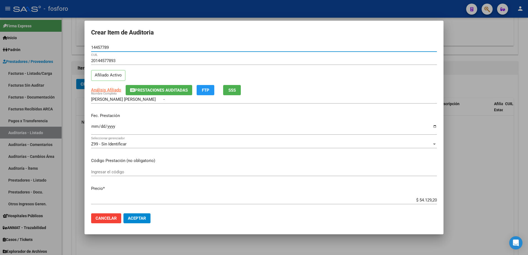
type input "14457789"
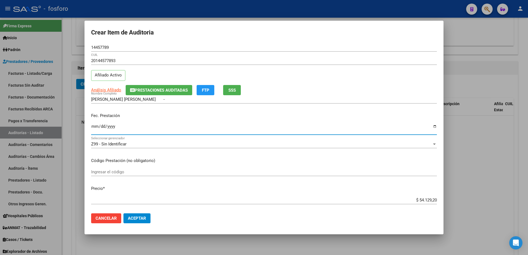
click at [94, 127] on input "Ingresar la fecha" at bounding box center [264, 128] width 346 height 9
type input "[DATE]"
click at [177, 169] on div "Ingresar el código" at bounding box center [264, 172] width 346 height 8
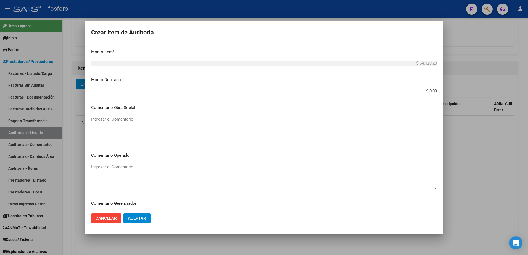
scroll to position [110, 0]
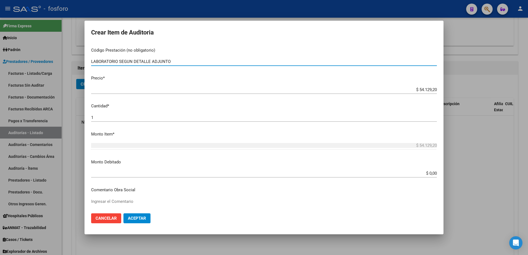
type input "LABORATORIO SEGUN DETALLE ADJUNTO"
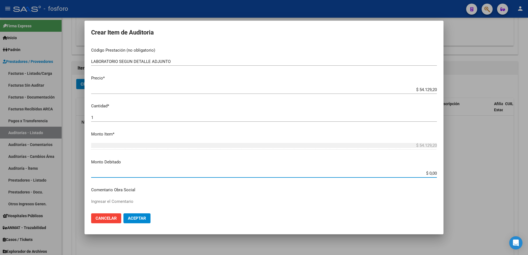
click at [426, 173] on input "$ 0,00" at bounding box center [264, 173] width 346 height 5
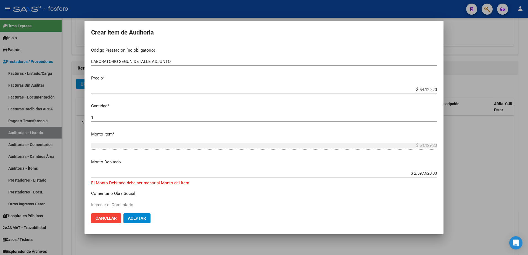
click at [433, 174] on app-form-text-field "Monto Debitado $ 2.597.920,00 [GEOGRAPHIC_DATA]" at bounding box center [266, 167] width 350 height 17
click at [432, 173] on input "$ 2.597.920,00" at bounding box center [264, 173] width 346 height 5
type input "$ 25.979,20"
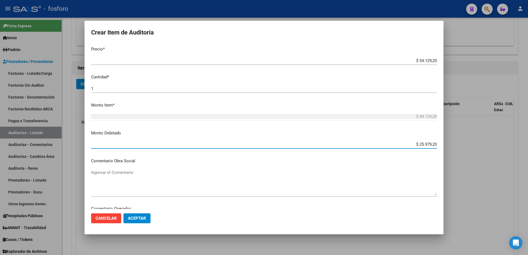
scroll to position [193, 0]
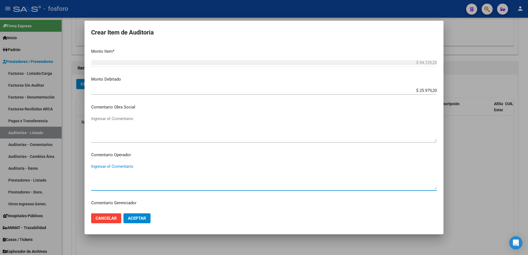
click at [119, 165] on textarea "Ingresar el Comentario" at bounding box center [264, 176] width 346 height 26
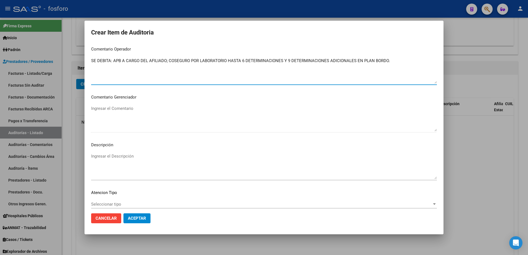
scroll to position [304, 0]
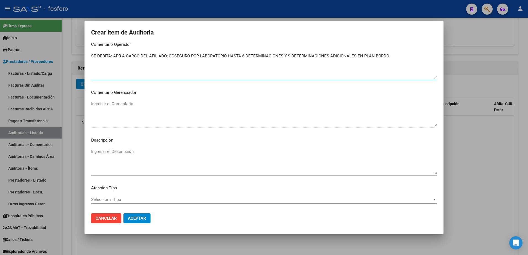
type textarea "SE DEBITA: APB A CARGO DEL AFILIADO; COSEGURO POR LABORATORIO HASTA 6 DETERMINA…"
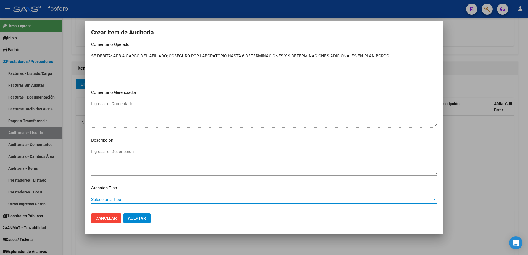
click at [111, 197] on span "Seleccionar tipo" at bounding box center [261, 199] width 341 height 5
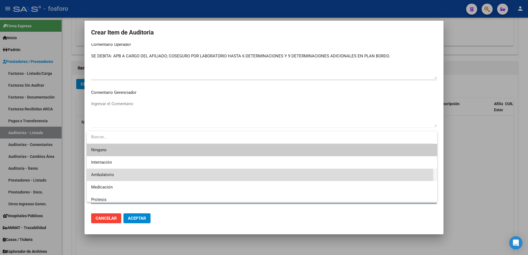
click at [112, 178] on span "Ambulatorio" at bounding box center [261, 175] width 341 height 12
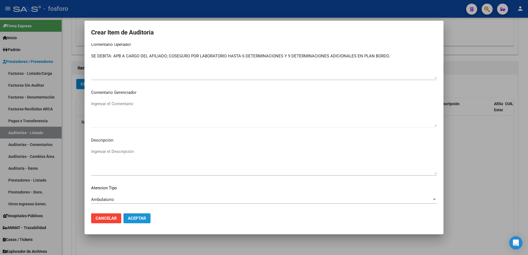
click at [133, 217] on span "Aceptar" at bounding box center [137, 218] width 18 height 5
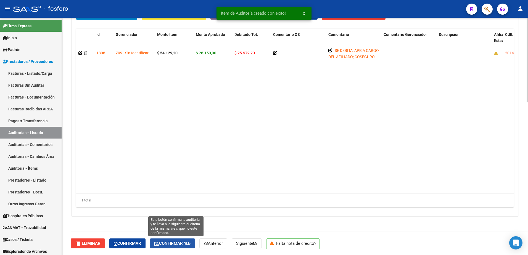
click at [169, 243] on span "Confirmar y" at bounding box center [172, 243] width 36 height 5
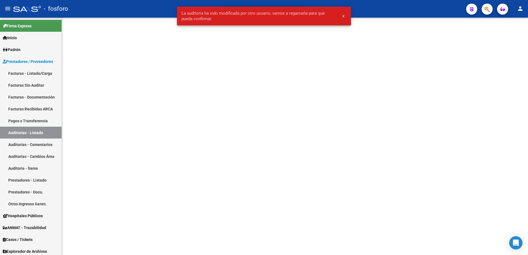
scroll to position [0, 0]
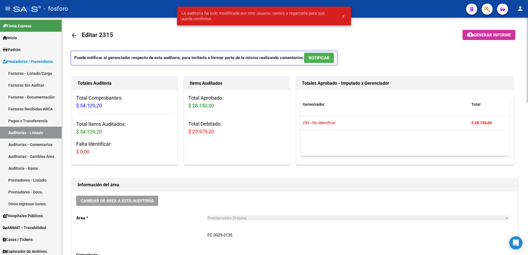
click at [483, 36] on span "Generar informe" at bounding box center [491, 35] width 37 height 5
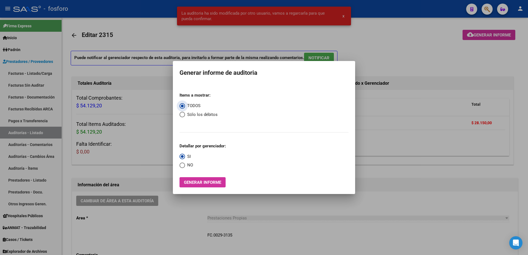
click at [208, 184] on span "Generar informe" at bounding box center [202, 182] width 37 height 5
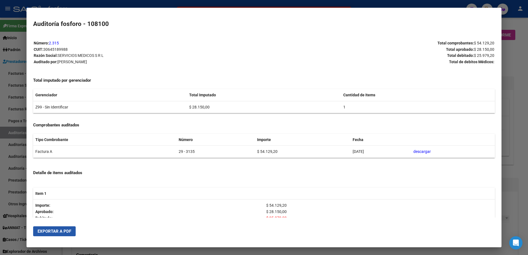
click at [62, 232] on span "Exportar a PDF" at bounding box center [55, 231] width 34 height 5
click at [12, 145] on div at bounding box center [264, 127] width 528 height 255
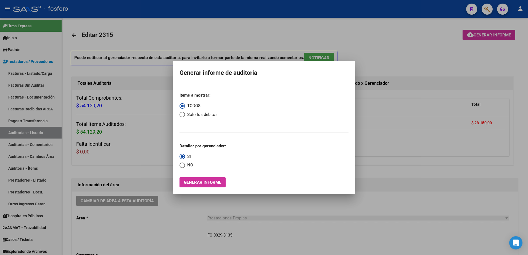
click at [405, 216] on div at bounding box center [264, 127] width 528 height 255
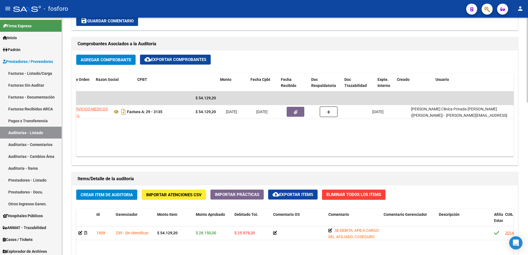
scroll to position [0, 107]
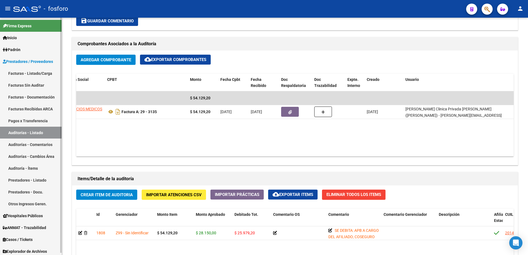
click at [42, 74] on link "Facturas - Listado/Carga" at bounding box center [31, 73] width 62 height 12
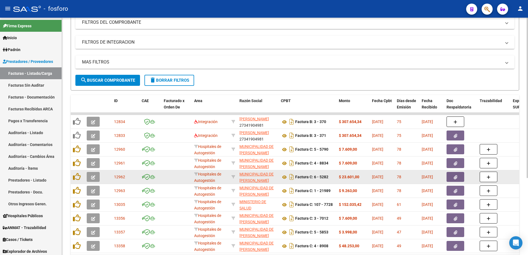
scroll to position [114, 0]
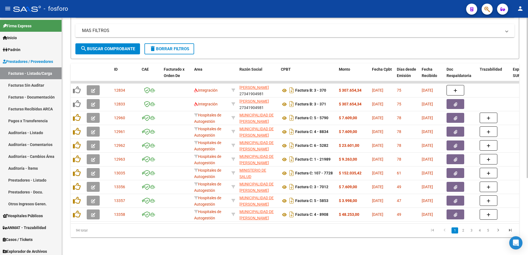
click at [472, 234] on li "3" at bounding box center [471, 230] width 8 height 9
click at [472, 231] on link "3" at bounding box center [471, 230] width 7 height 6
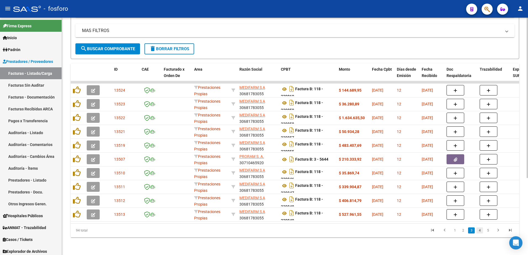
click at [479, 230] on link "4" at bounding box center [479, 230] width 7 height 6
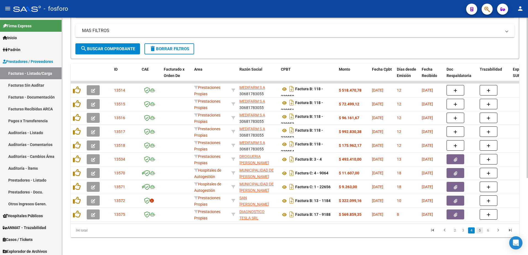
click at [481, 230] on link "5" at bounding box center [479, 230] width 7 height 6
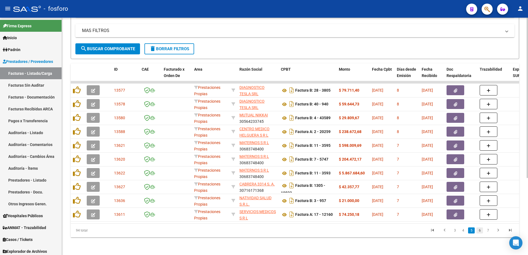
click at [481, 229] on link "6" at bounding box center [479, 230] width 7 height 6
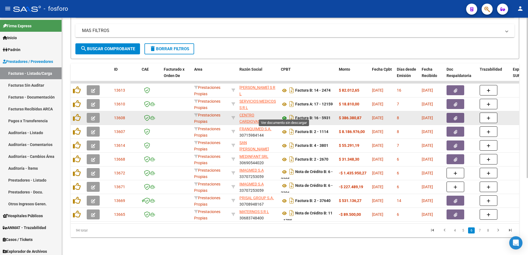
click at [284, 115] on icon at bounding box center [284, 118] width 7 height 7
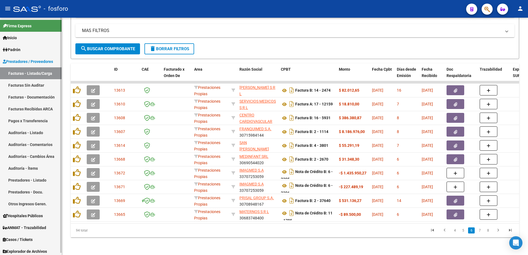
click at [32, 75] on link "Facturas - Listado/Carga" at bounding box center [31, 73] width 62 height 12
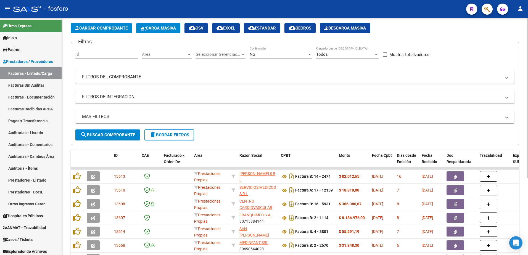
scroll to position [3, 0]
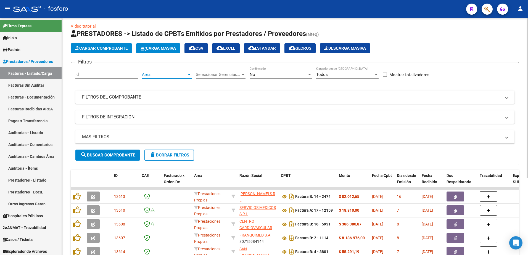
click at [189, 75] on div at bounding box center [189, 74] width 3 height 1
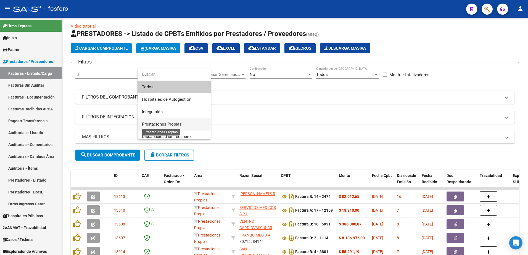
click at [168, 124] on span "Prestaciones Propias" at bounding box center [161, 124] width 39 height 5
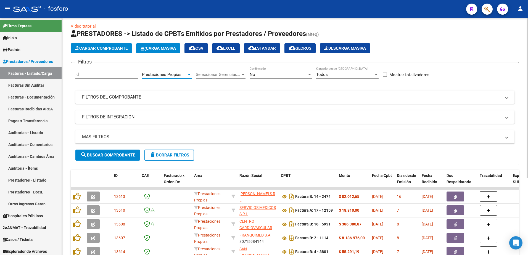
click at [120, 157] on span "search Buscar Comprobante" at bounding box center [107, 155] width 55 height 5
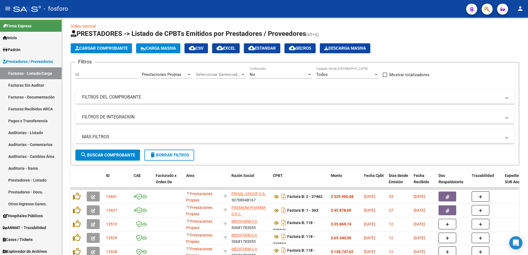
click at [516, 10] on button "person" at bounding box center [520, 8] width 11 height 11
click at [505, 38] on button "exit_to_app Salir" at bounding box center [509, 36] width 34 height 13
